Goal: Task Accomplishment & Management: Manage account settings

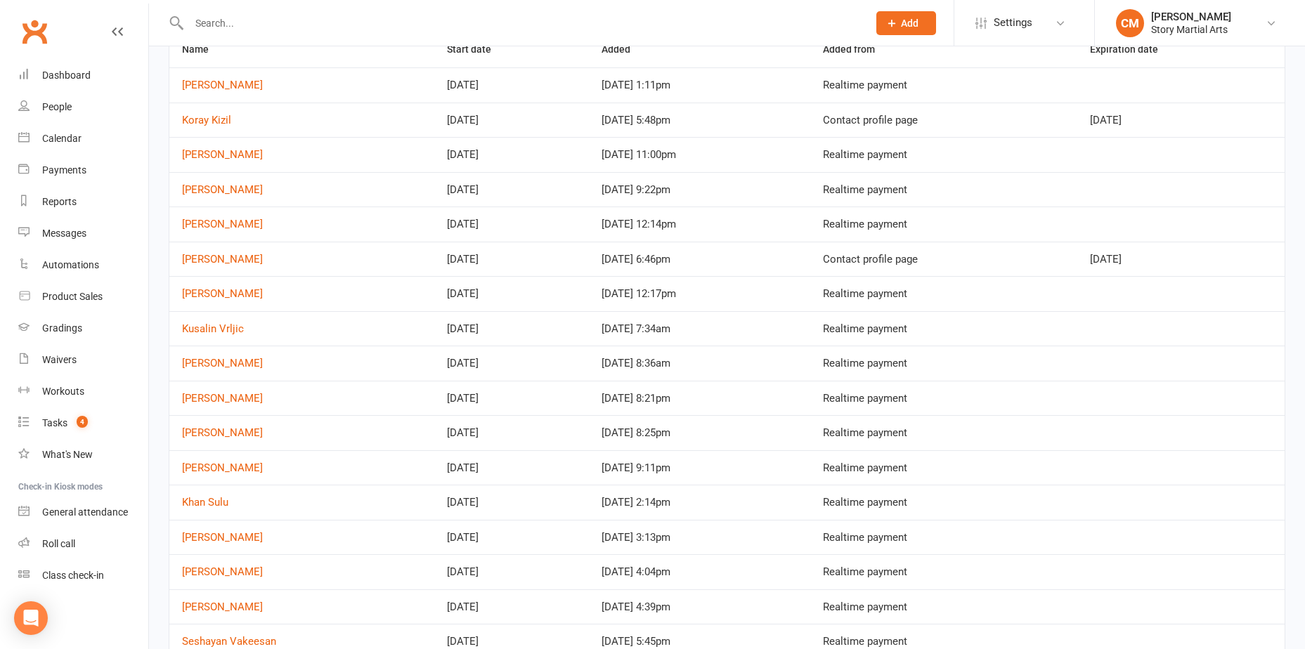
scroll to position [188, 0]
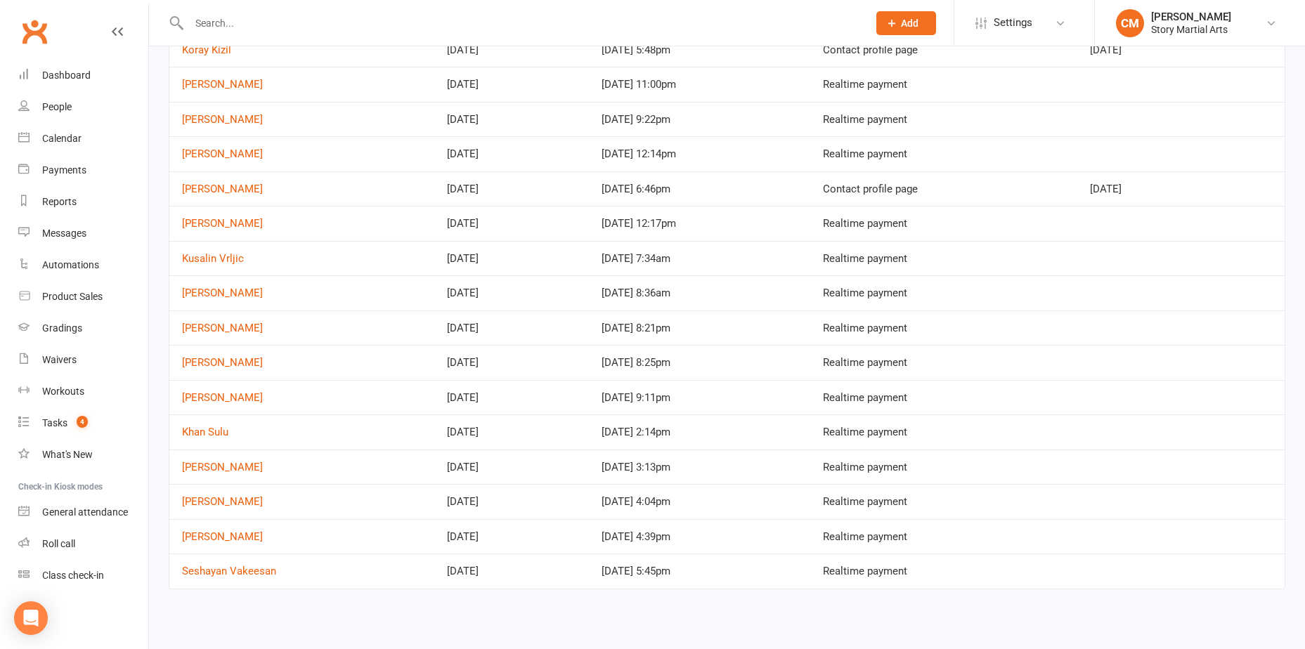
click at [418, 619] on div "Name Start date Added Added from Expiration date Harris Kasapidis Aug 13, 2025 …" at bounding box center [727, 268] width 1156 height 721
click at [217, 398] on link "Mackye Buchanan" at bounding box center [222, 398] width 81 height 13
click at [208, 366] on link "Ali Minabari" at bounding box center [222, 362] width 81 height 13
click at [196, 295] on link "Kamaljeet Kaur" at bounding box center [222, 293] width 81 height 13
click at [204, 258] on link "Kusalin Vrljic" at bounding box center [213, 258] width 62 height 13
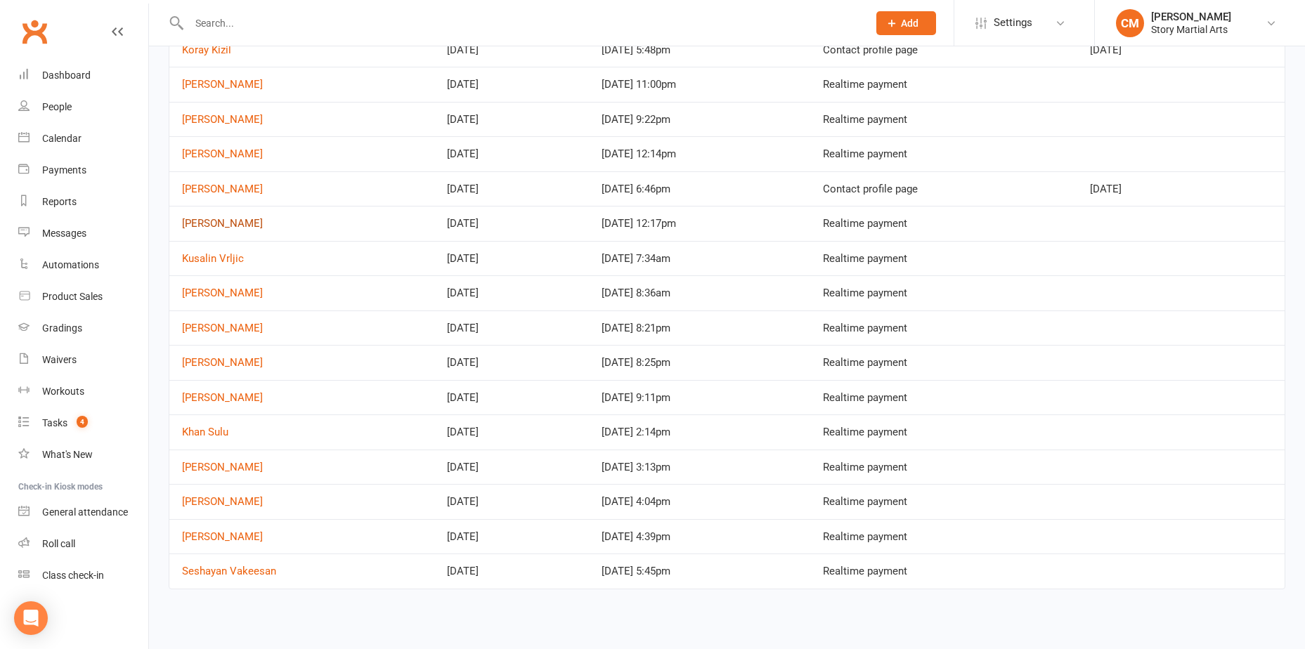
click at [224, 224] on link "Ayaan Prakash" at bounding box center [222, 223] width 81 height 13
click at [216, 158] on link "[PERSON_NAME]" at bounding box center [222, 154] width 81 height 13
click at [217, 122] on link "Eve Sutjito" at bounding box center [222, 119] width 81 height 13
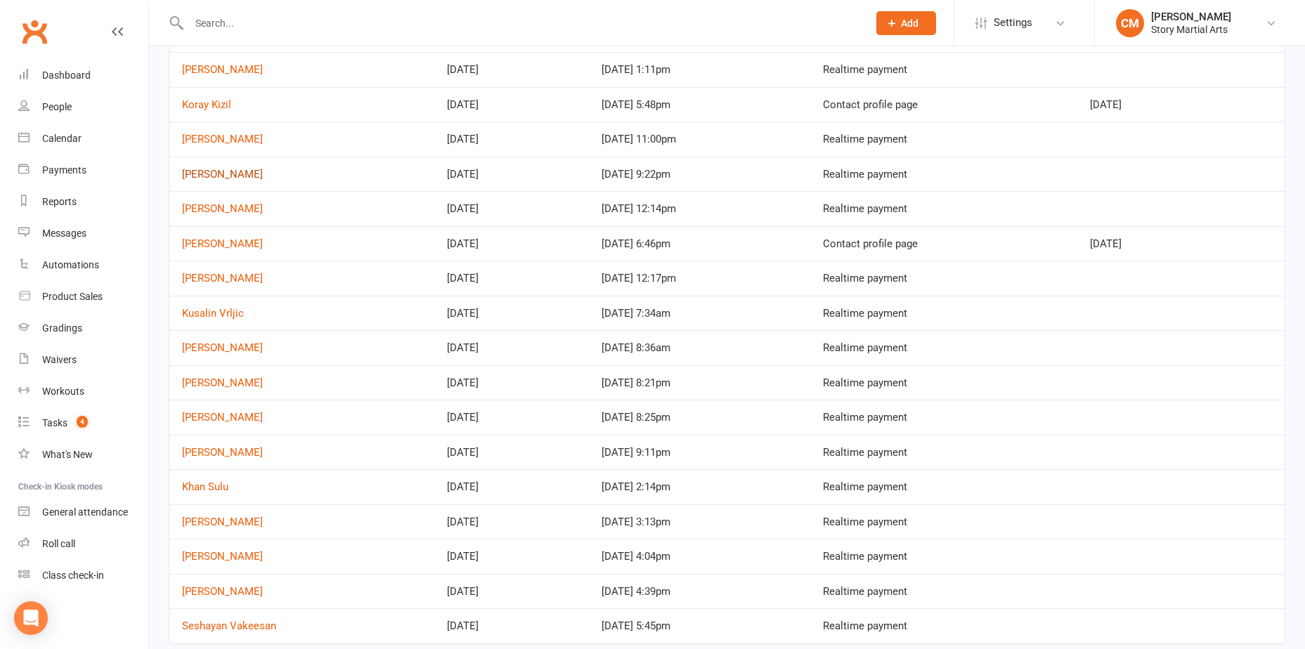
scroll to position [47, 0]
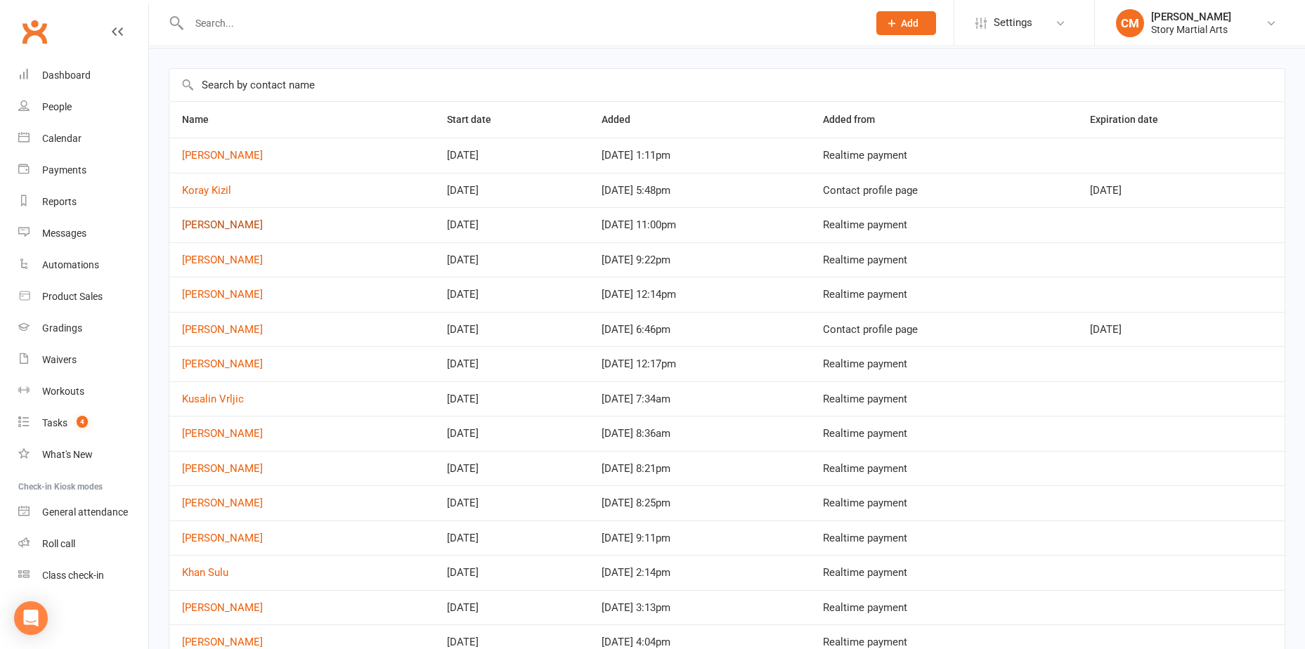
click at [226, 224] on link "Emma Secchi" at bounding box center [222, 225] width 81 height 13
click at [211, 187] on link "Koray Kizil" at bounding box center [206, 190] width 49 height 13
click at [220, 155] on link "Harris Kasapidis" at bounding box center [222, 155] width 81 height 13
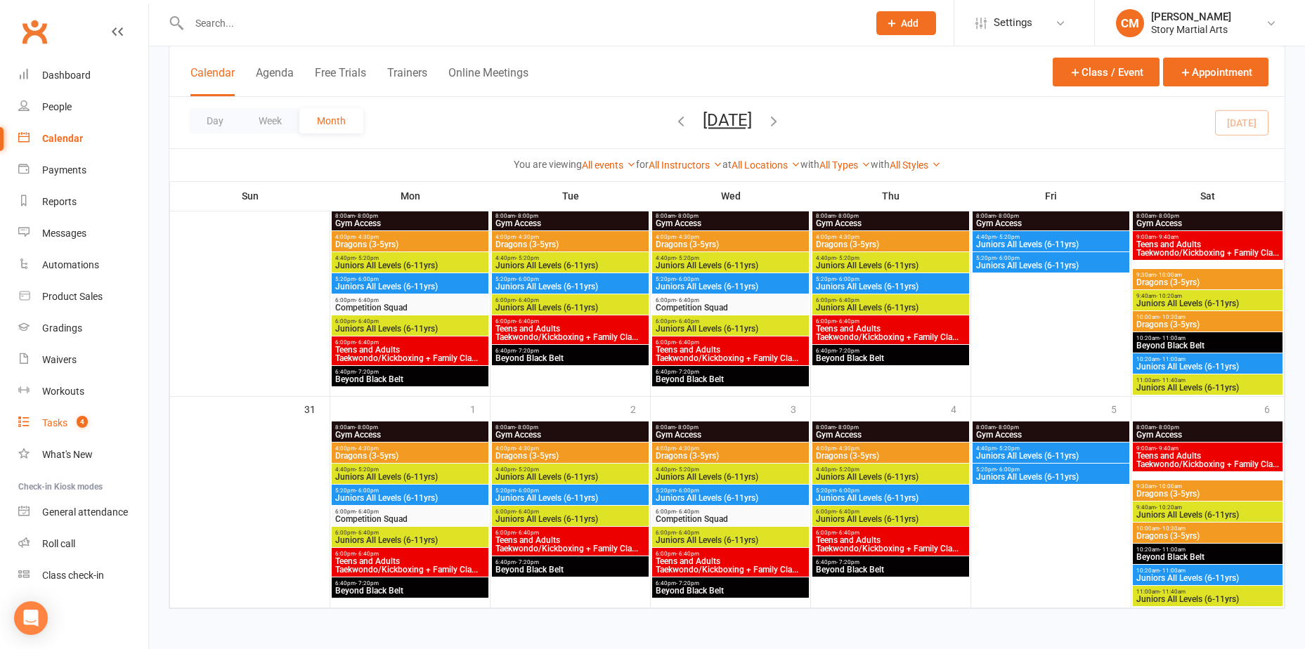
click at [58, 422] on div "Tasks" at bounding box center [54, 423] width 25 height 11
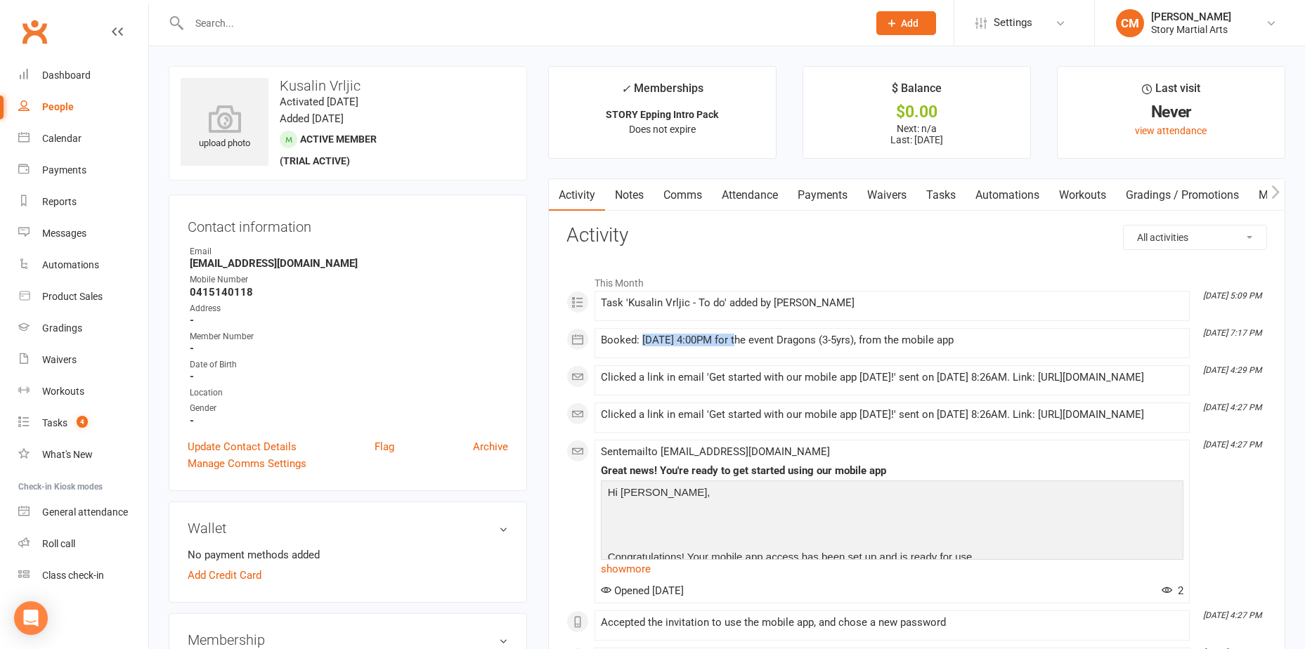
drag, startPoint x: 640, startPoint y: 339, endPoint x: 737, endPoint y: 344, distance: 96.4
click at [736, 344] on div "Booked: [DATE] 4:00PM for the event Dragons (3-5yrs), from the mobile app" at bounding box center [892, 341] width 583 height 12
drag, startPoint x: 737, startPoint y: 344, endPoint x: 762, endPoint y: 195, distance: 150.5
click at [757, 195] on link "Attendance" at bounding box center [750, 195] width 76 height 32
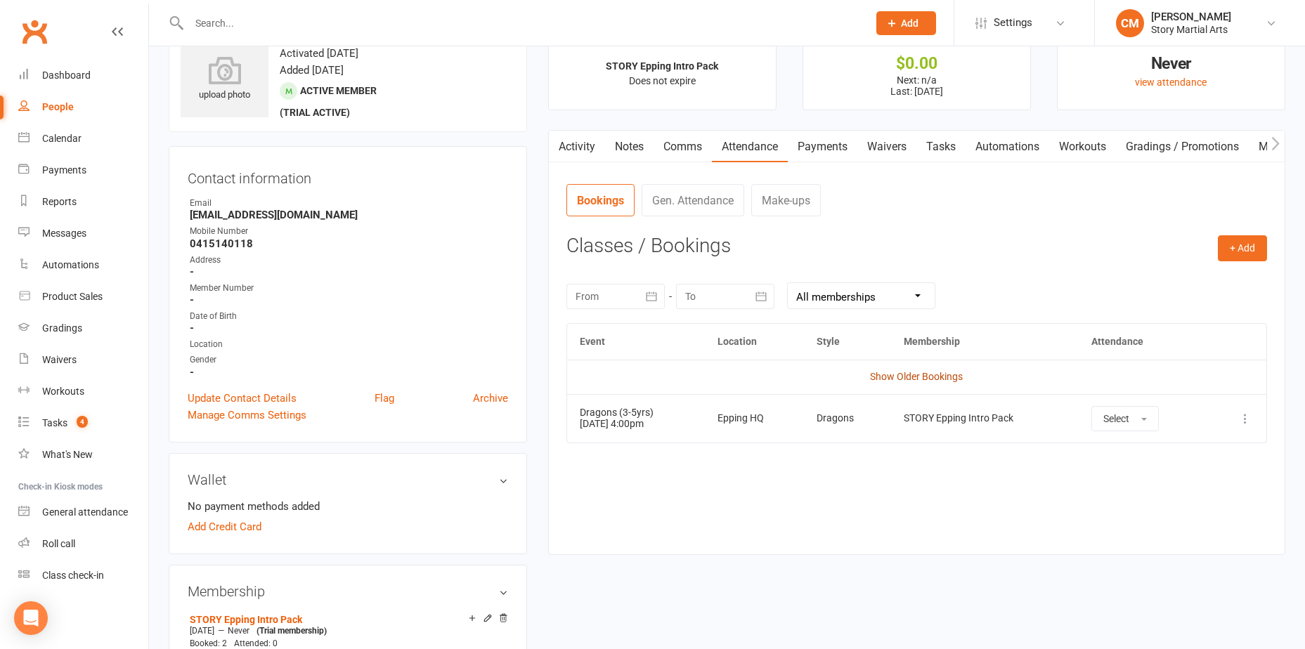
scroll to position [70, 0]
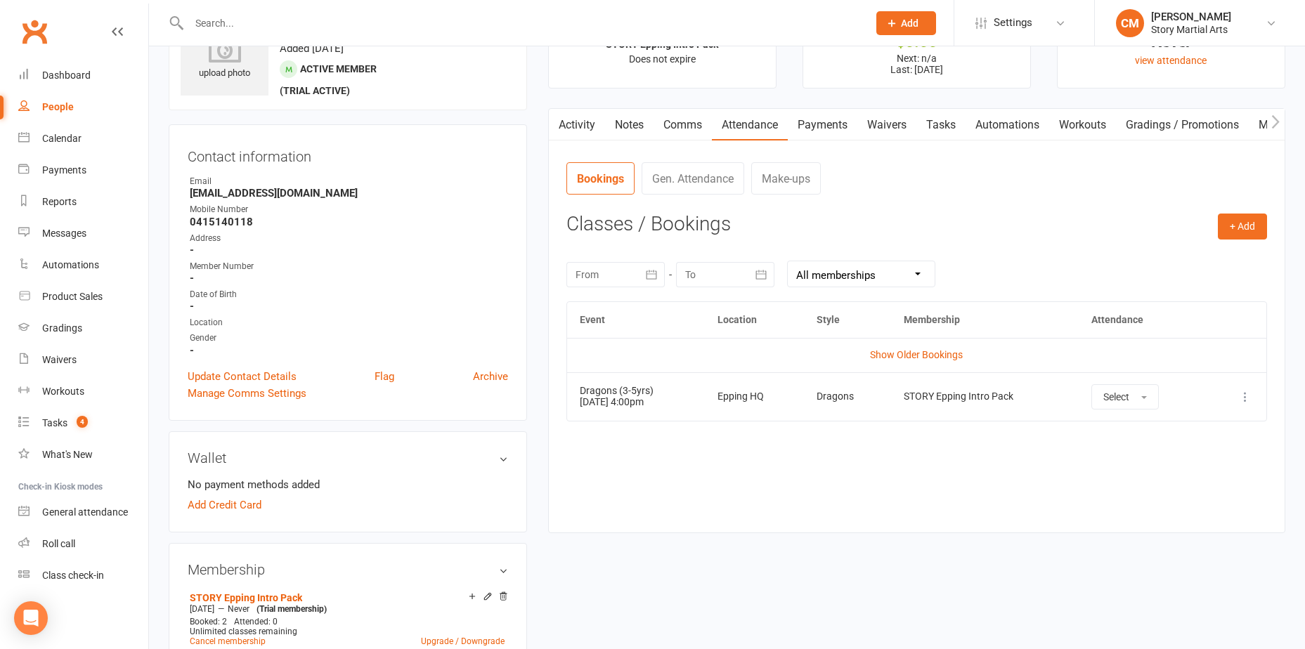
drag, startPoint x: 675, startPoint y: 399, endPoint x: 572, endPoint y: 384, distance: 103.8
click at [572, 384] on td "Dragons (3-5yrs) [DATE] 4:00pm" at bounding box center [636, 397] width 138 height 48
copy td "Dragons (3-5yrs) [DATE] 4:00pm"
click at [582, 130] on link "Activity" at bounding box center [577, 125] width 56 height 32
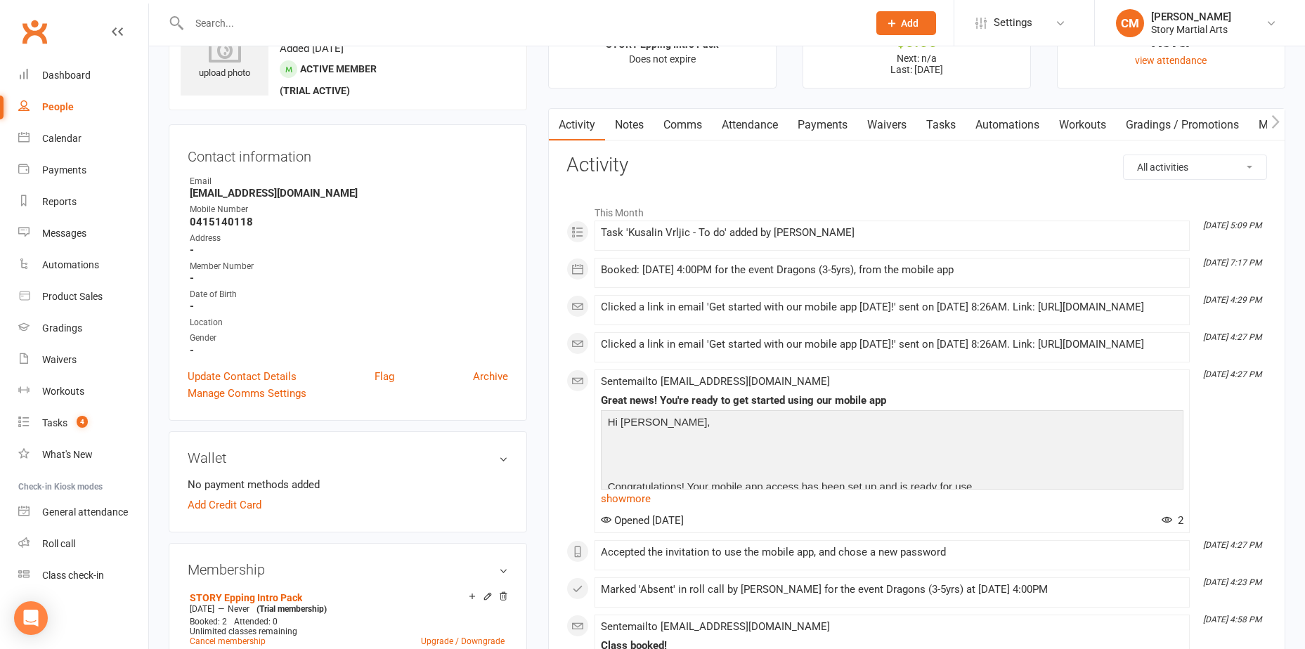
click at [671, 129] on link "Comms" at bounding box center [683, 125] width 58 height 32
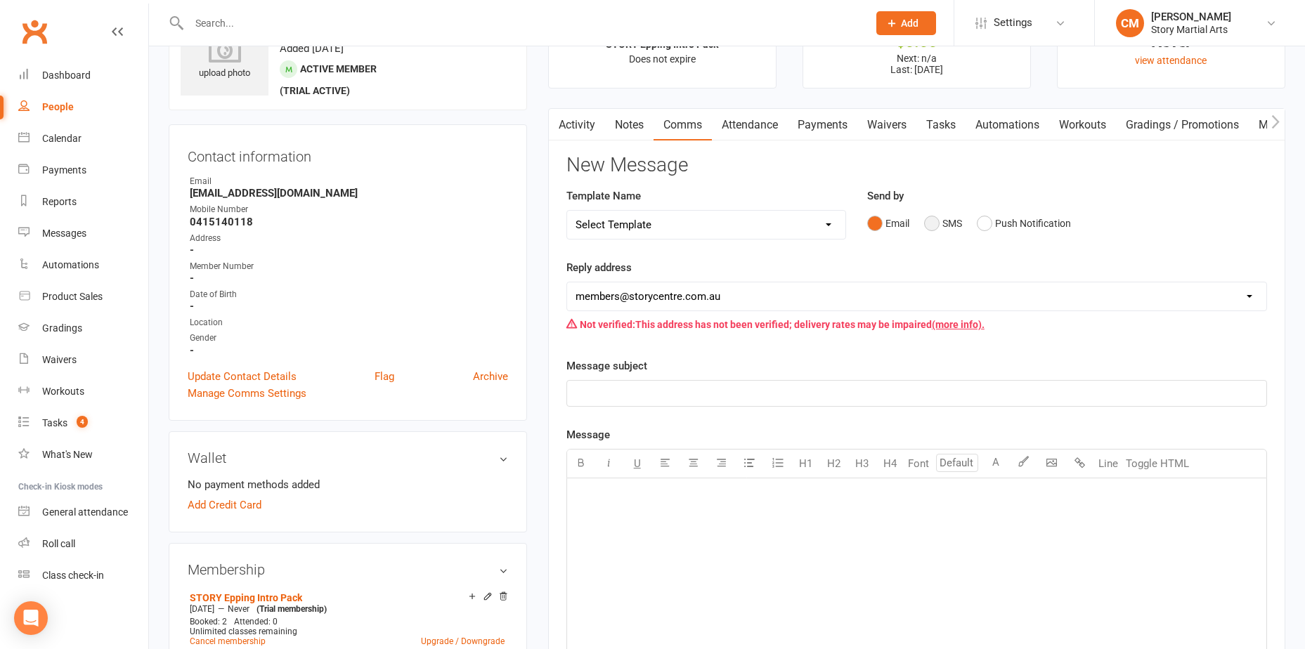
click at [932, 226] on button "SMS" at bounding box center [943, 223] width 38 height 27
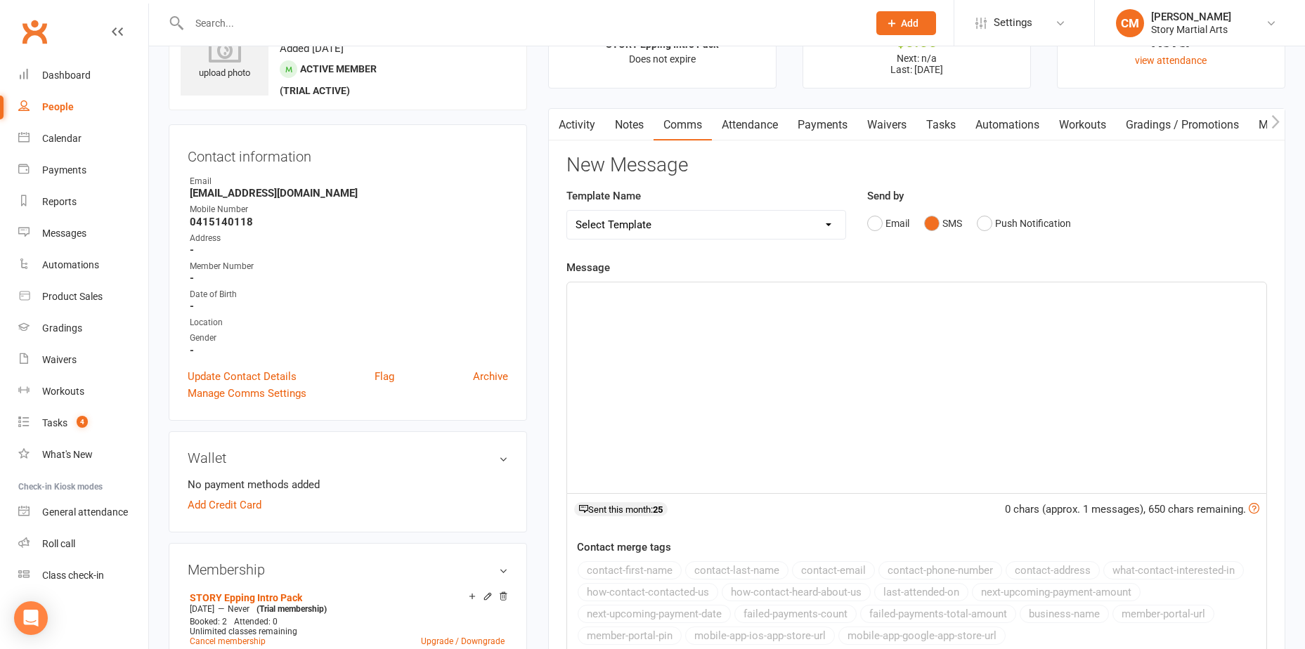
click at [690, 216] on select "Select Template [Email] Class Reminder (Trial)2025 [SMS] MIA SMS [Email] Paid t…" at bounding box center [706, 225] width 278 height 28
select select "0"
click at [567, 211] on select "Select Template [Email] Class Reminder (Trial)2025 [SMS] MIA SMS [Email] Paid t…" at bounding box center [706, 225] width 278 height 28
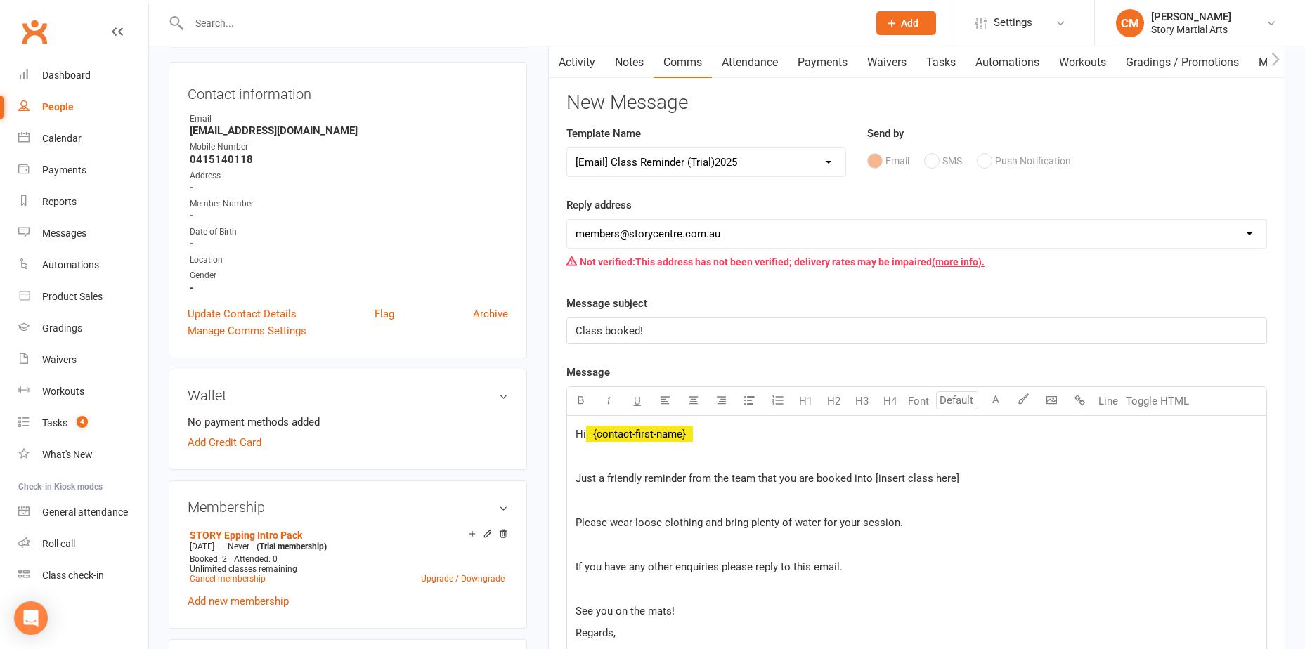
scroll to position [211, 0]
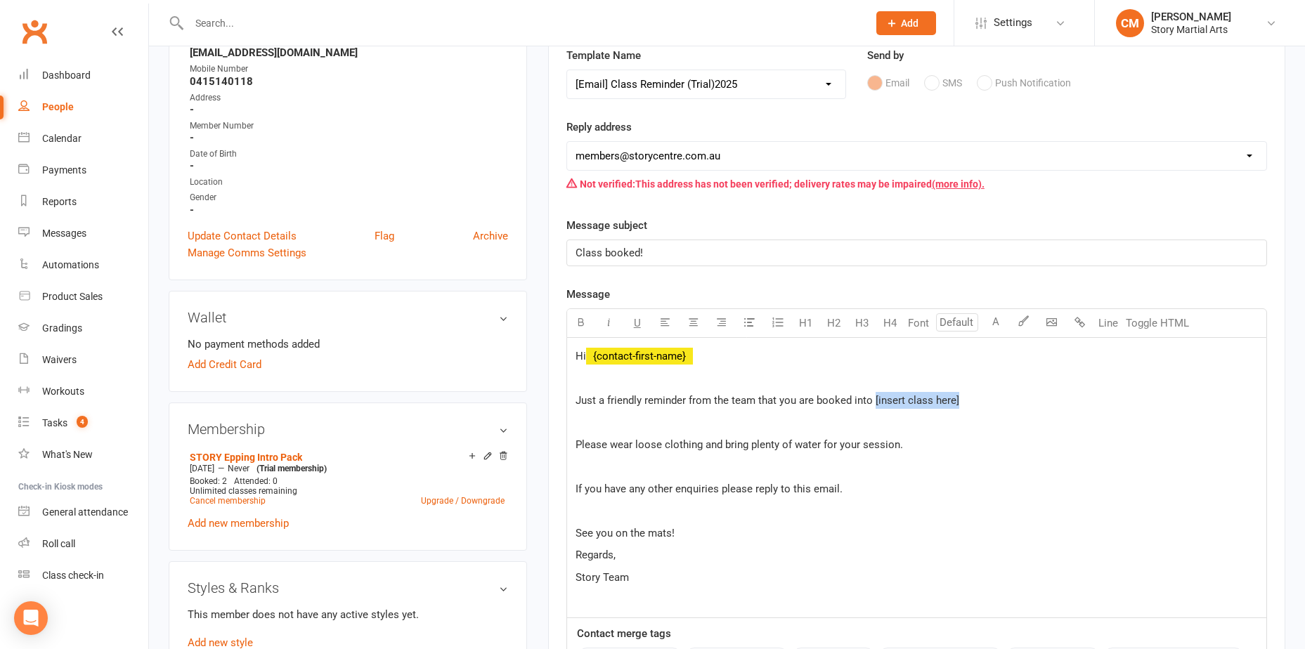
drag, startPoint x: 965, startPoint y: 402, endPoint x: 872, endPoint y: 398, distance: 92.9
click at [872, 398] on p "Just a friendly reminder from the team that you are booked into [insert class h…" at bounding box center [917, 400] width 682 height 17
paste div
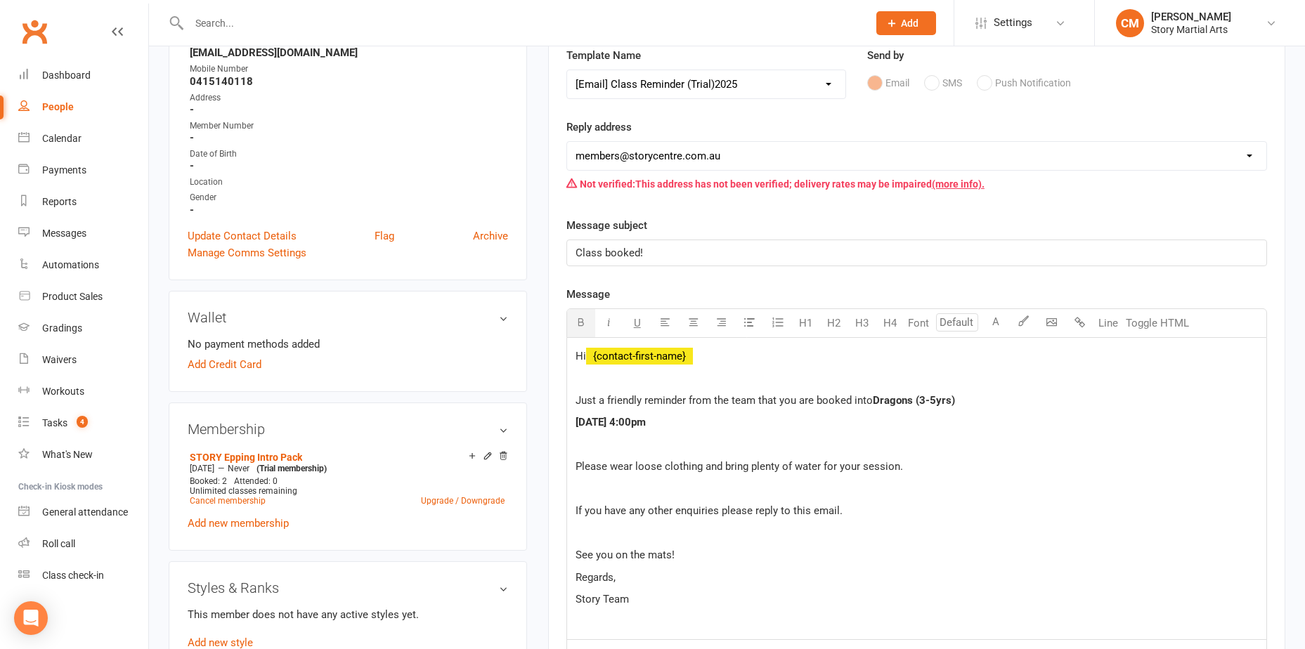
click at [1008, 403] on p "Just a friendly reminder from the team that you are booked into Dragons (3-5yrs)" at bounding box center [917, 400] width 682 height 17
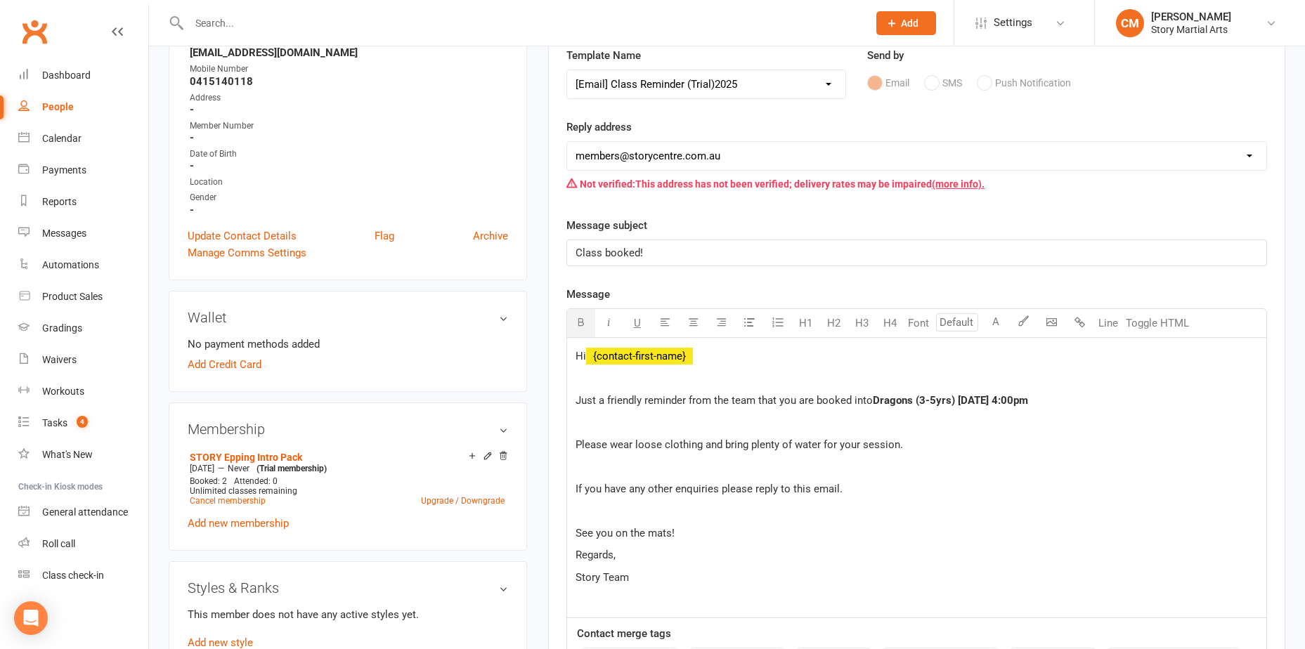
click at [1080, 397] on p "Just a friendly reminder from the team that you are booked into Dragons (3-5yrs…" at bounding box center [917, 400] width 682 height 17
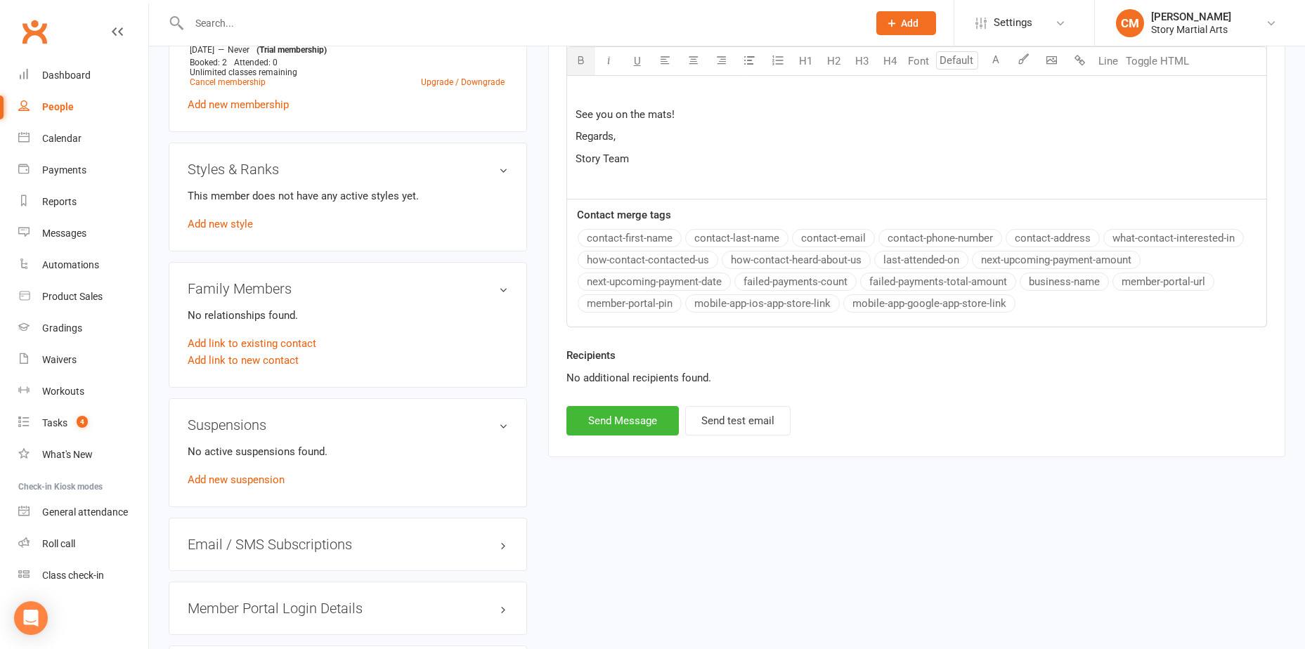
scroll to position [633, 0]
click at [620, 423] on button "Send Message" at bounding box center [623, 418] width 112 height 30
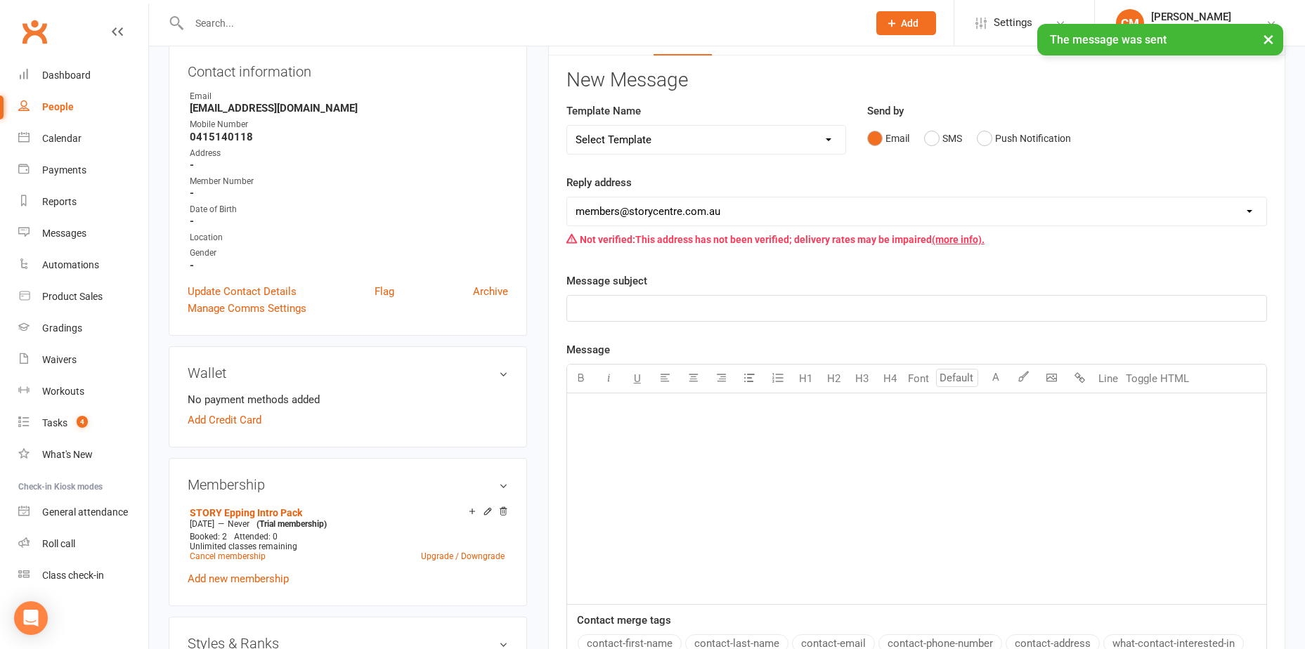
scroll to position [70, 0]
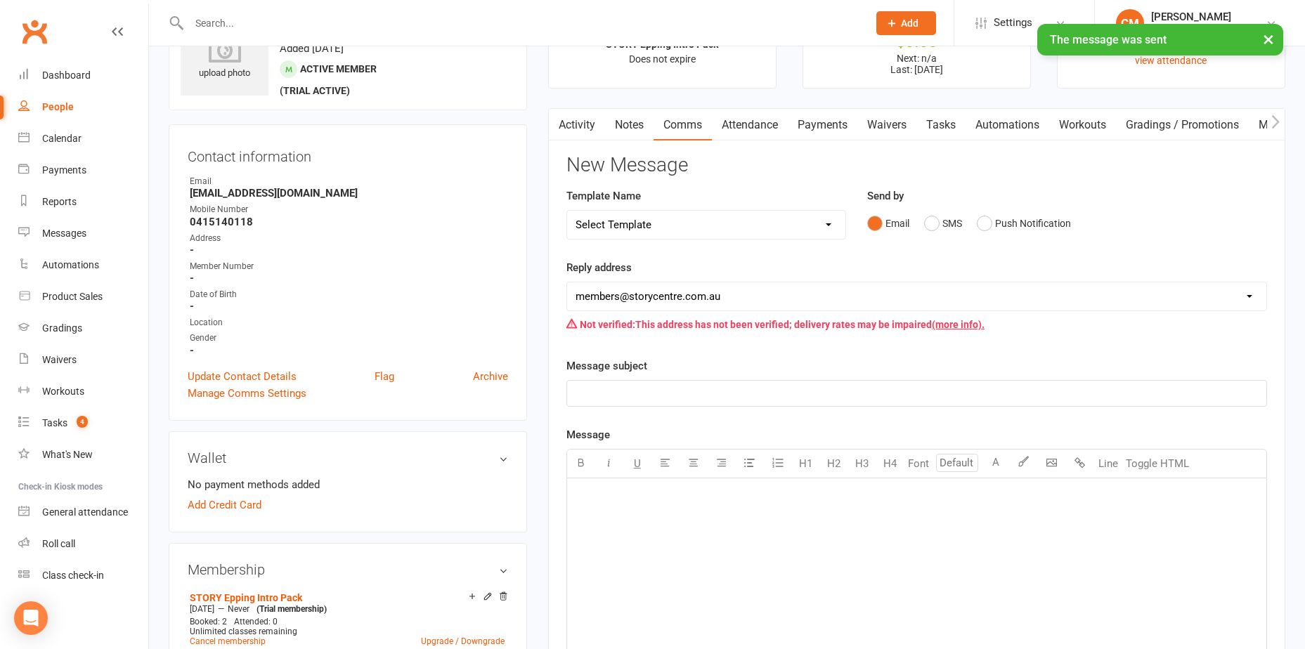
click at [743, 216] on select "Select Template [Email] Class Reminder (Trial)2025 [SMS] MIA SMS [Email] Paid t…" at bounding box center [706, 225] width 278 height 28
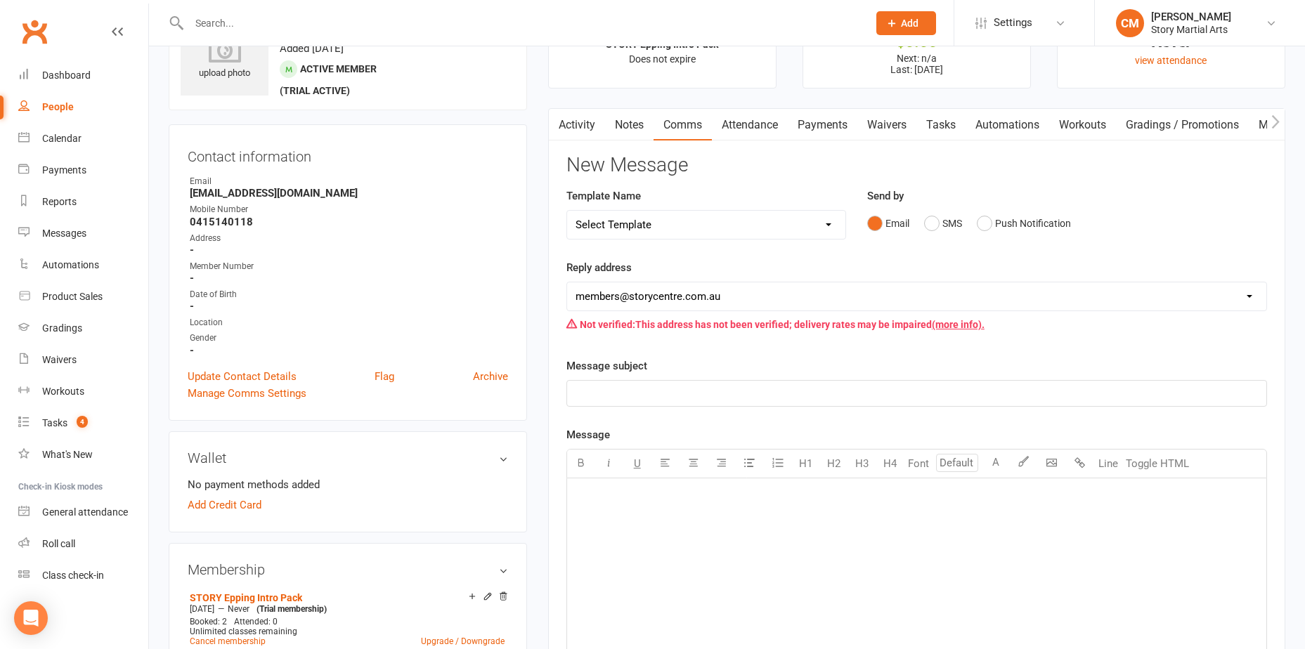
select select "0"
click at [567, 211] on select "Select Template [Email] Class Reminder (Trial)2025 [SMS] MIA SMS [Email] Paid t…" at bounding box center [706, 225] width 278 height 28
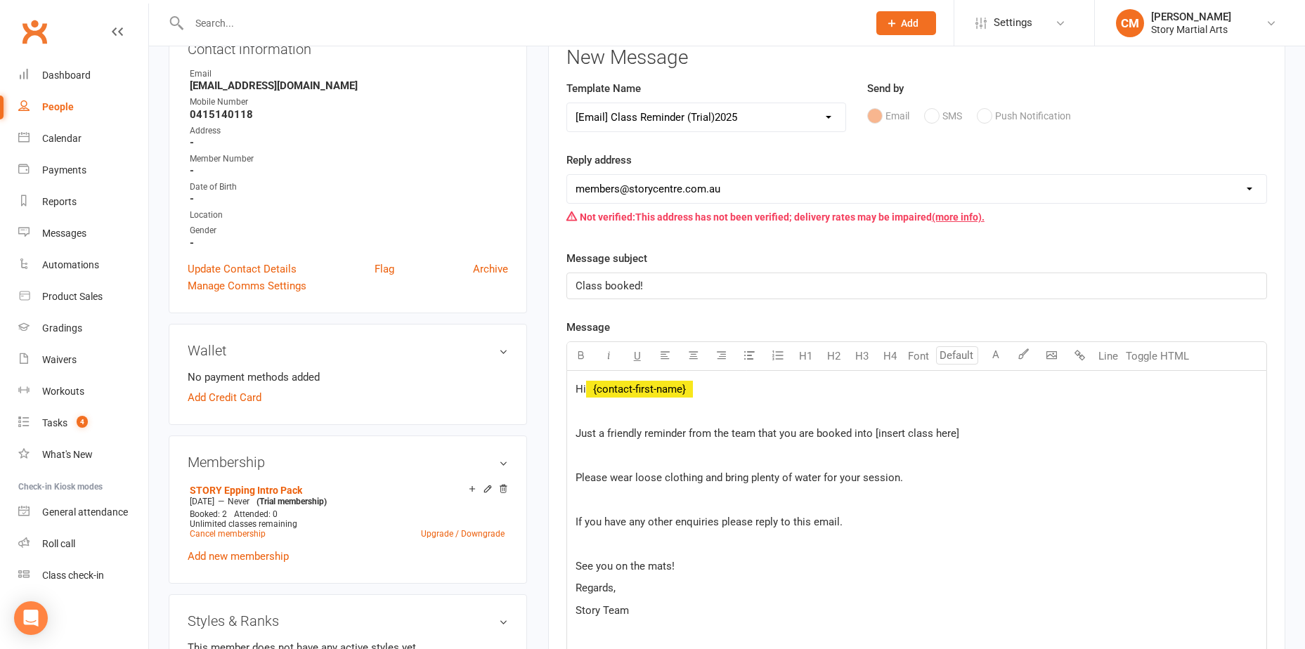
scroll to position [211, 0]
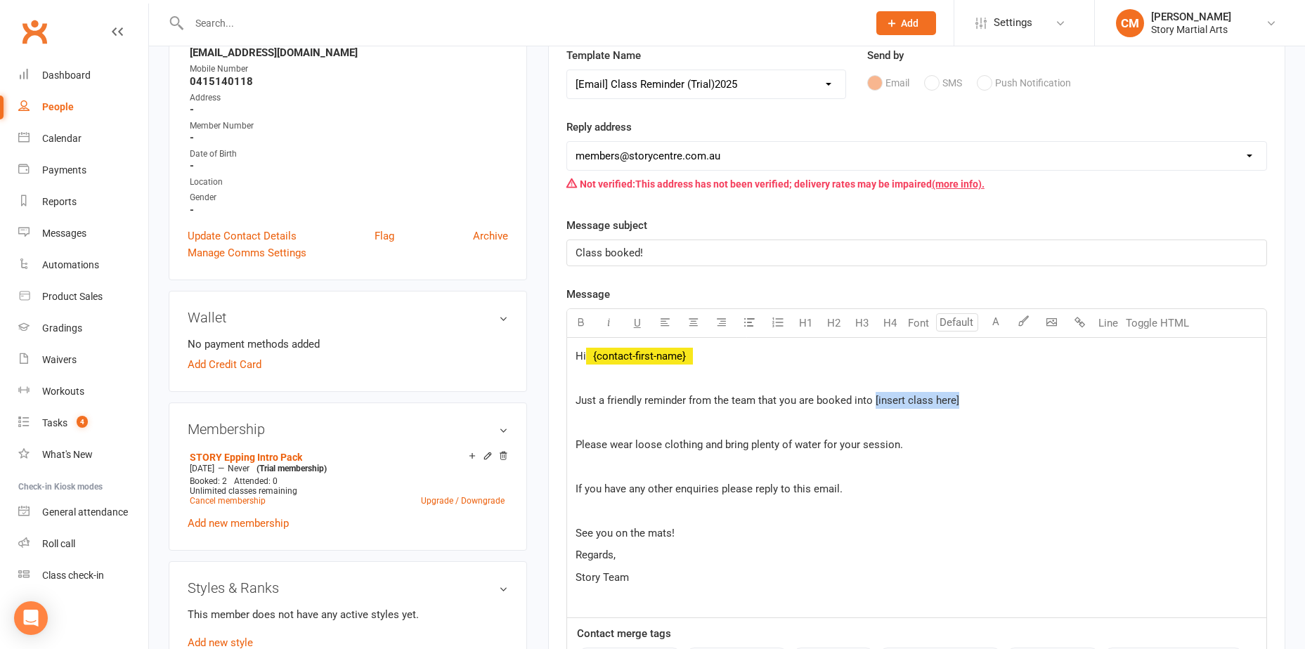
drag, startPoint x: 957, startPoint y: 403, endPoint x: 873, endPoint y: 396, distance: 84.0
click at [873, 396] on p "Just a friendly reminder from the team that you are booked into [insert class h…" at bounding box center [917, 400] width 682 height 17
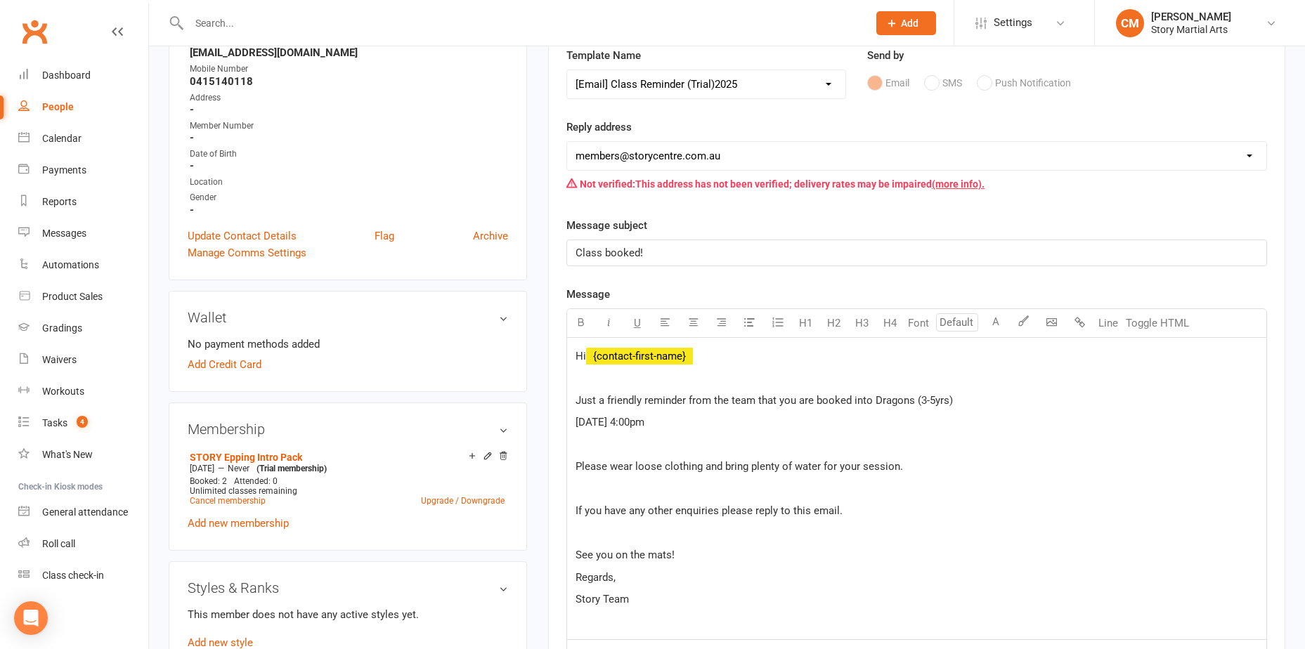
drag, startPoint x: 882, startPoint y: 415, endPoint x: 911, endPoint y: 400, distance: 32.7
click at [908, 400] on div "Hi ﻿ {contact-first-name} Just a friendly reminder from the team that you are b…" at bounding box center [916, 489] width 699 height 302
click at [918, 402] on span "Just a friendly reminder from the team that you are booked into Dragons (3-5yrs)" at bounding box center [764, 400] width 377 height 13
drag, startPoint x: 910, startPoint y: 417, endPoint x: 915, endPoint y: 402, distance: 15.6
click at [915, 402] on div "Hi ﻿ {contact-first-name} Just a friendly reminder from the team that you are b…" at bounding box center [916, 489] width 699 height 302
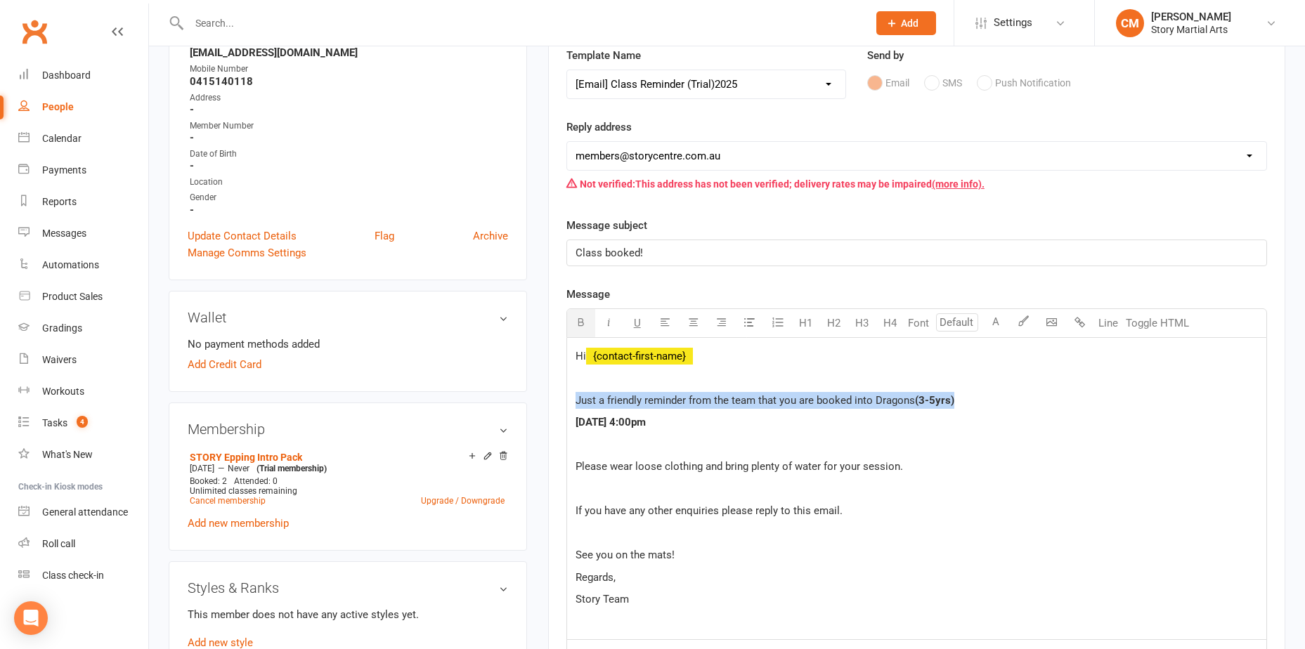
click at [990, 399] on p "Just a friendly reminder from the team that you are booked into Dragons (3-5yrs)" at bounding box center [917, 400] width 682 height 17
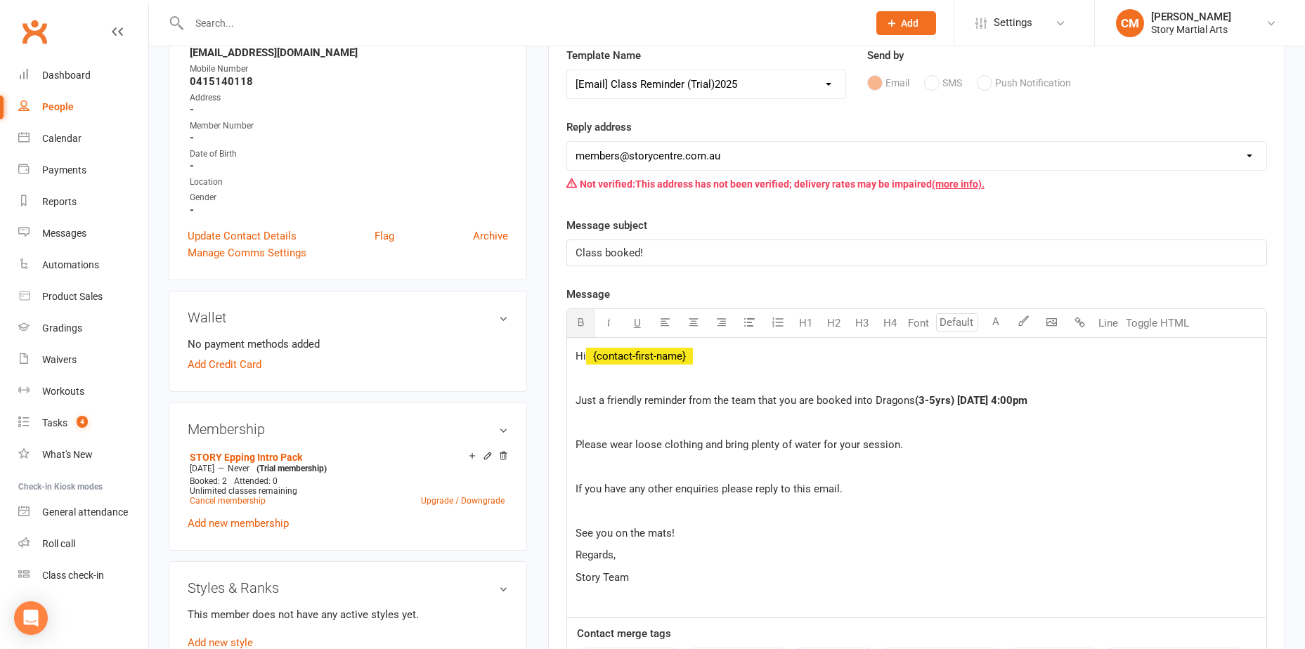
click at [1087, 403] on p "Just a friendly reminder from the team that you are booked into Dragons (3-5yrs…" at bounding box center [917, 400] width 682 height 17
click at [709, 423] on p at bounding box center [917, 422] width 682 height 17
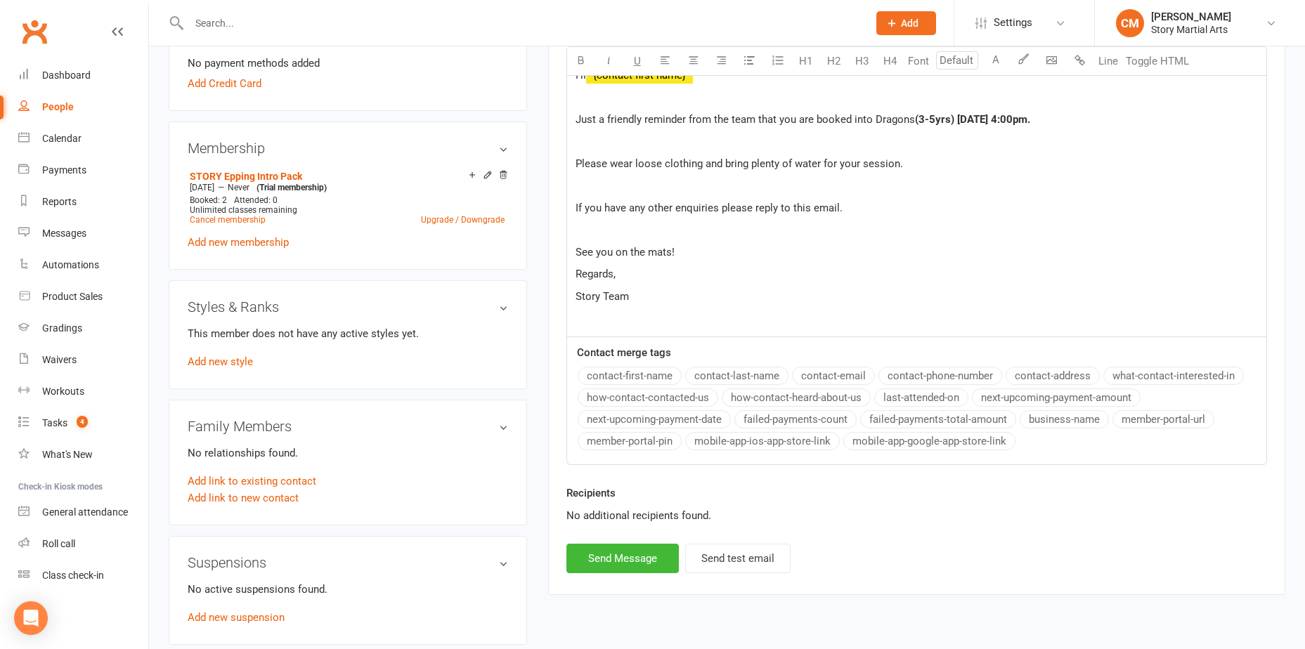
scroll to position [281, 0]
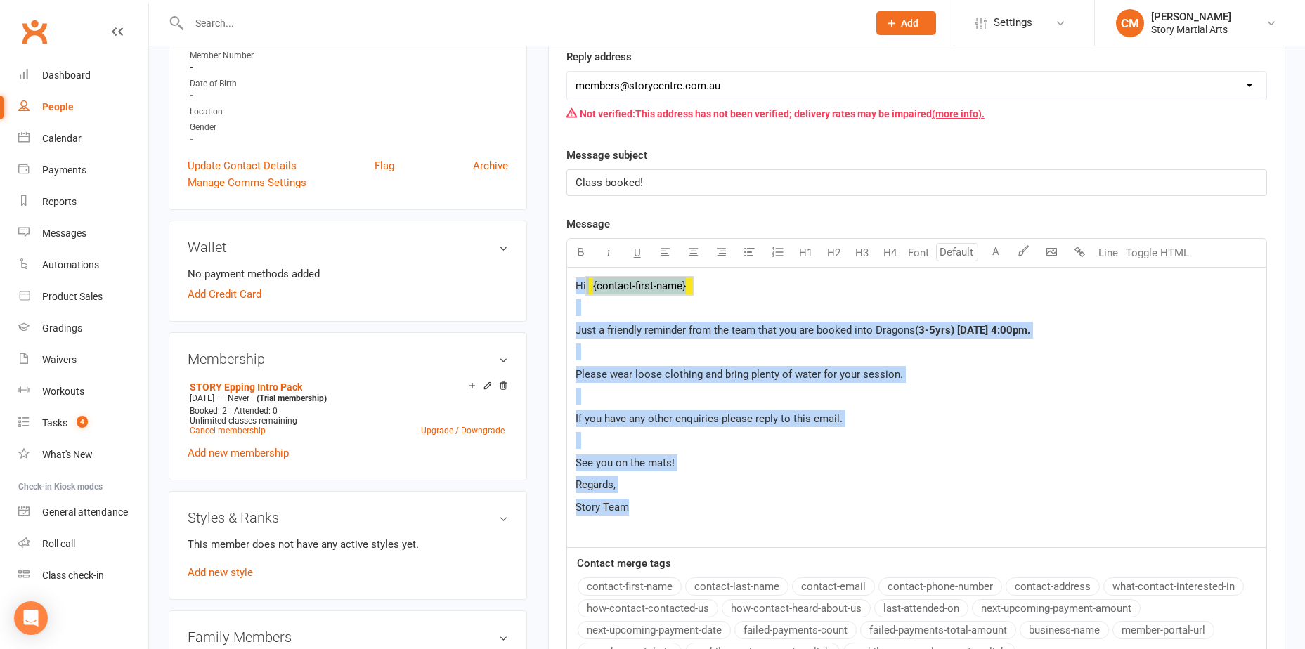
drag, startPoint x: 669, startPoint y: 510, endPoint x: 562, endPoint y: 233, distance: 296.4
click at [562, 233] on div "Activity Notes Comms Attendance Payments Waivers Tasks Automations Workouts Gra…" at bounding box center [916, 351] width 737 height 909
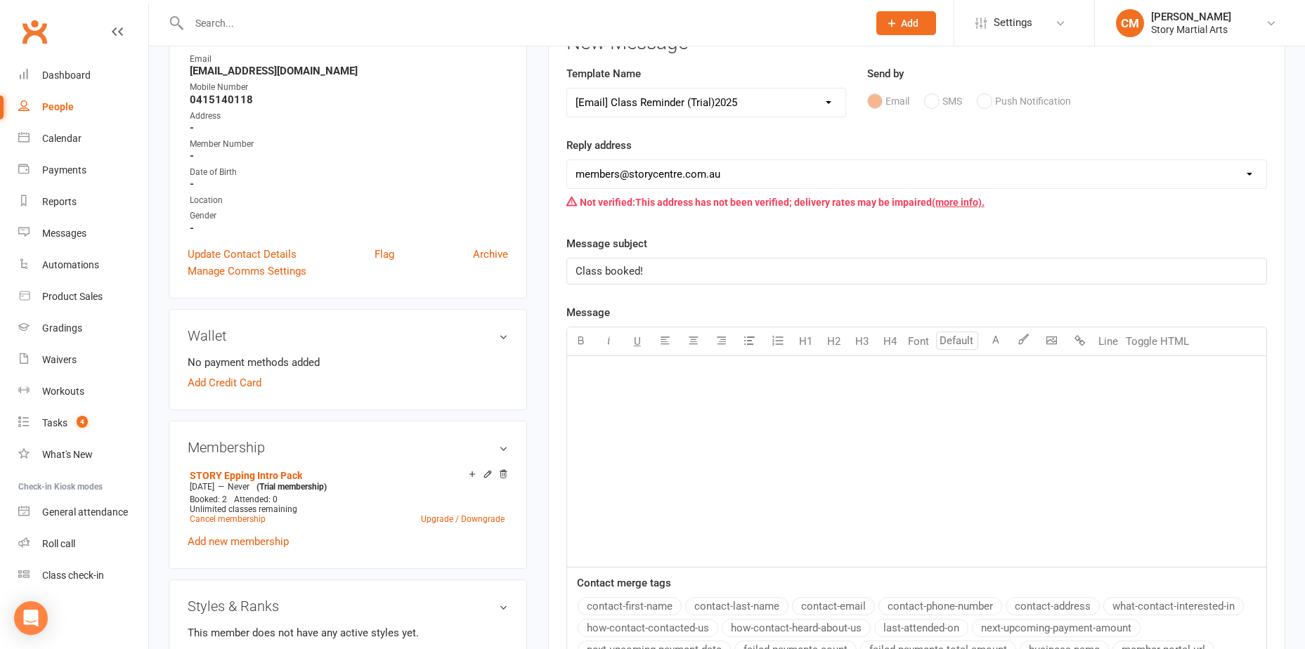
scroll to position [0, 0]
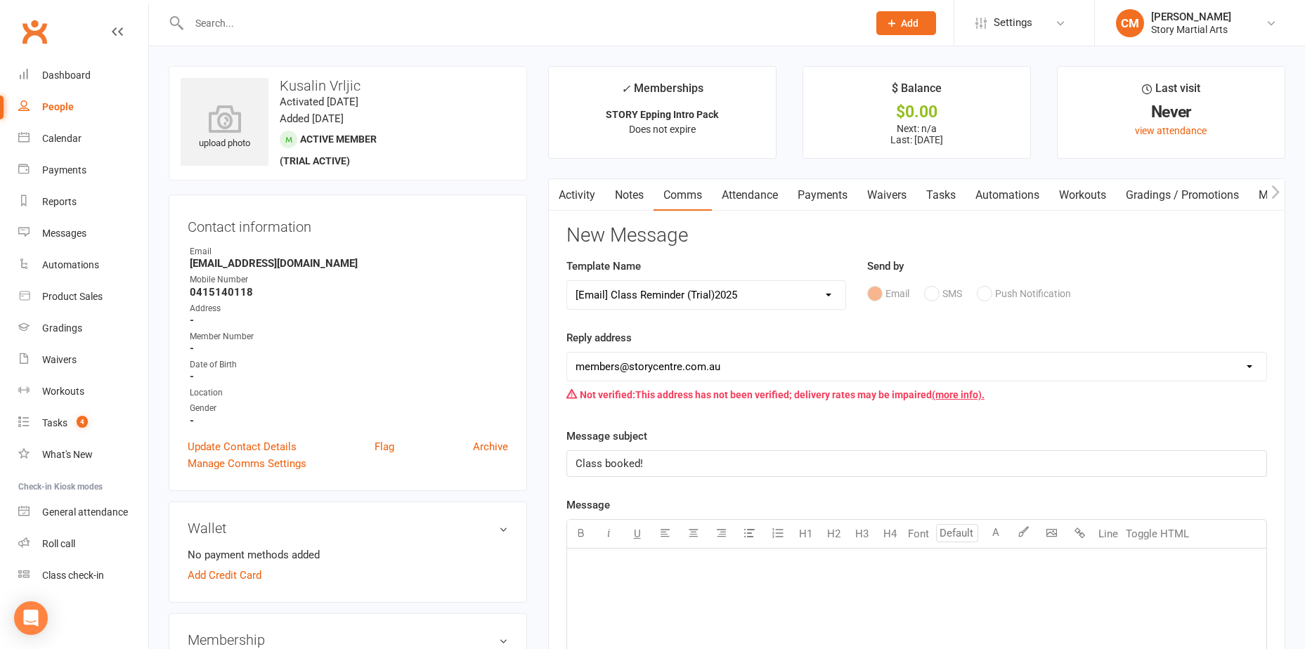
click at [940, 198] on link "Tasks" at bounding box center [941, 195] width 49 height 32
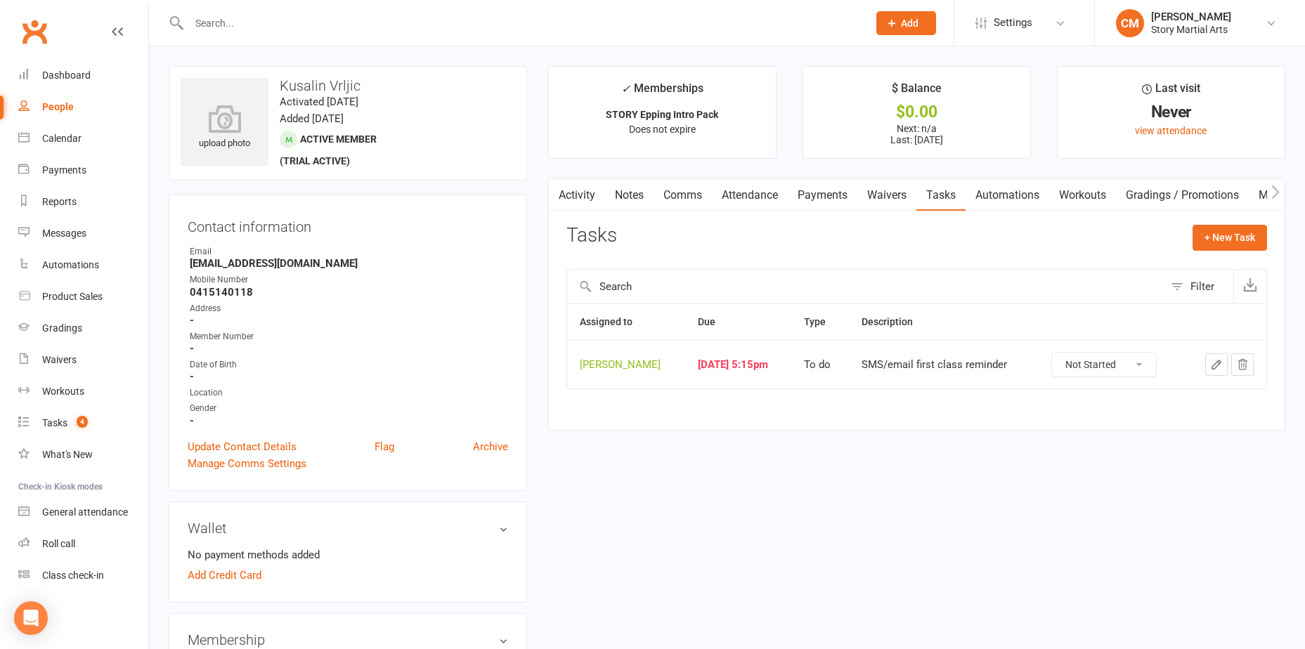
click at [1122, 367] on select "Not Started In Progress Waiting Complete" at bounding box center [1104, 365] width 104 height 24
click at [1056, 353] on select "Not Started In Progress Waiting Complete" at bounding box center [1104, 365] width 104 height 24
select select "unstarted"
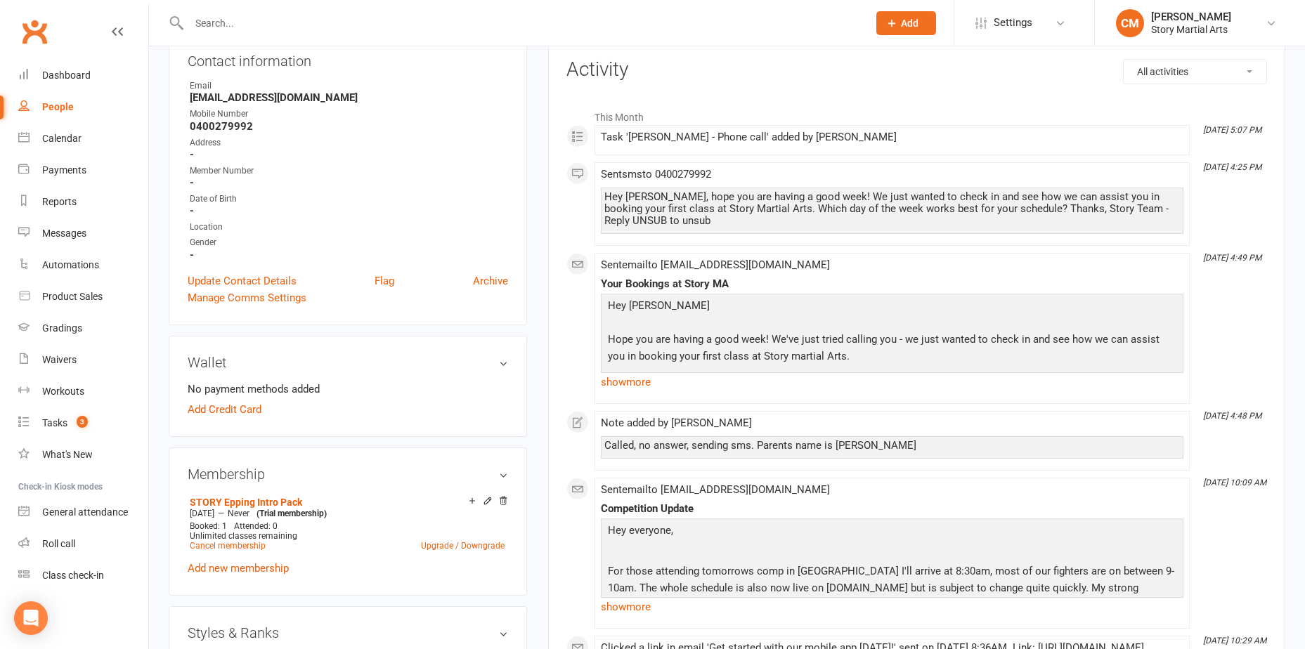
scroll to position [141, 0]
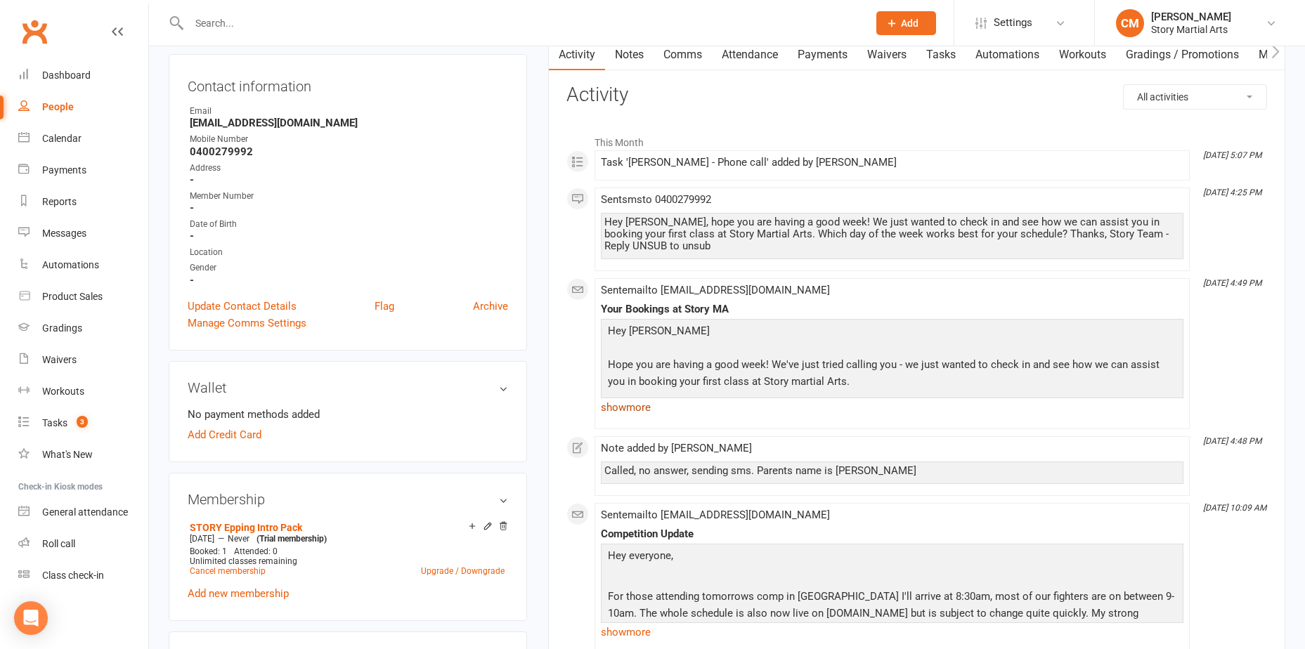
click at [633, 411] on link "show more" at bounding box center [892, 408] width 583 height 20
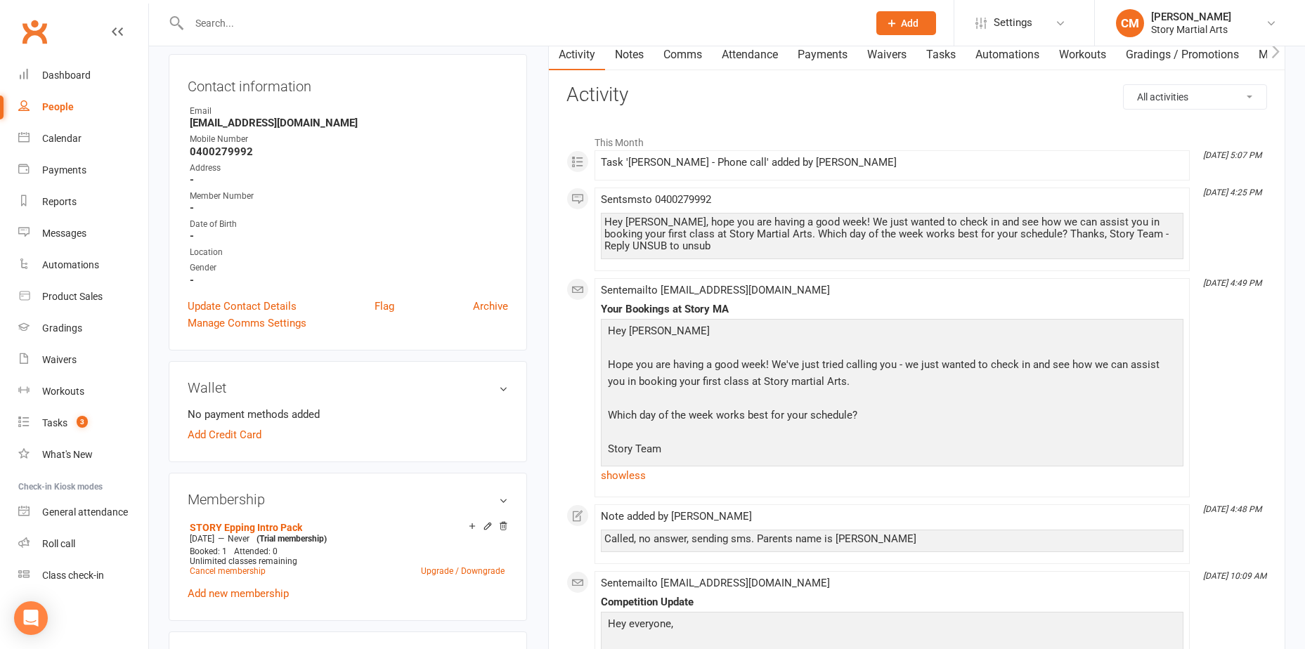
click at [911, 103] on h3 "Activity" at bounding box center [917, 95] width 701 height 22
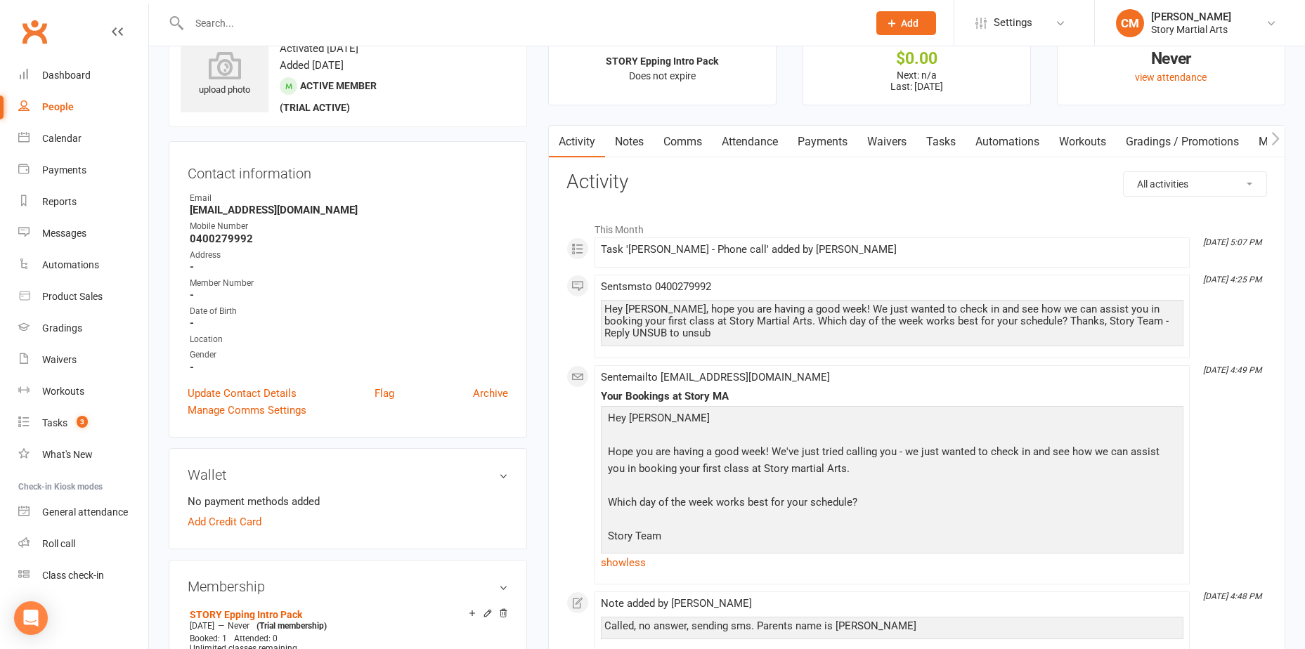
scroll to position [0, 0]
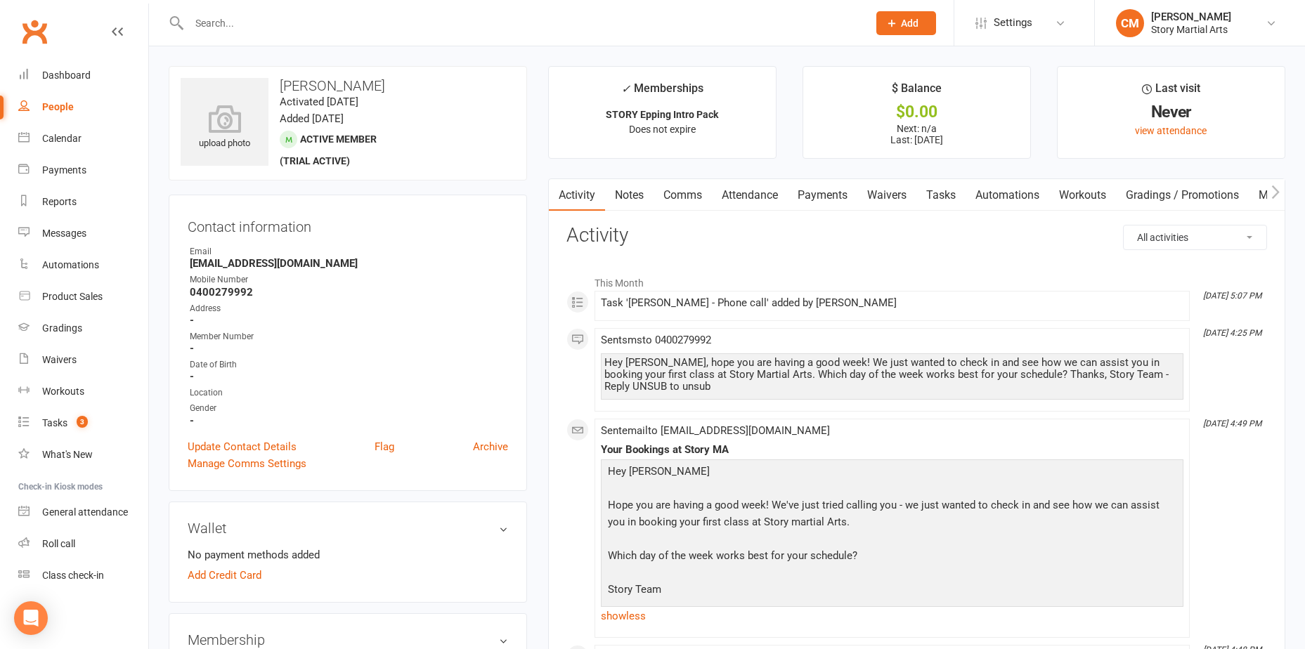
click at [937, 189] on link "Tasks" at bounding box center [941, 195] width 49 height 32
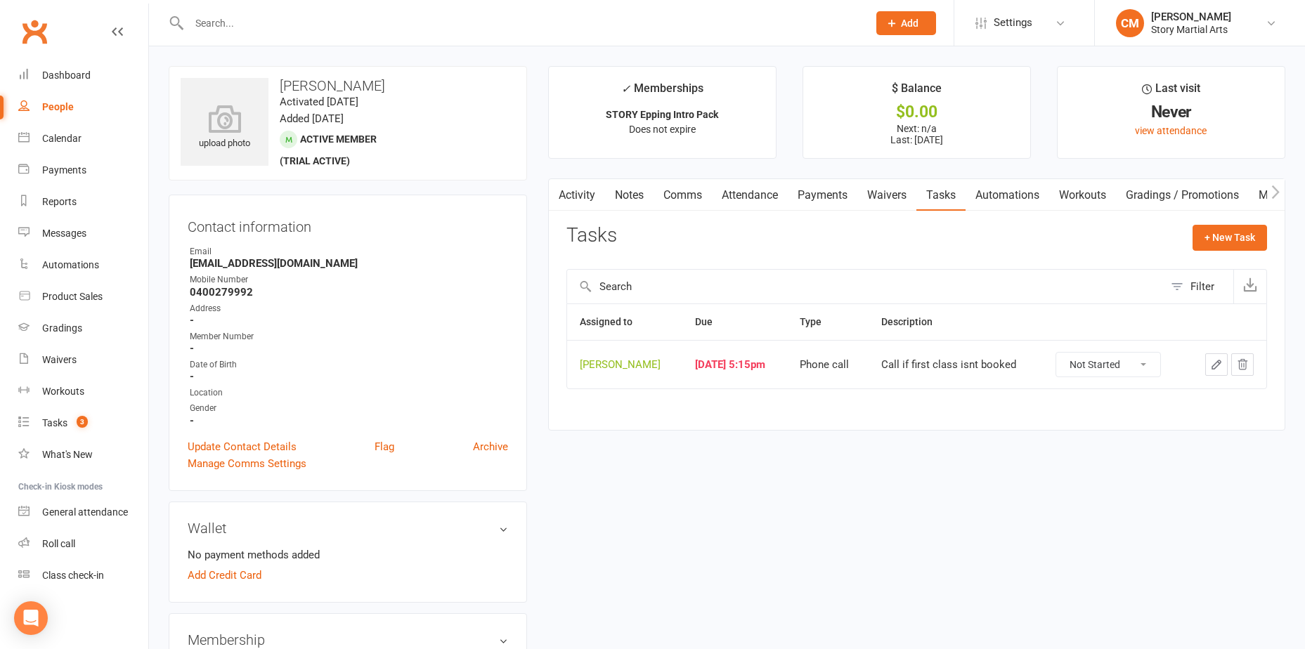
click at [1125, 369] on select "Not Started In Progress Waiting Complete" at bounding box center [1108, 365] width 104 height 24
click at [1059, 353] on select "Not Started In Progress Waiting Complete" at bounding box center [1108, 365] width 104 height 24
select select "unstarted"
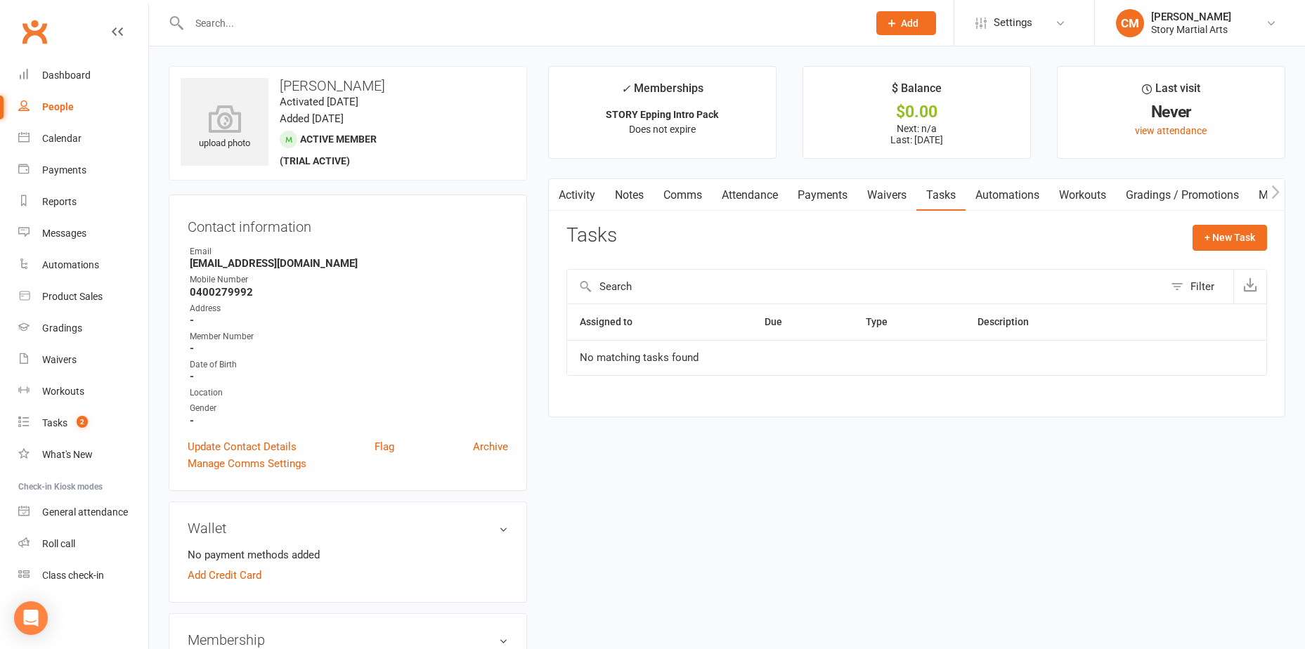
click at [764, 197] on link "Attendance" at bounding box center [750, 195] width 76 height 32
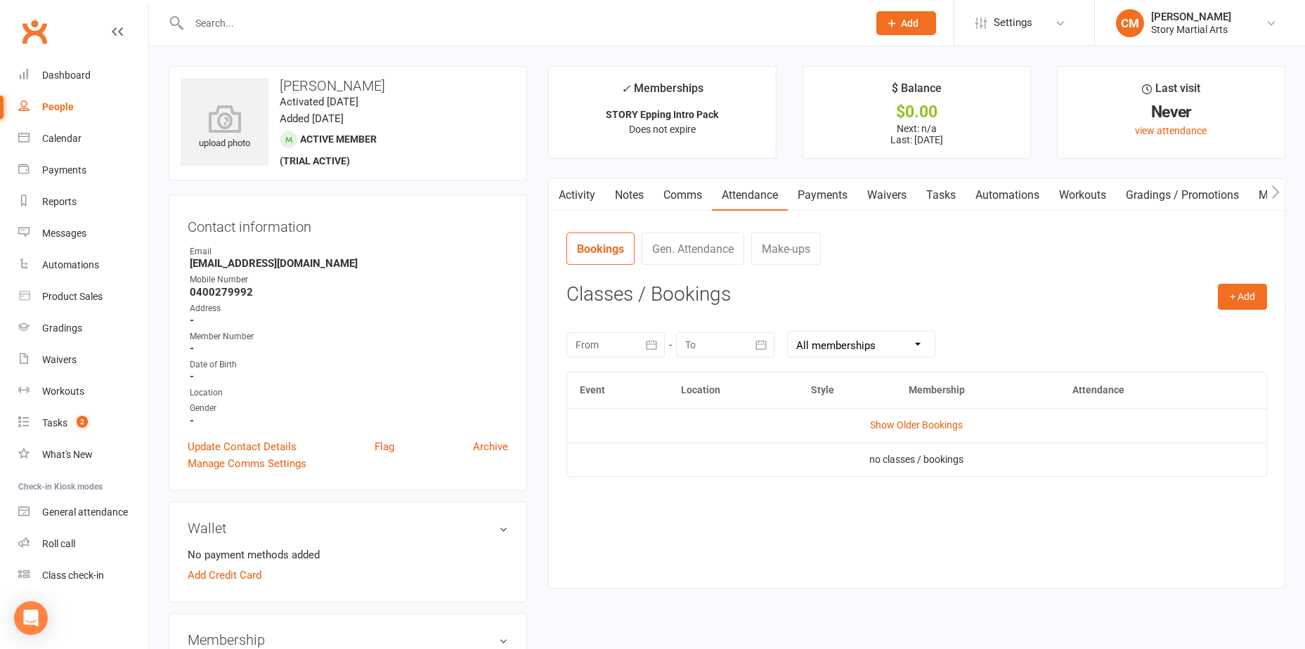
click at [689, 198] on link "Comms" at bounding box center [683, 195] width 58 height 32
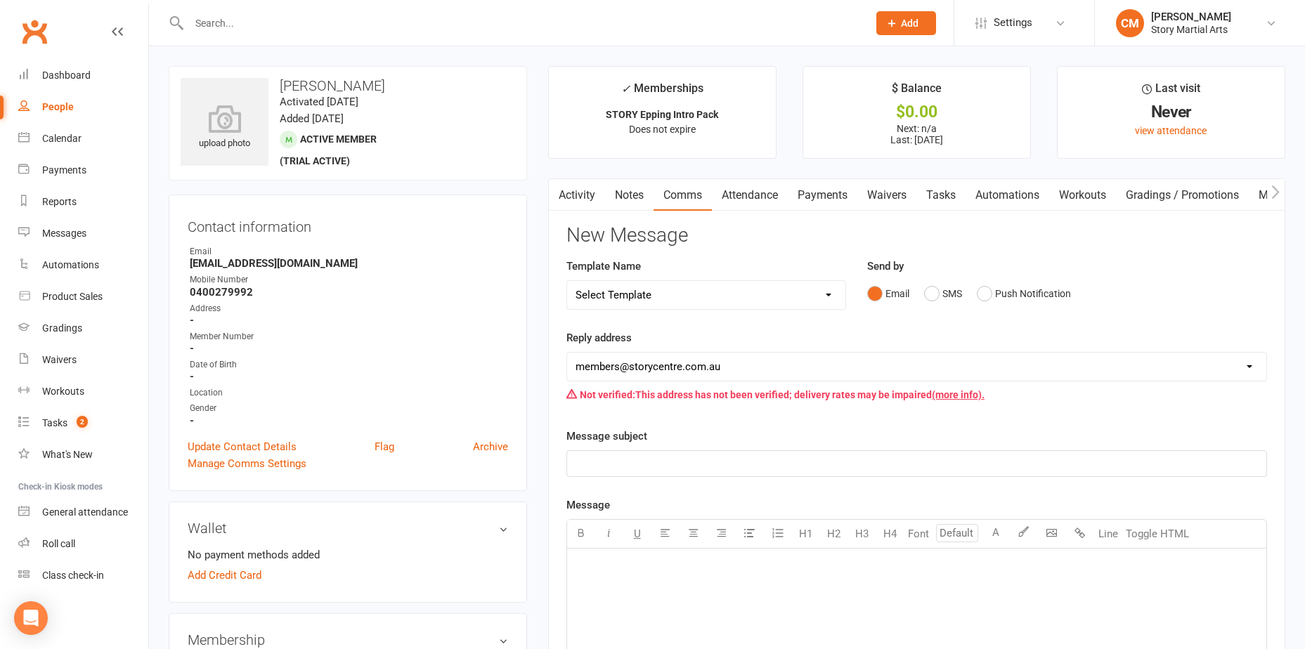
click at [627, 195] on link "Notes" at bounding box center [629, 195] width 48 height 32
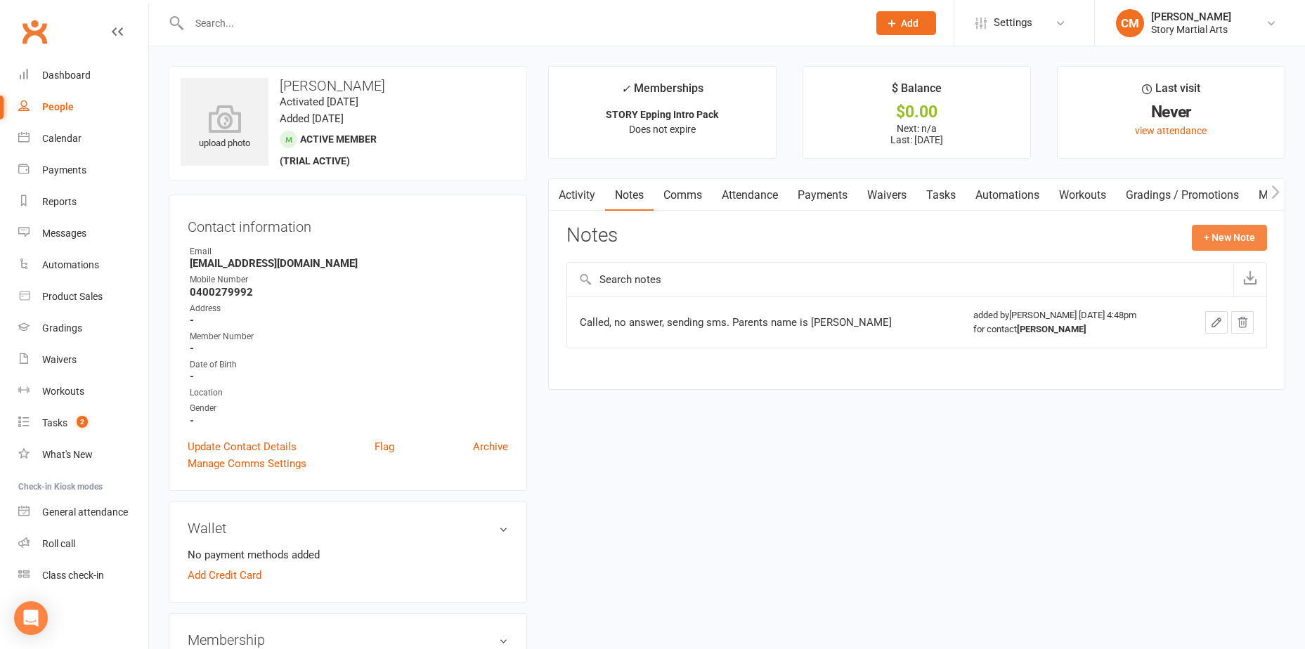
click at [1204, 226] on button "+ New Note" at bounding box center [1229, 237] width 75 height 25
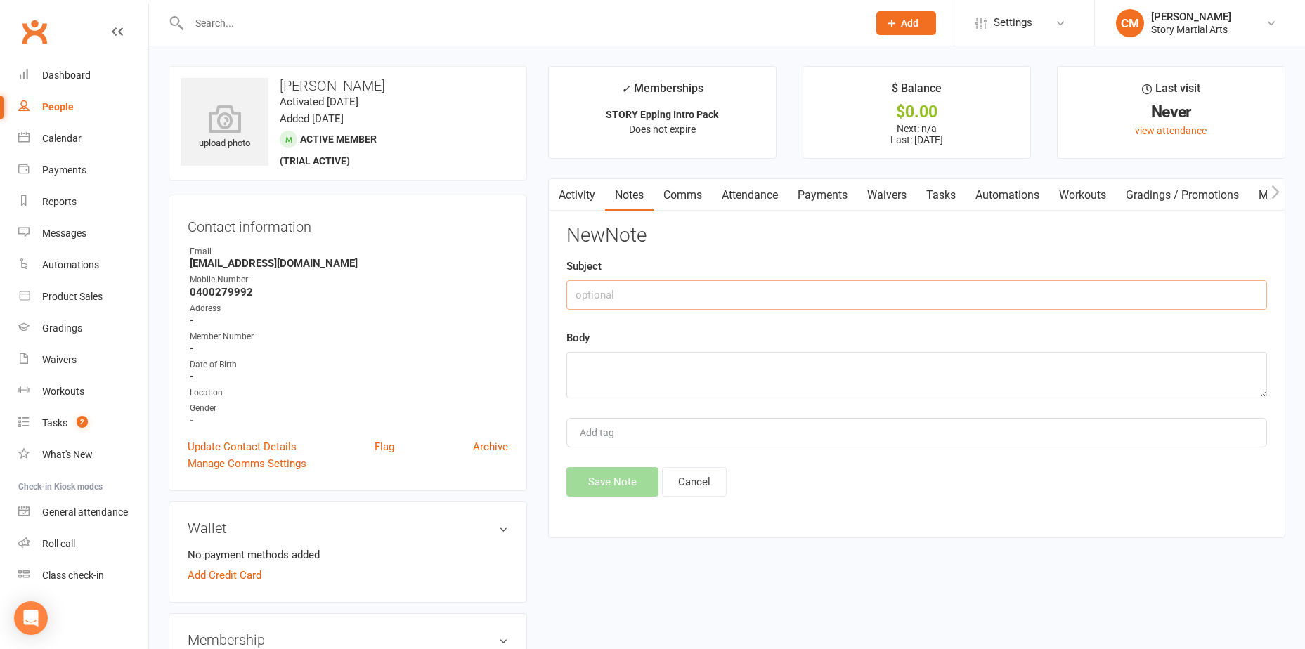
click at [638, 287] on input "text" at bounding box center [917, 295] width 701 height 30
click at [623, 367] on textarea at bounding box center [917, 375] width 701 height 46
type textarea "Called, no answer, left vm"
click at [623, 483] on button "Save Note" at bounding box center [613, 482] width 92 height 30
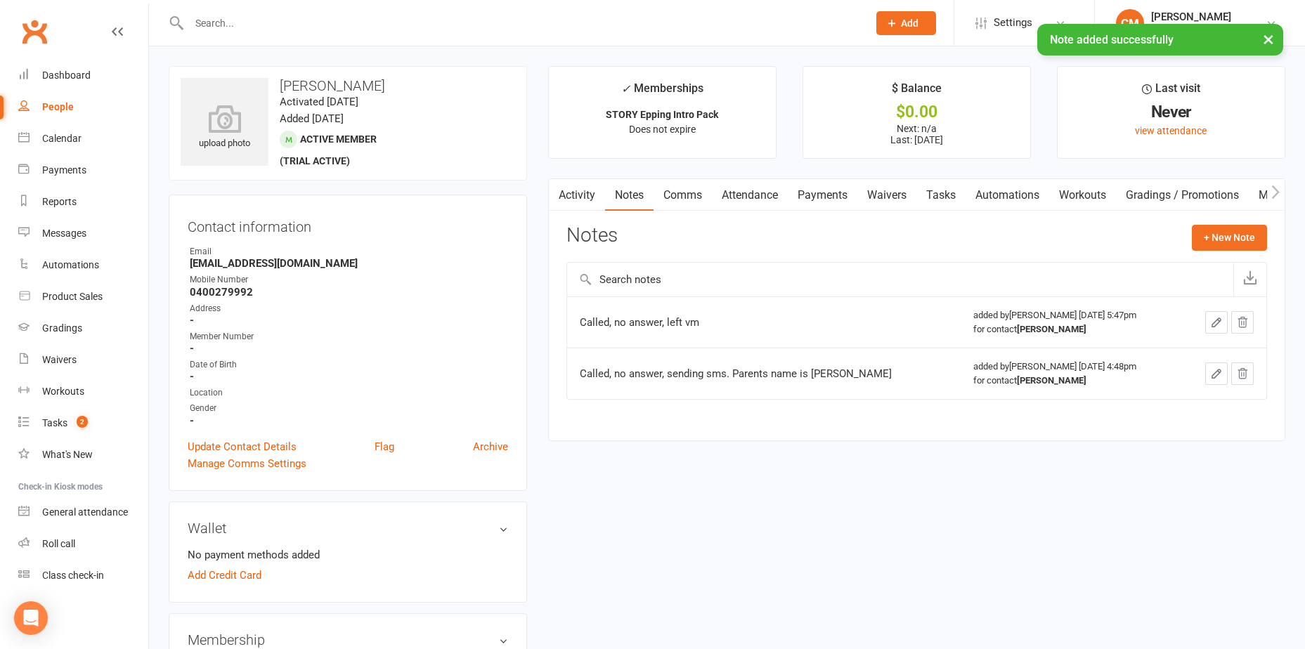
click at [950, 207] on link "Tasks" at bounding box center [941, 195] width 49 height 32
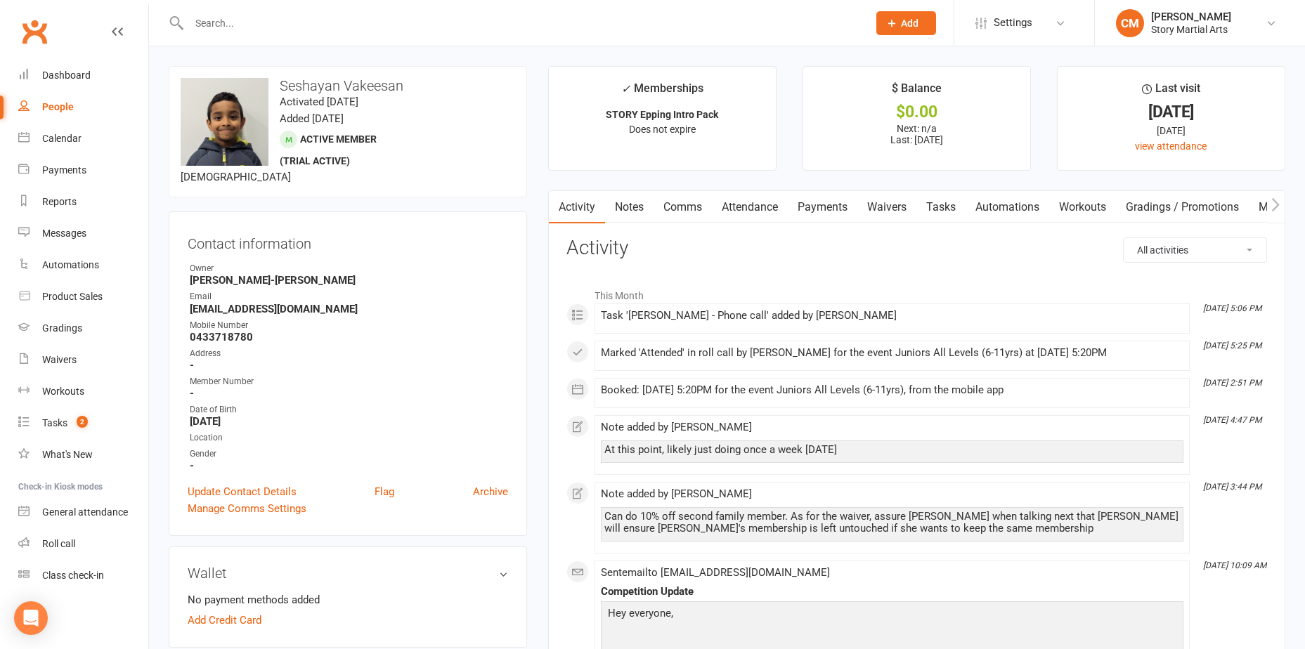
click at [942, 207] on link "Tasks" at bounding box center [941, 207] width 49 height 32
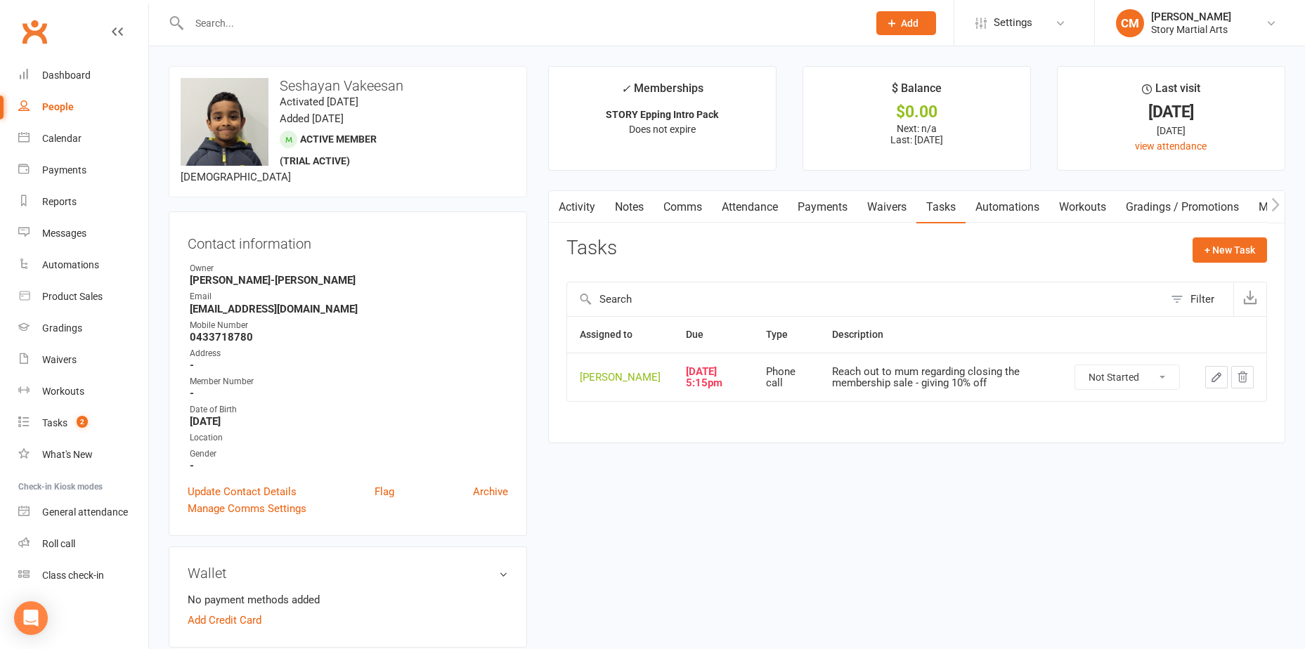
click at [585, 207] on link "Activity" at bounding box center [577, 207] width 56 height 32
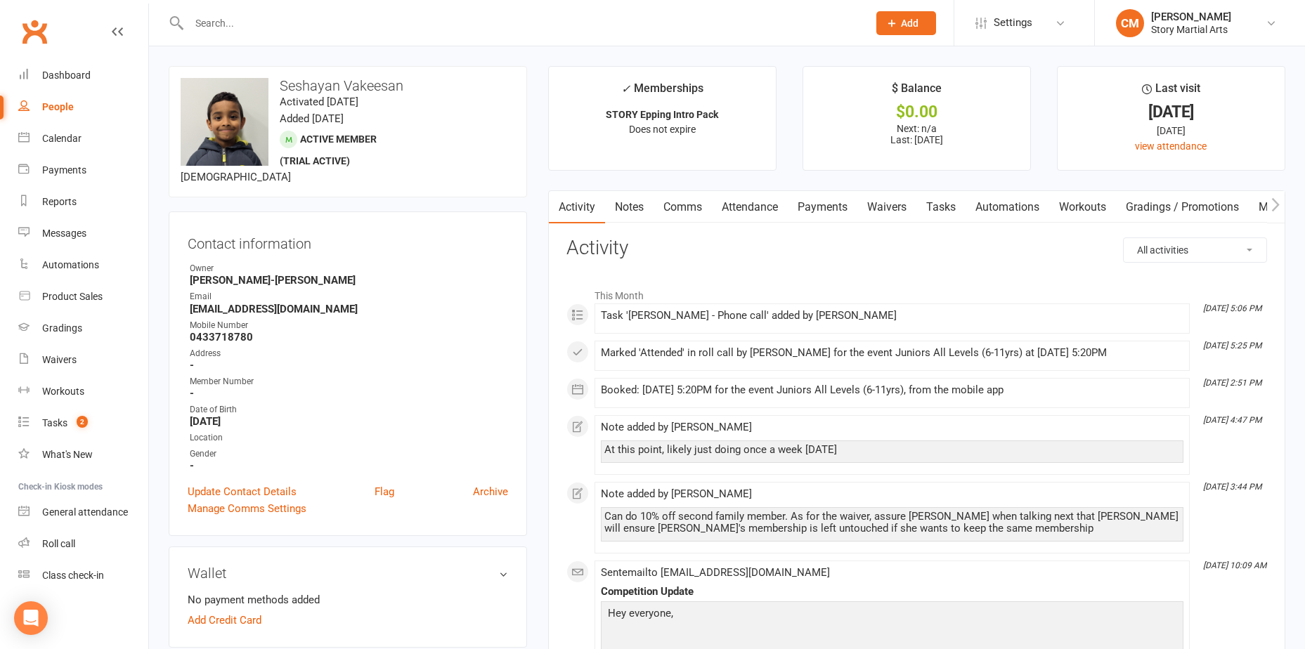
click at [938, 202] on link "Tasks" at bounding box center [941, 207] width 49 height 32
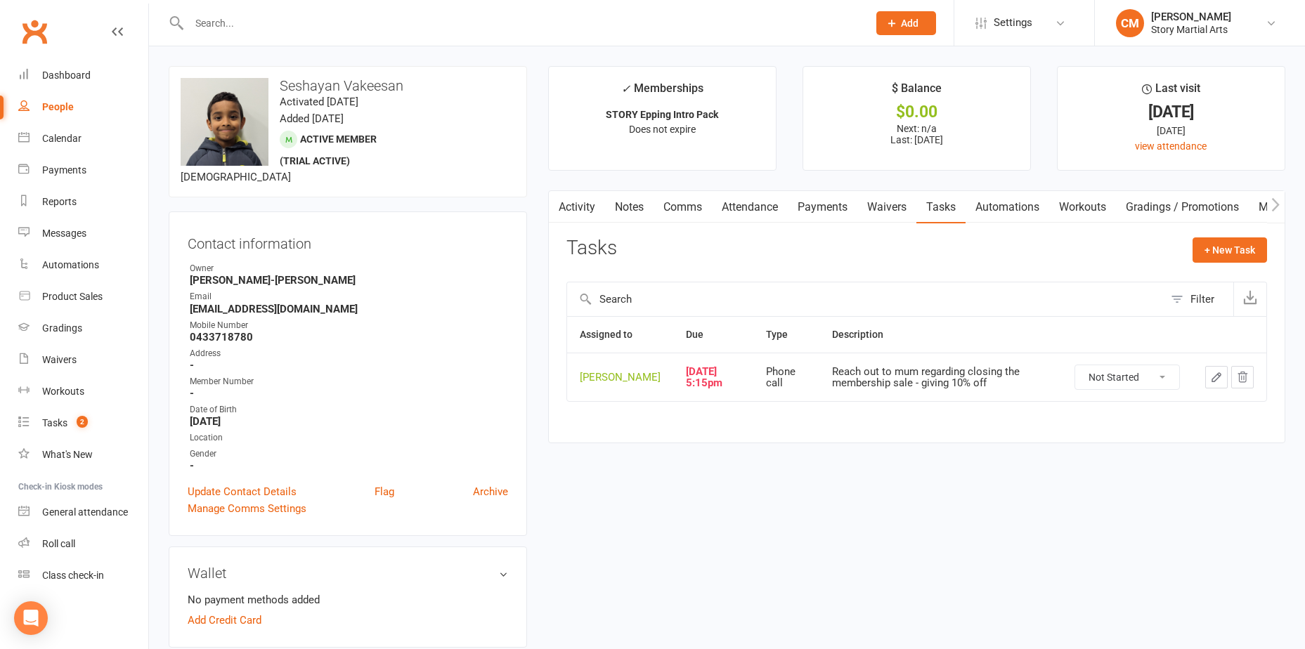
click at [1216, 384] on icon "button" at bounding box center [1216, 377] width 13 height 13
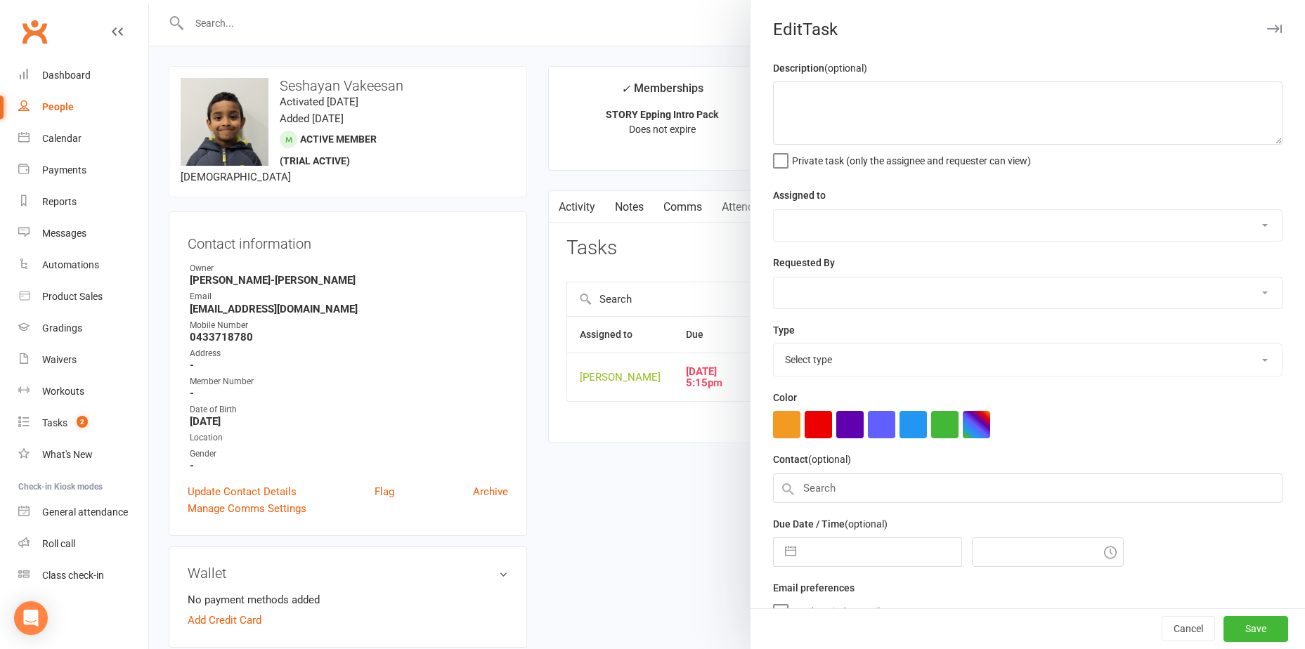
type textarea "Reach out to mum regarding closing the membership sale - giving 10% off"
select select "53247"
type input "13 Aug 2025"
type input "5:15pm"
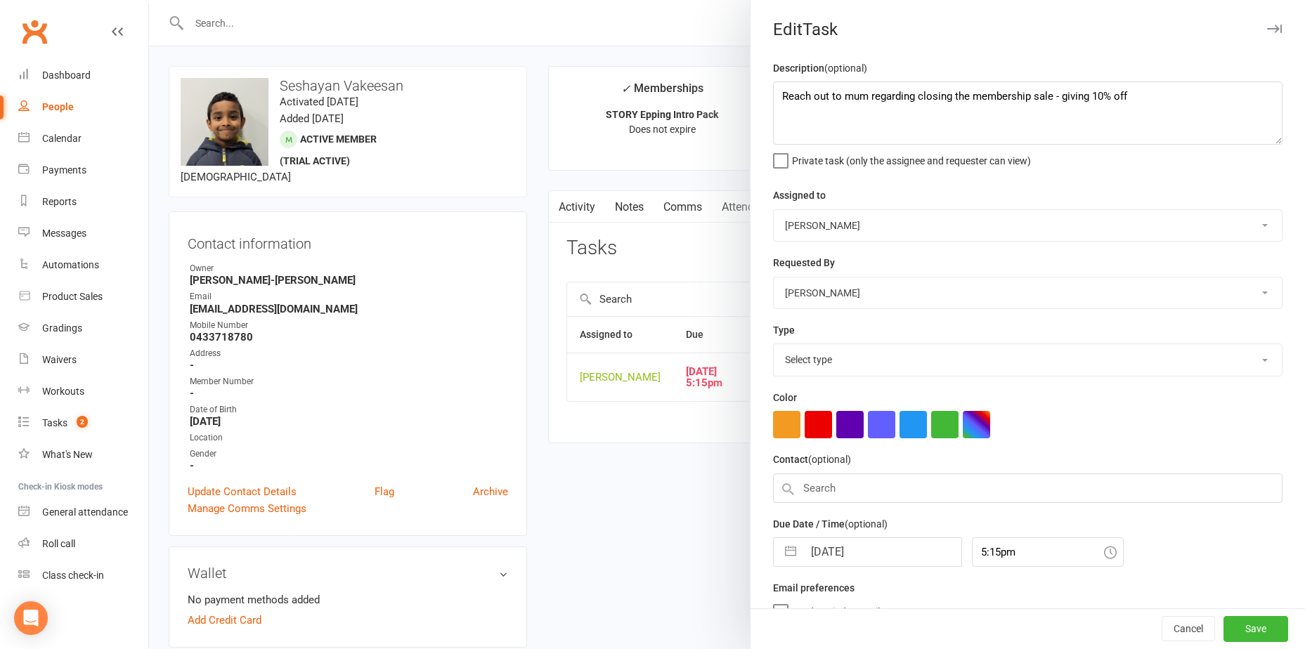
select select "12114"
click at [777, 96] on textarea "Reach out to mum regarding closing the membership sale - giving 10% off" at bounding box center [1028, 113] width 510 height 63
type textarea "If they don't come to 5:20pm class, reach out to mum regarding closing the memb…"
click at [938, 554] on icon "Clear Date" at bounding box center [943, 549] width 11 height 8
click at [850, 558] on input "text" at bounding box center [882, 549] width 158 height 28
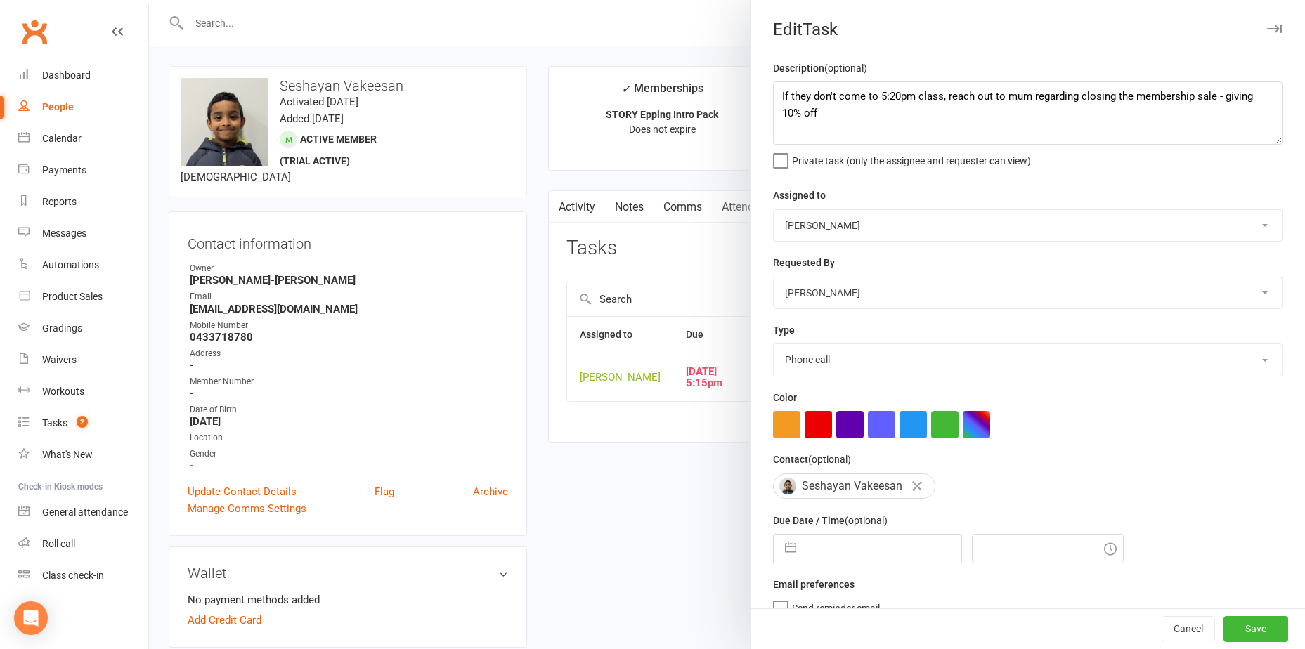
select select "6"
select select "2025"
select select "7"
select select "2025"
select select "8"
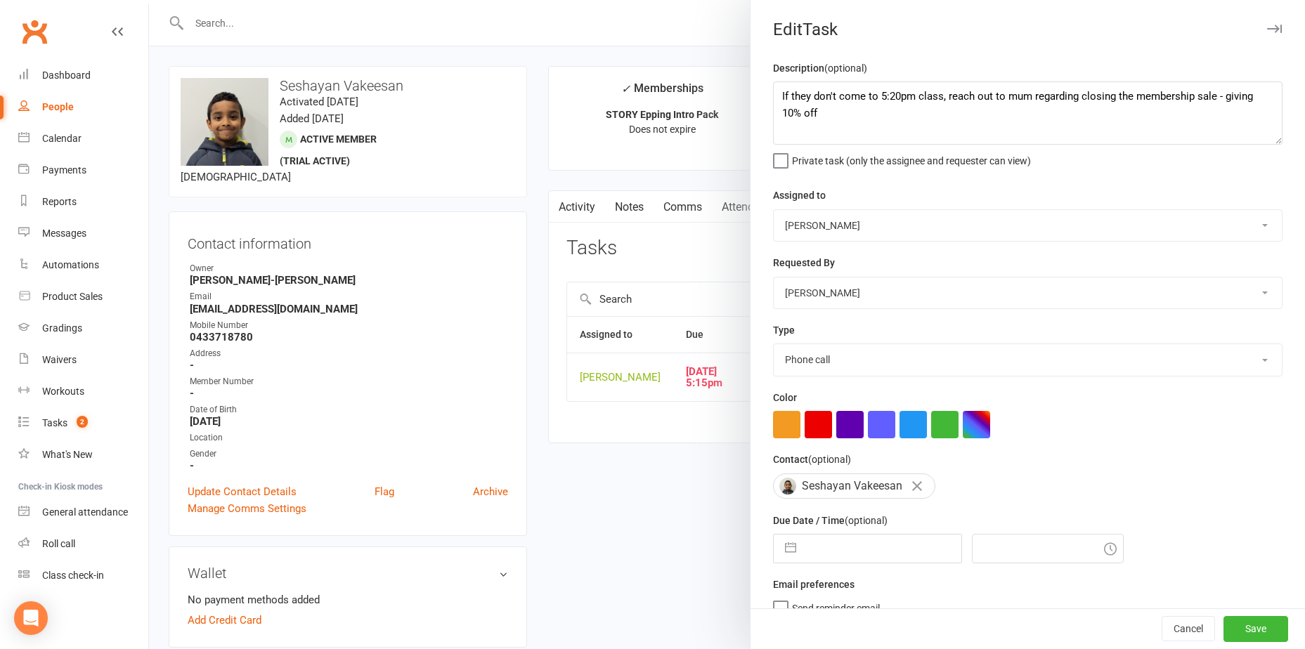
select select "2025"
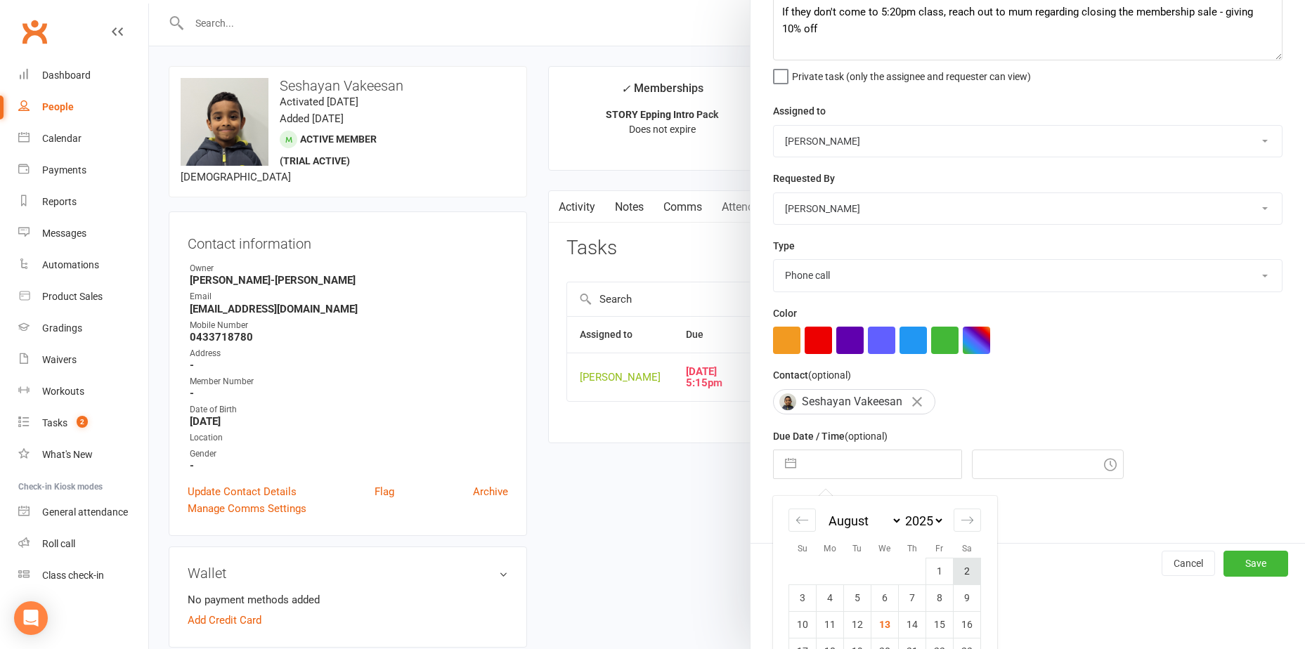
scroll to position [175, 0]
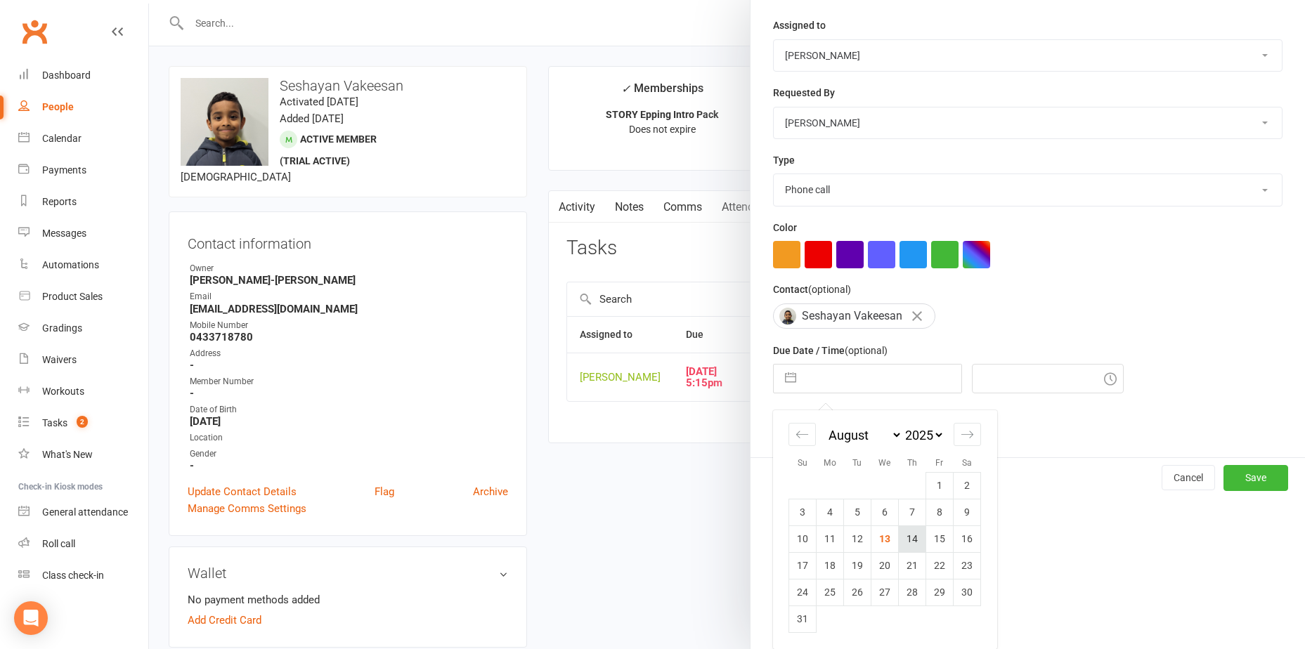
click at [911, 543] on td "14" at bounding box center [912, 539] width 27 height 27
type input "14 Aug 2025"
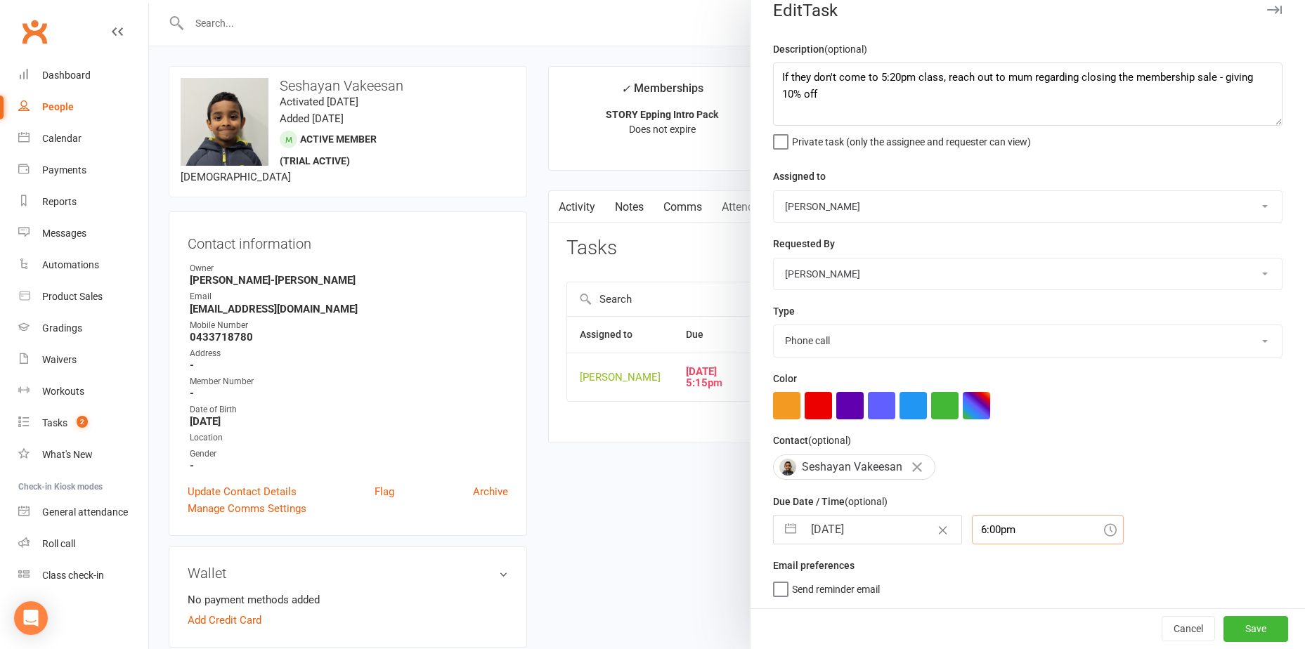
click at [985, 526] on div "6:00pm" at bounding box center [1048, 530] width 152 height 30
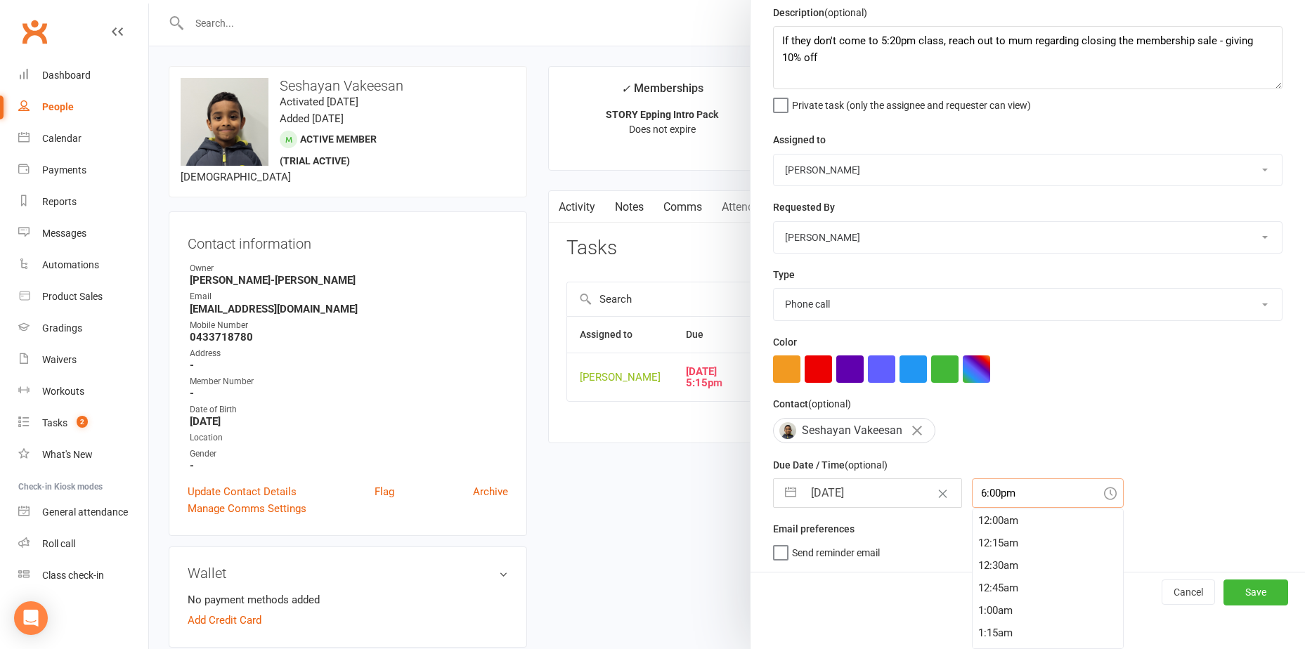
scroll to position [1597, 0]
click at [979, 520] on div "5:45pm" at bounding box center [1048, 521] width 150 height 22
type input "5:45pm"
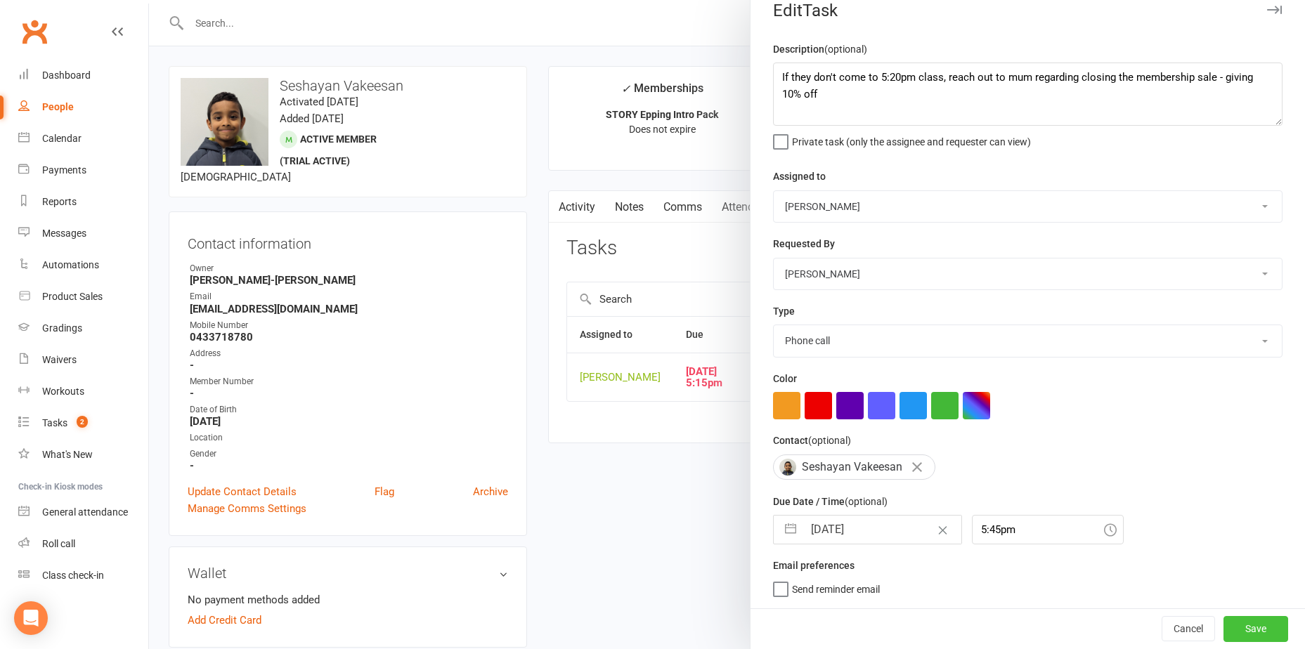
click at [1227, 630] on button "Save" at bounding box center [1256, 628] width 65 height 25
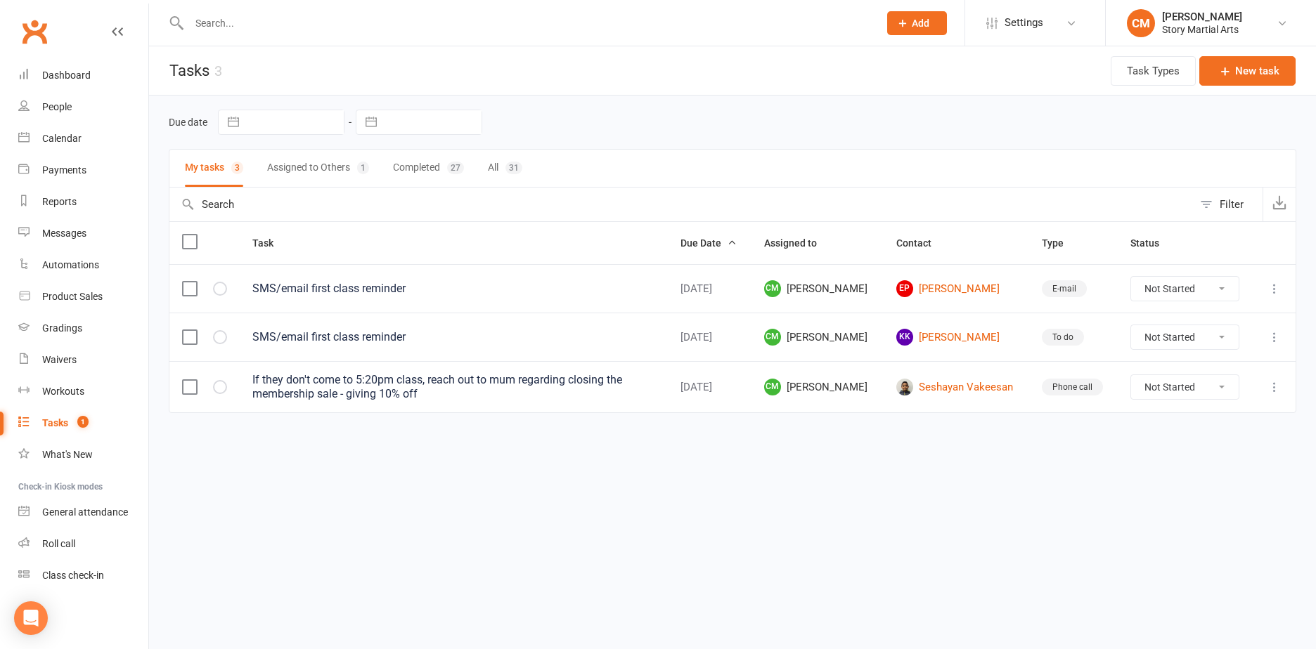
click at [313, 163] on button "Assigned to Others 1" at bounding box center [318, 168] width 102 height 37
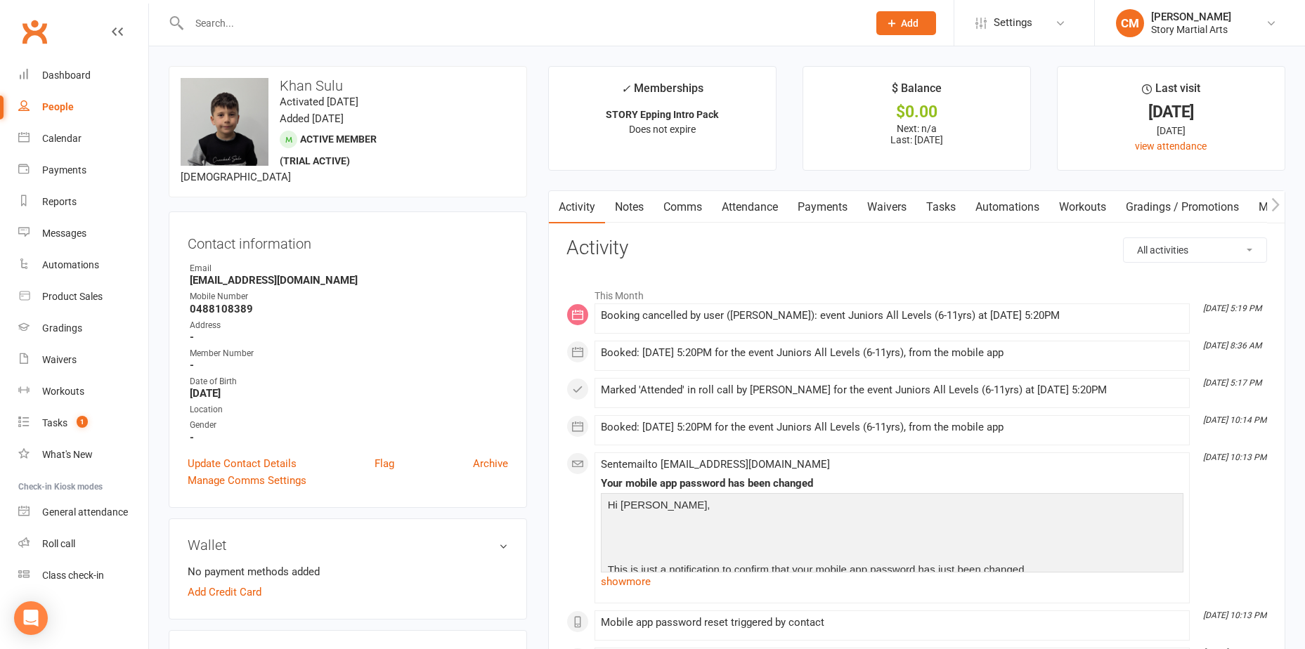
click at [682, 205] on link "Comms" at bounding box center [683, 207] width 58 height 32
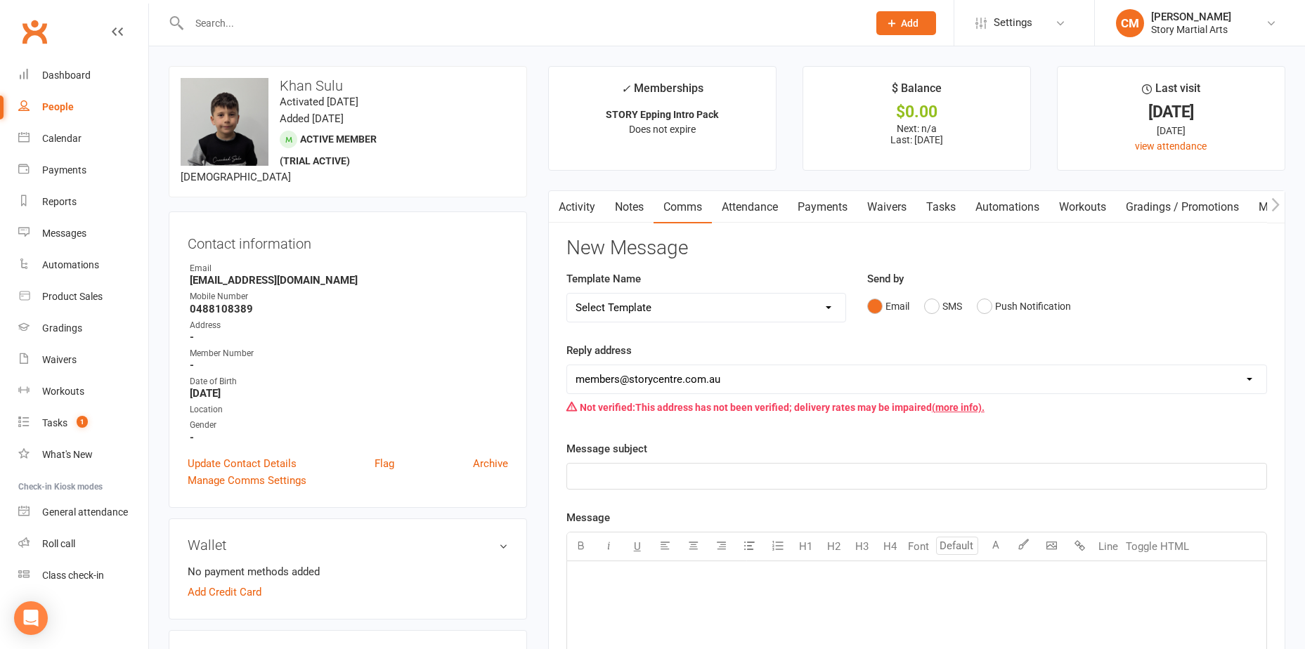
click at [619, 209] on link "Notes" at bounding box center [629, 207] width 48 height 32
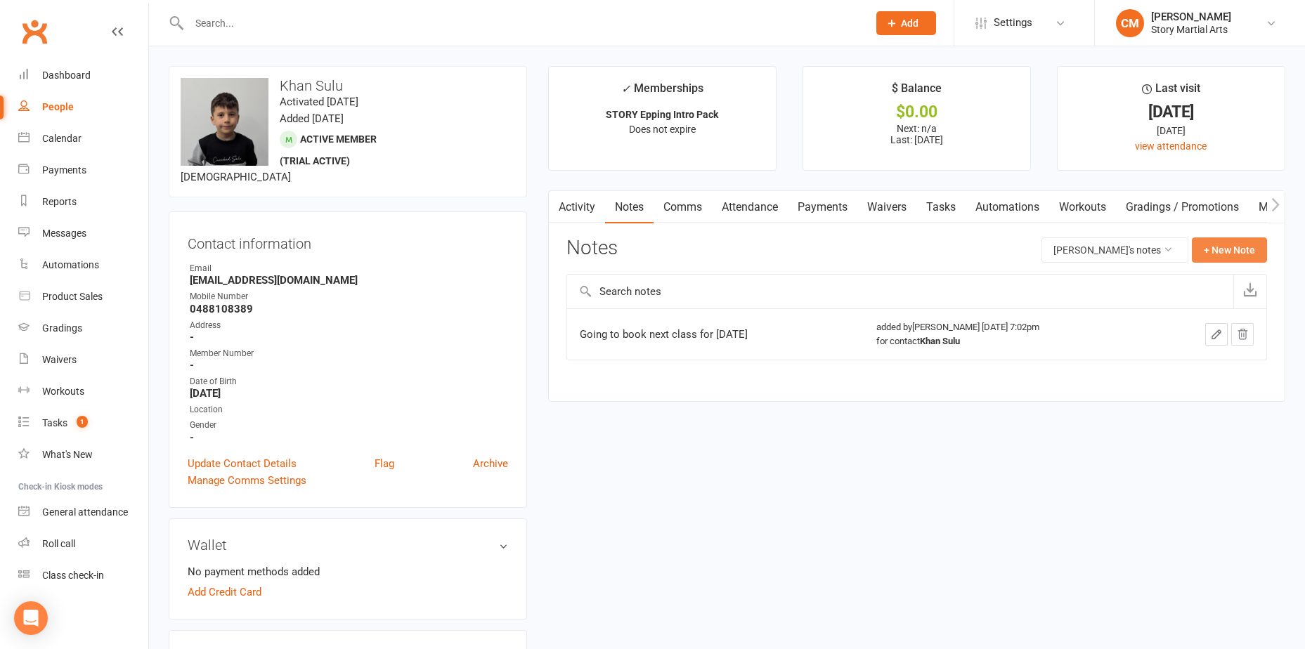
click at [1230, 252] on button "+ New Note" at bounding box center [1229, 250] width 75 height 25
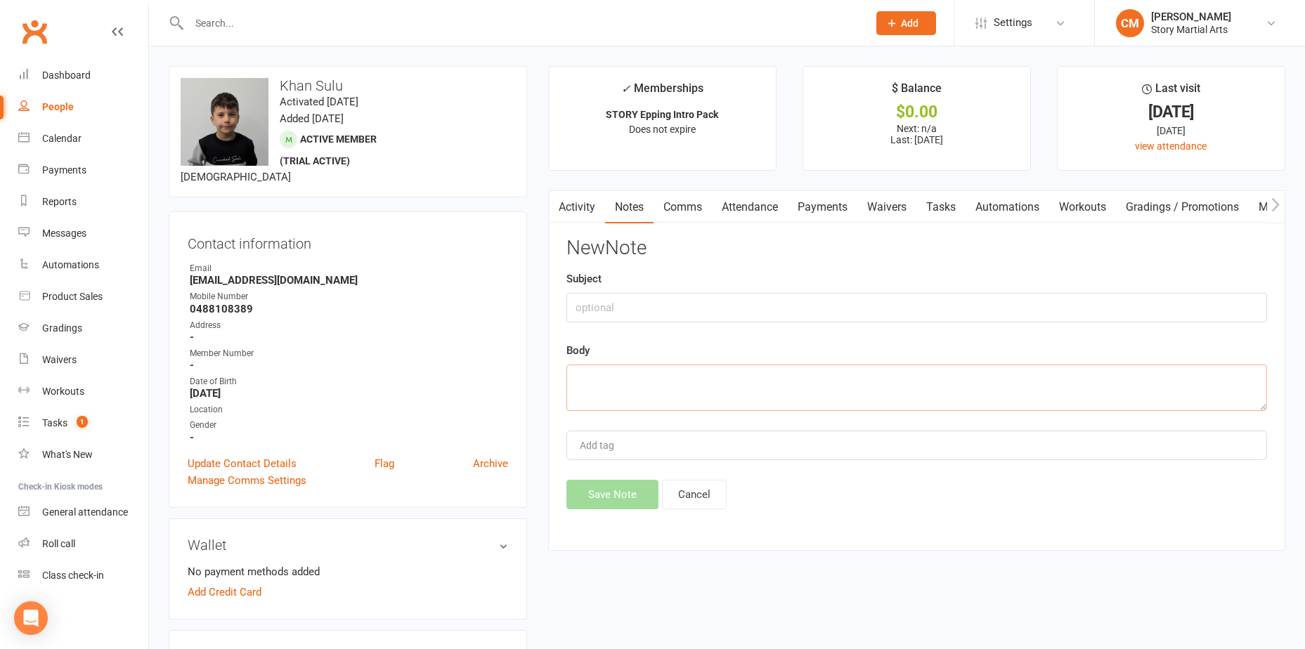
click at [690, 383] on textarea at bounding box center [917, 388] width 701 height 46
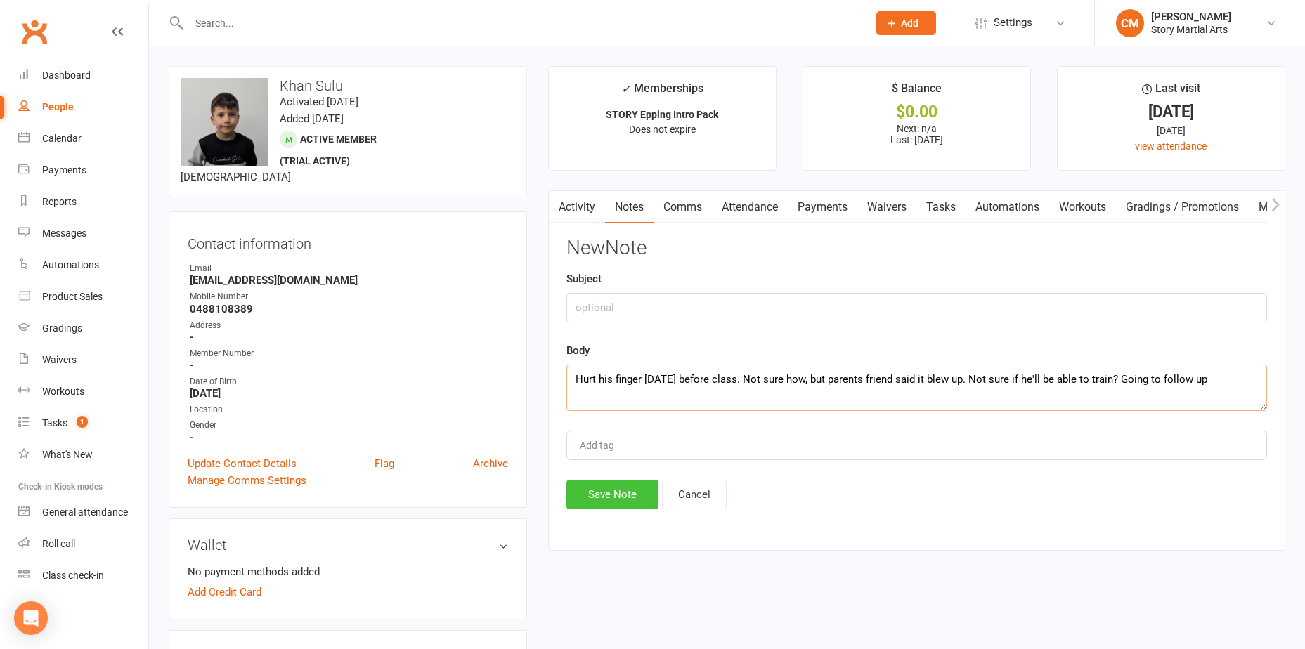
type textarea "Hurt his finger today before class. Not sure how, but parents friend said it bl…"
click at [613, 491] on button "Save Note" at bounding box center [613, 495] width 92 height 30
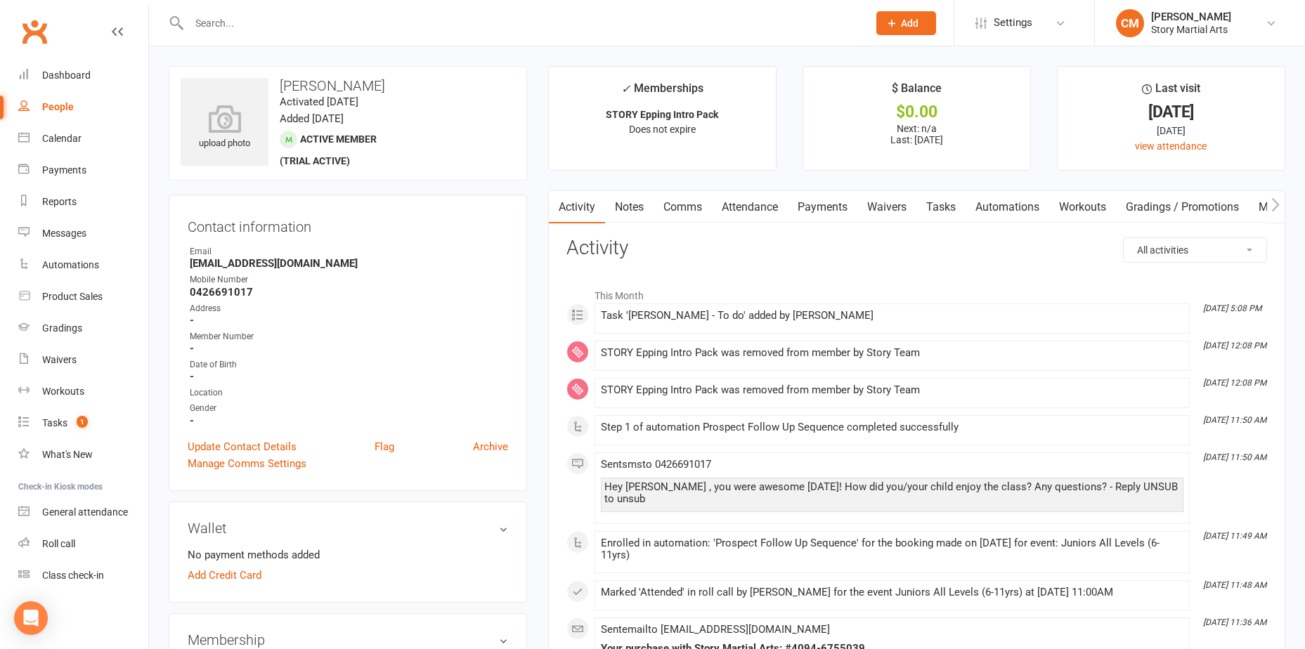
click at [699, 212] on link "Comms" at bounding box center [683, 207] width 58 height 32
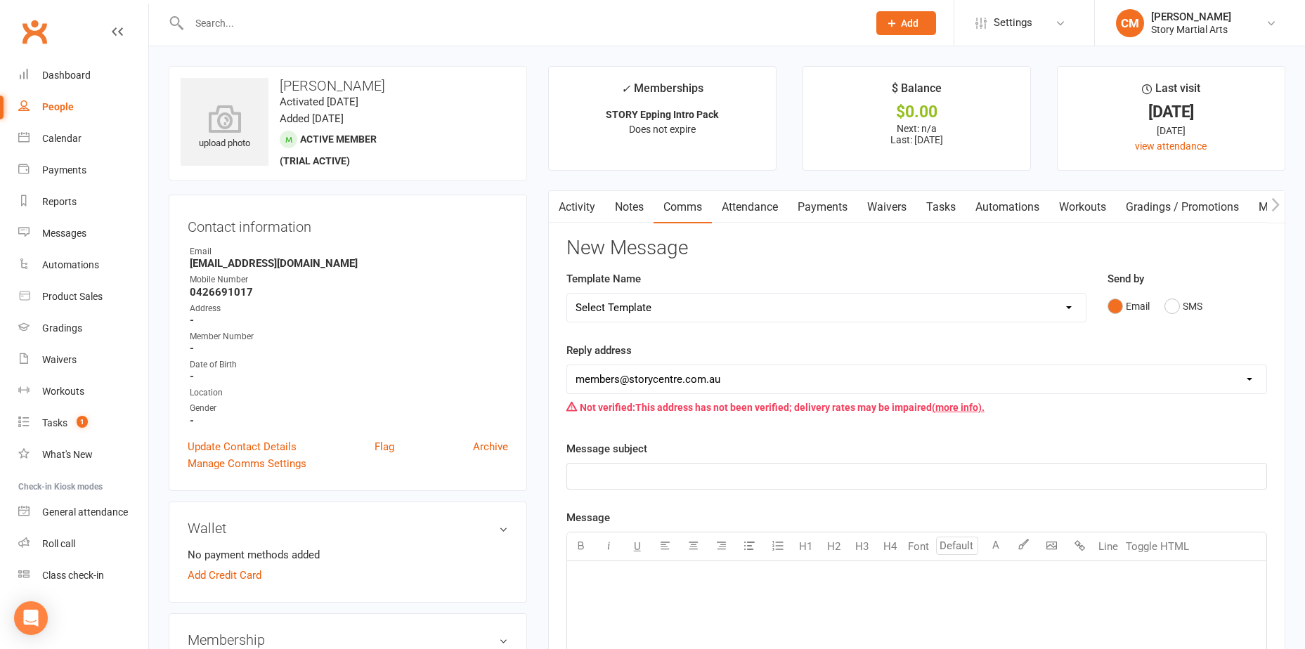
click at [750, 204] on link "Attendance" at bounding box center [750, 207] width 76 height 32
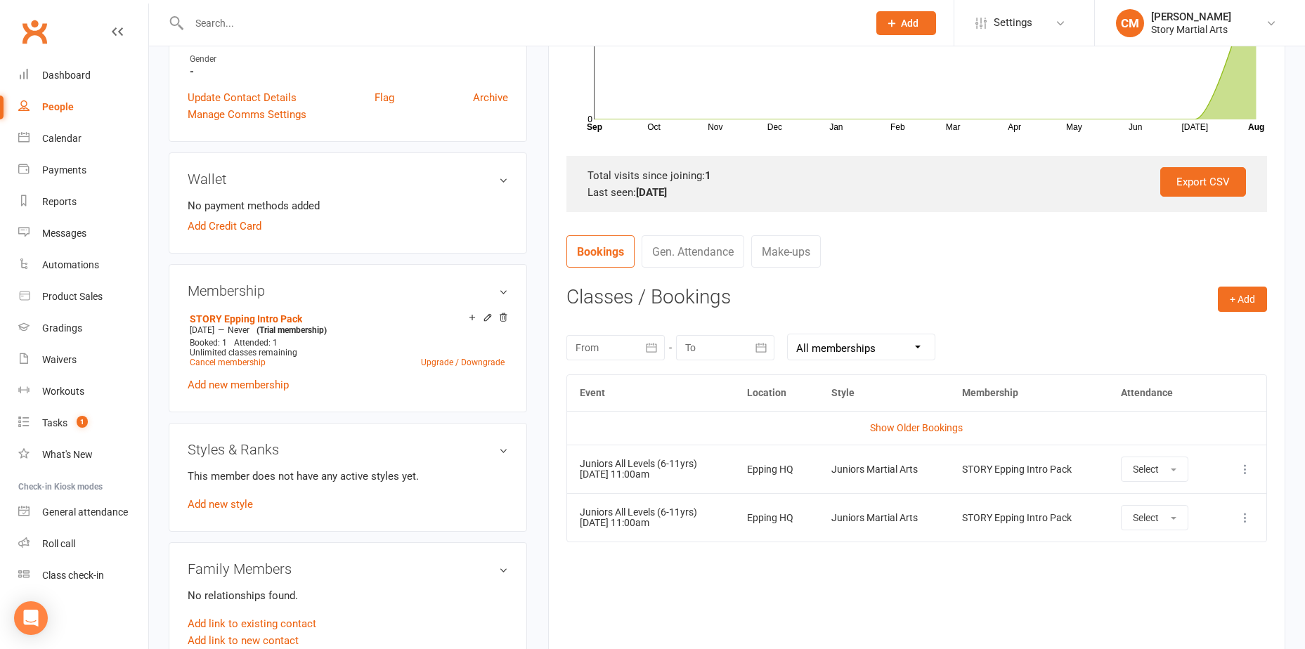
scroll to position [492, 0]
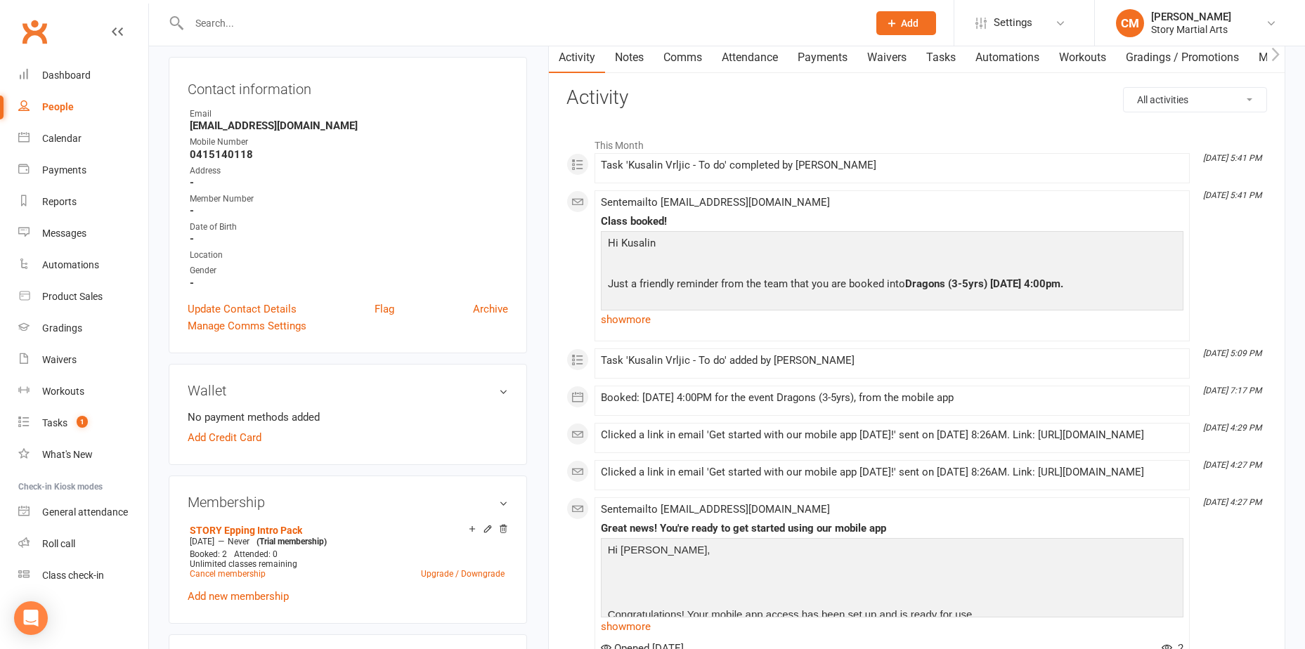
scroll to position [141, 0]
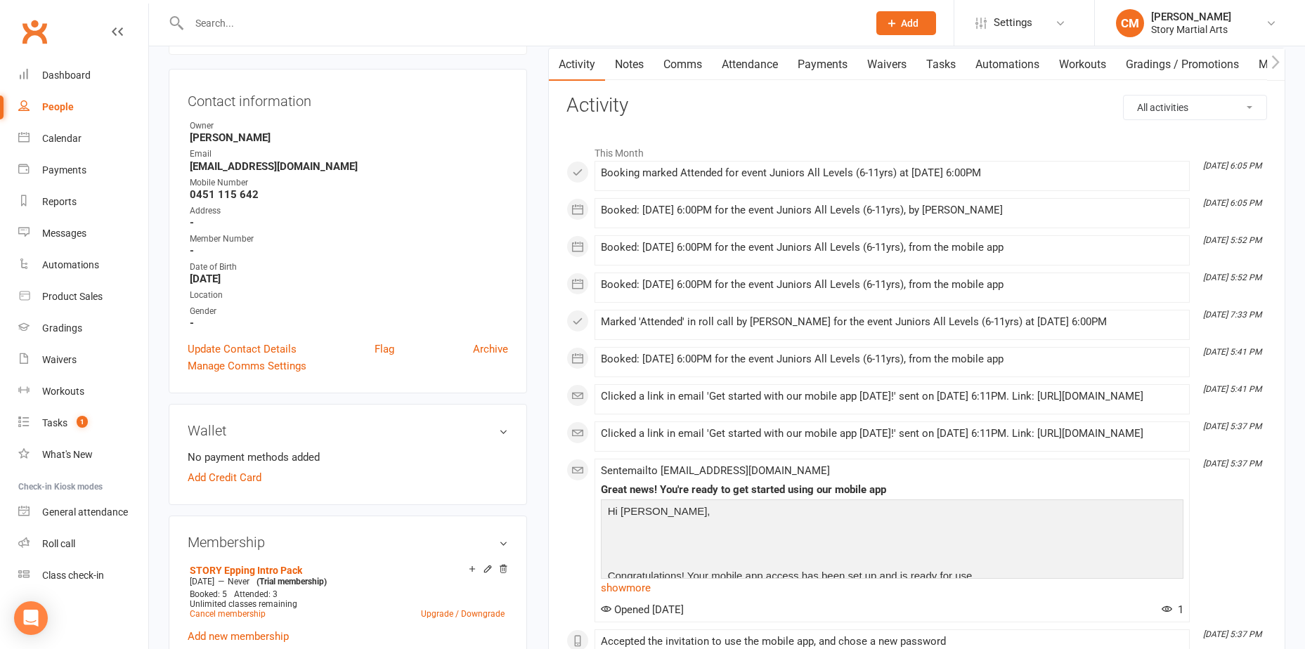
scroll to position [141, 0]
click at [763, 67] on link "Attendance" at bounding box center [750, 67] width 76 height 32
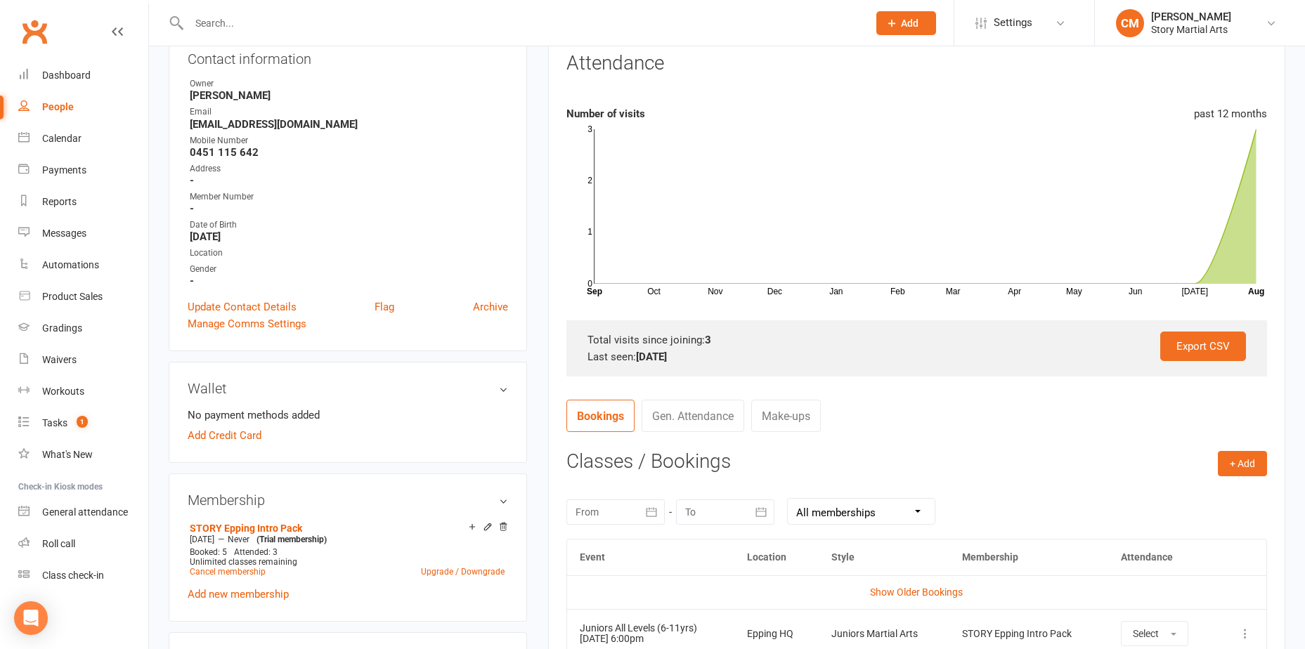
scroll to position [281, 0]
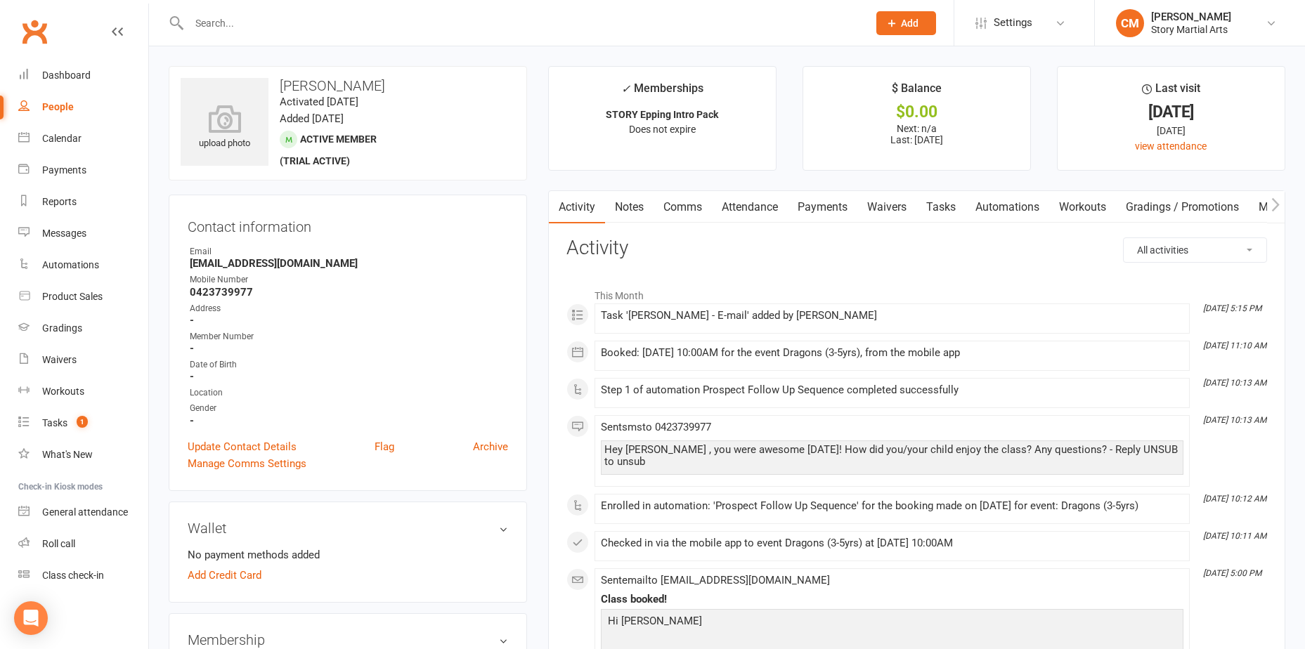
click at [754, 209] on link "Attendance" at bounding box center [750, 207] width 76 height 32
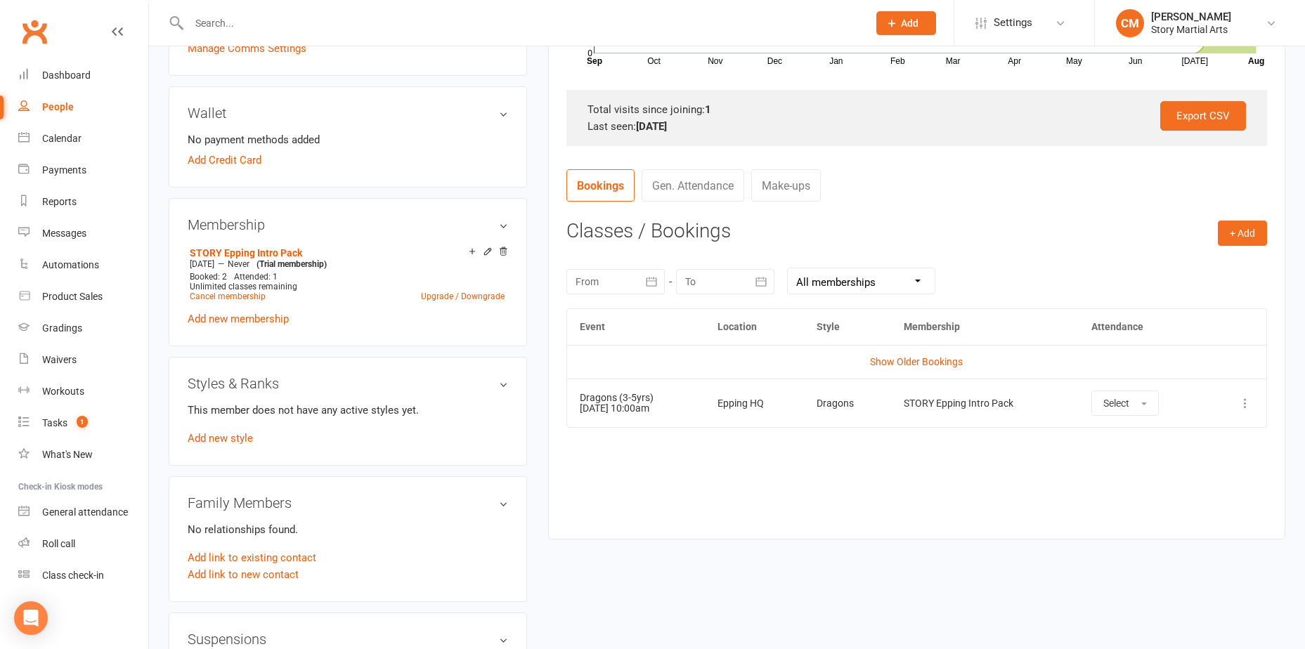
scroll to position [422, 0]
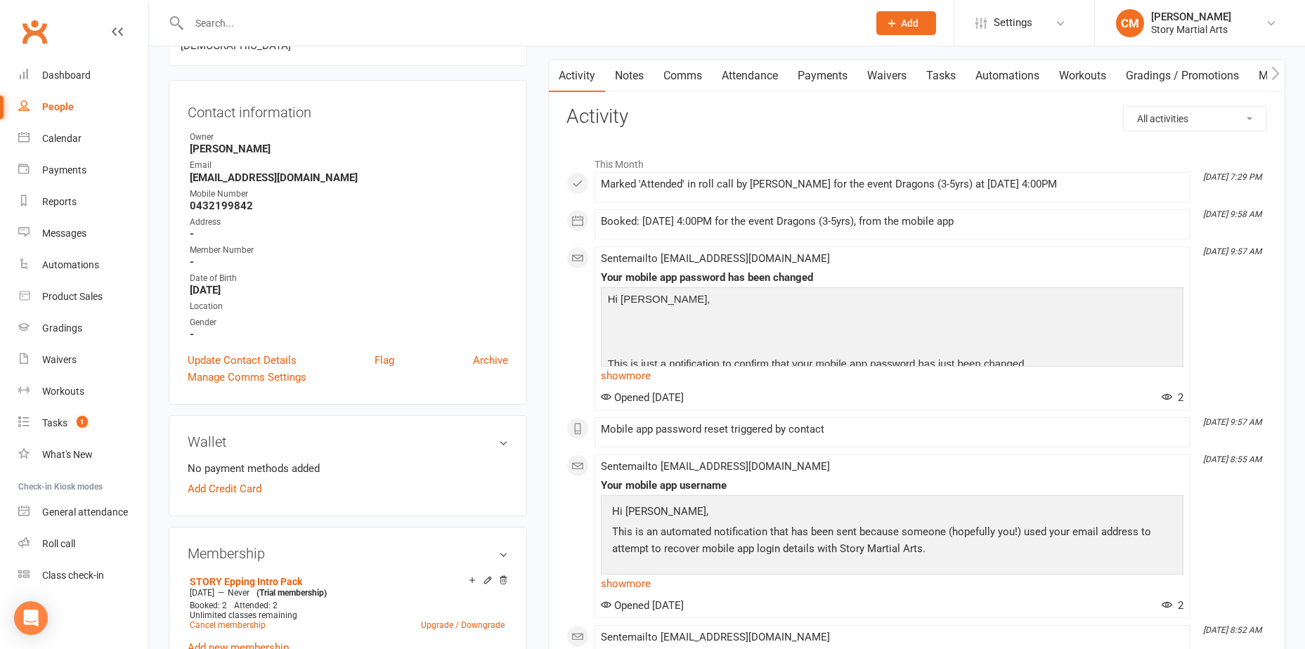
scroll to position [141, 0]
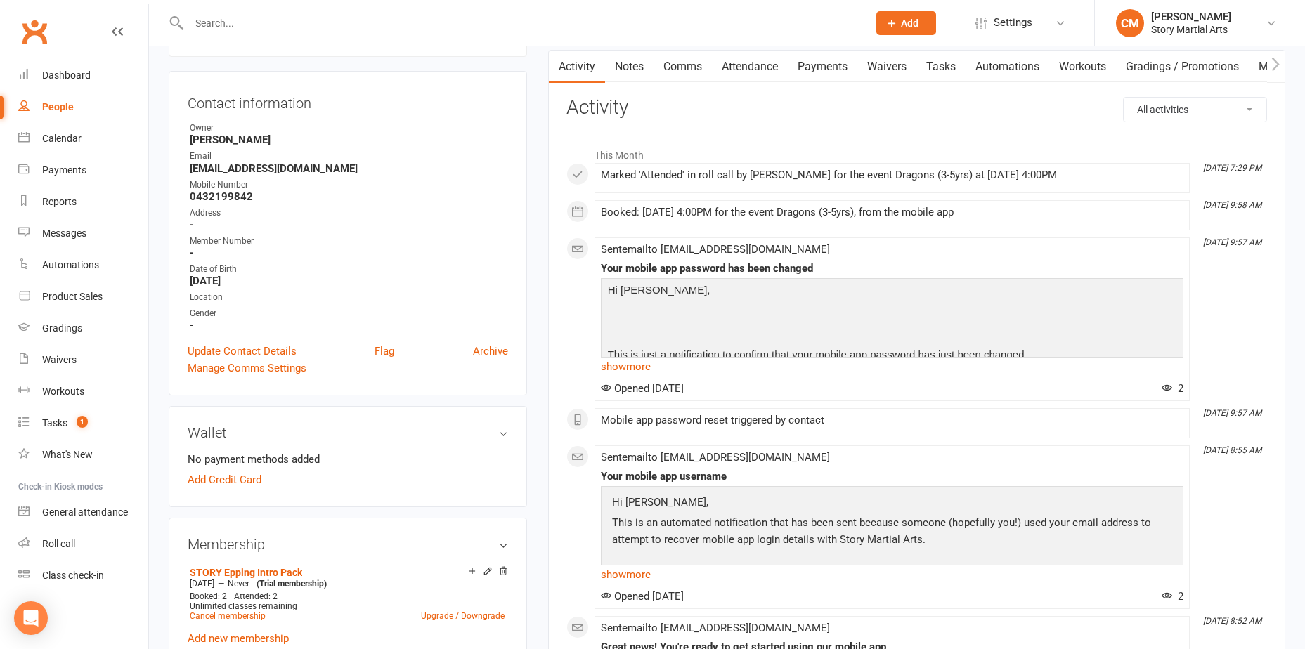
click at [762, 56] on link "Attendance" at bounding box center [750, 67] width 76 height 32
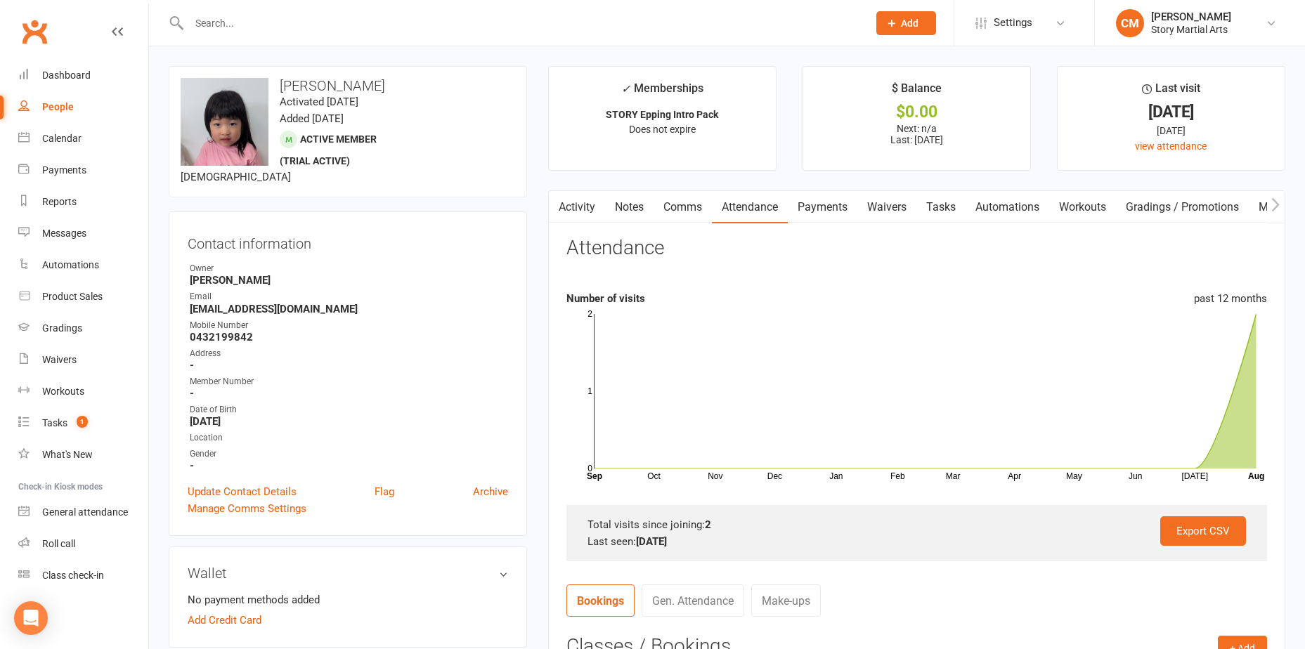
click at [597, 211] on link "Activity" at bounding box center [577, 207] width 56 height 32
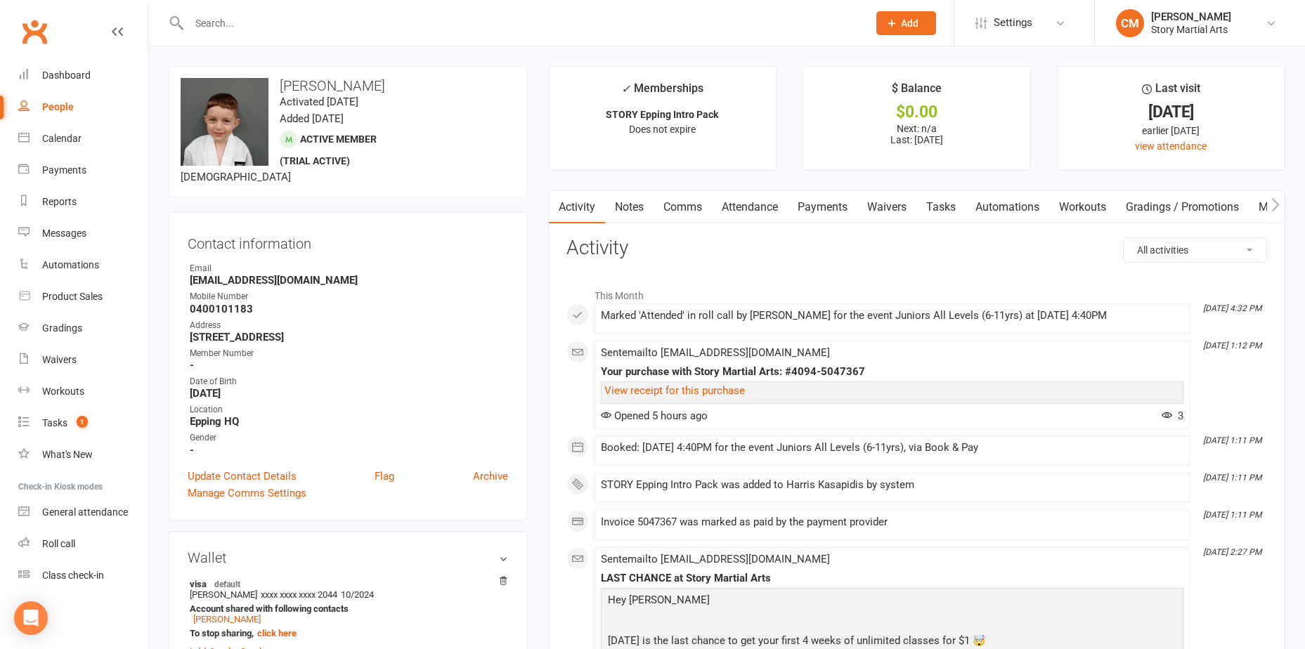
click at [637, 214] on link "Notes" at bounding box center [629, 207] width 48 height 32
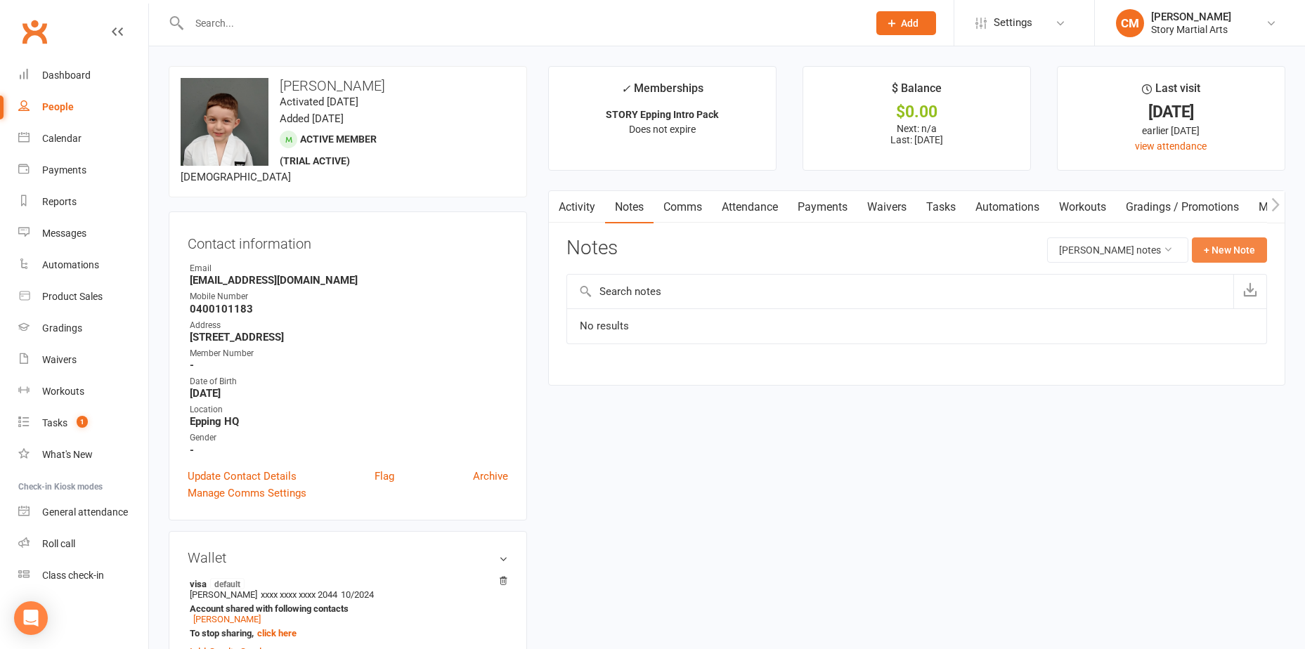
click at [1200, 250] on button "+ New Note" at bounding box center [1229, 250] width 75 height 25
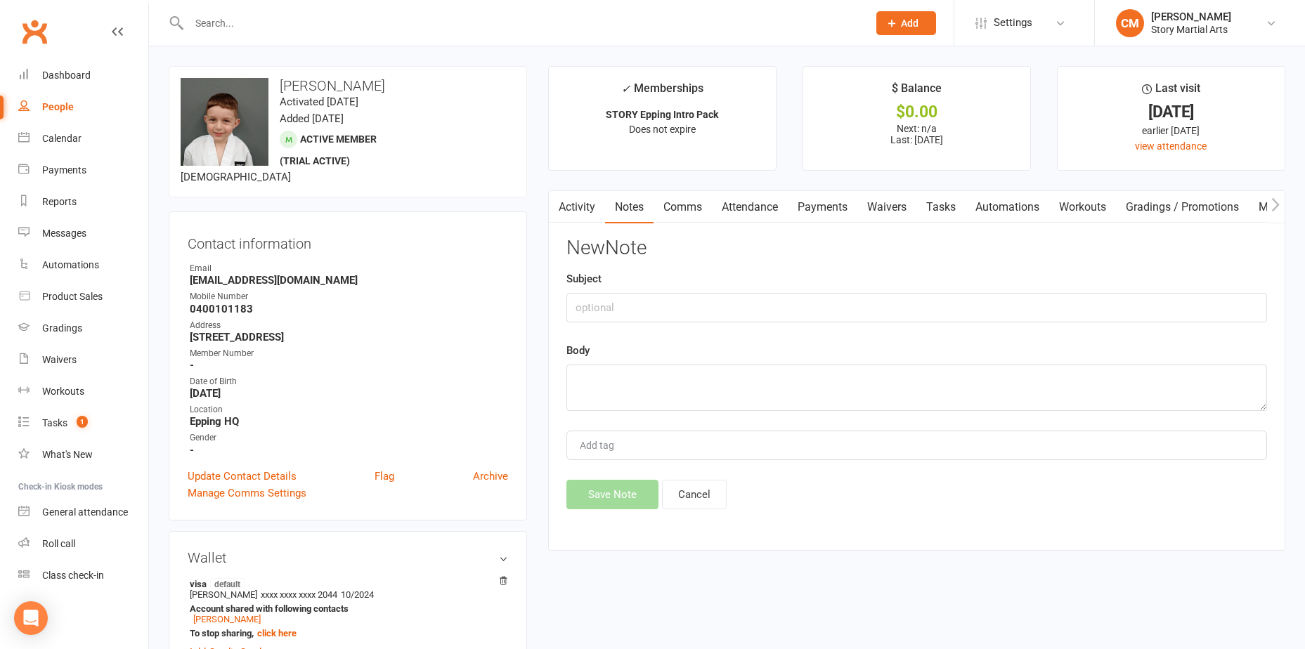
click at [687, 363] on div "Body" at bounding box center [917, 376] width 701 height 69
click at [683, 371] on textarea at bounding box center [917, 388] width 701 height 46
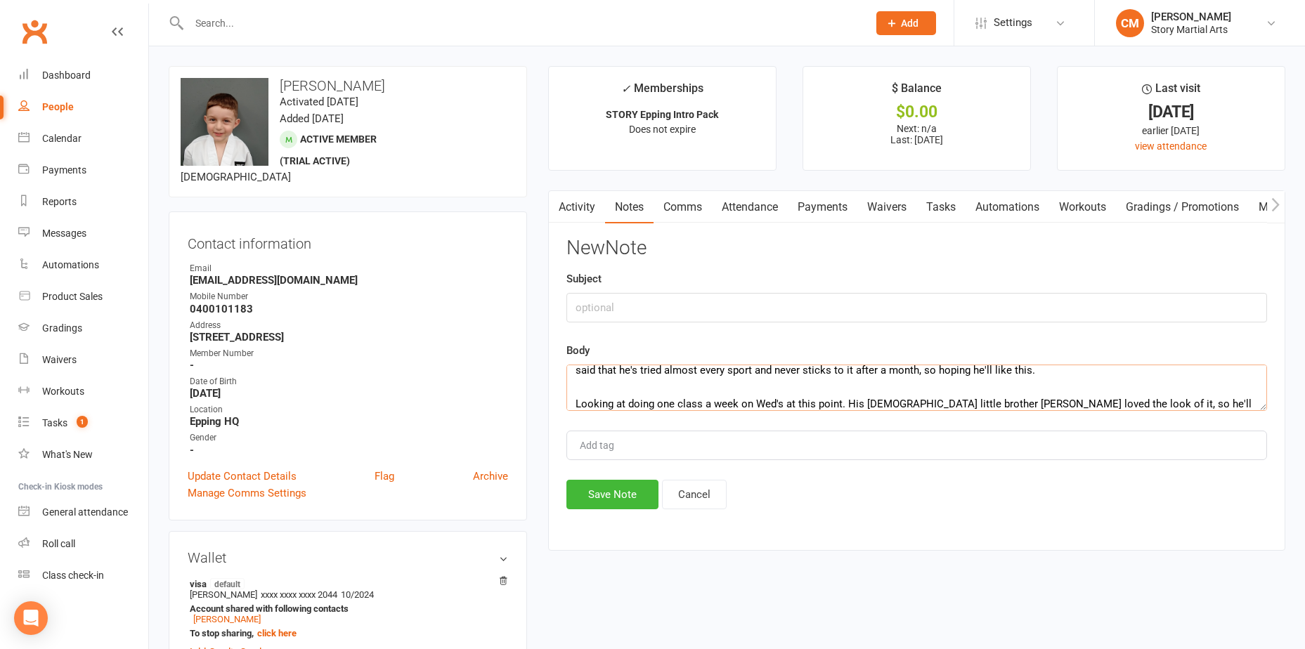
scroll to position [43, 0]
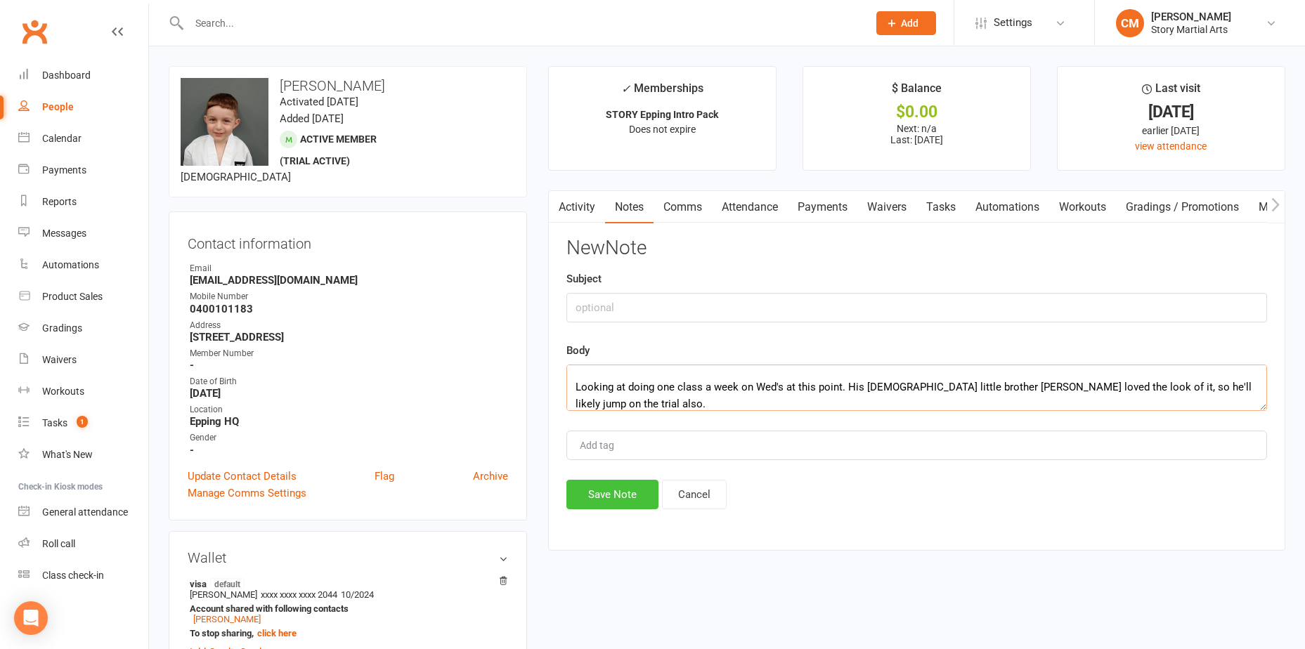
type textarea "[PERSON_NAME] is suspected to have [MEDICAL_DATA], so would help to have some "…"
click at [612, 494] on button "Save Note" at bounding box center [613, 495] width 92 height 30
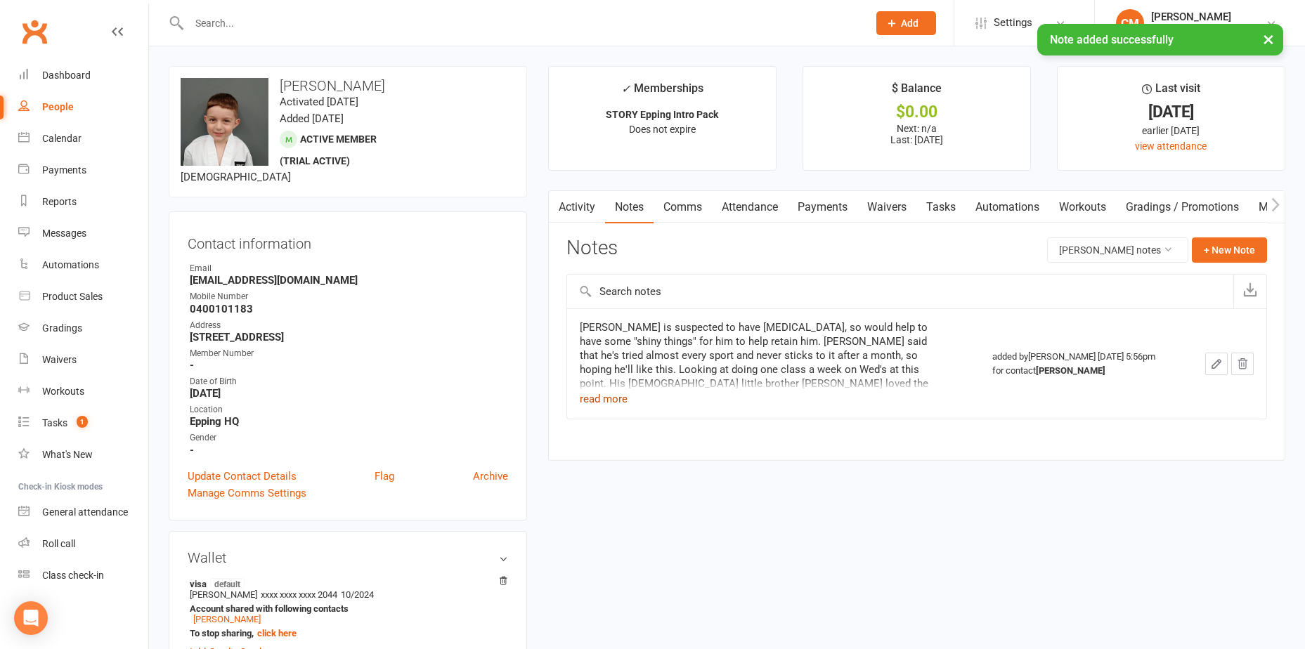
click at [609, 402] on button "read more" at bounding box center [604, 399] width 48 height 17
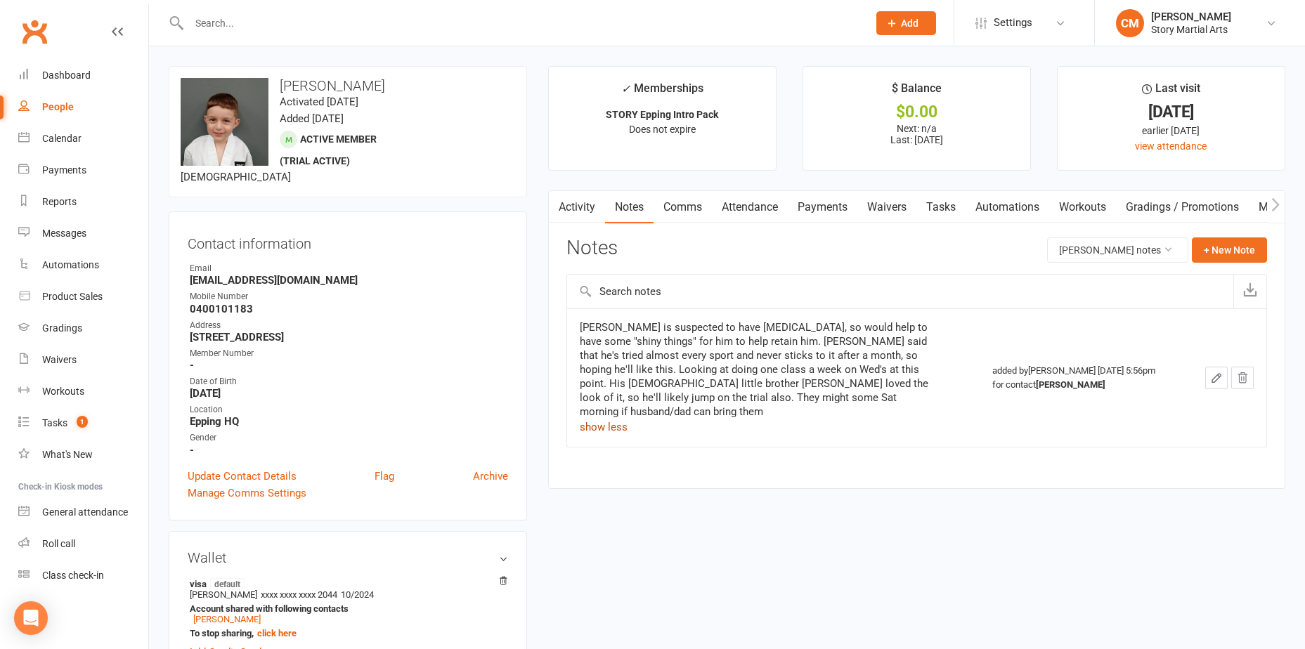
click at [569, 202] on link "Activity" at bounding box center [577, 207] width 56 height 32
